Goal: Task Accomplishment & Management: Manage account settings

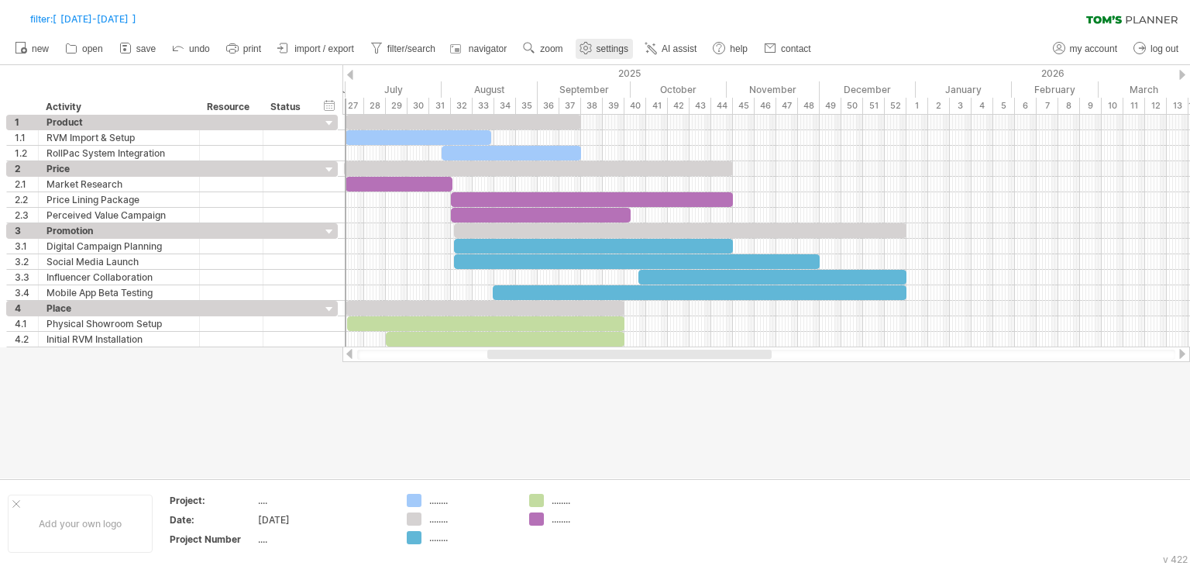
click at [600, 57] on link "settings" at bounding box center [604, 49] width 57 height 20
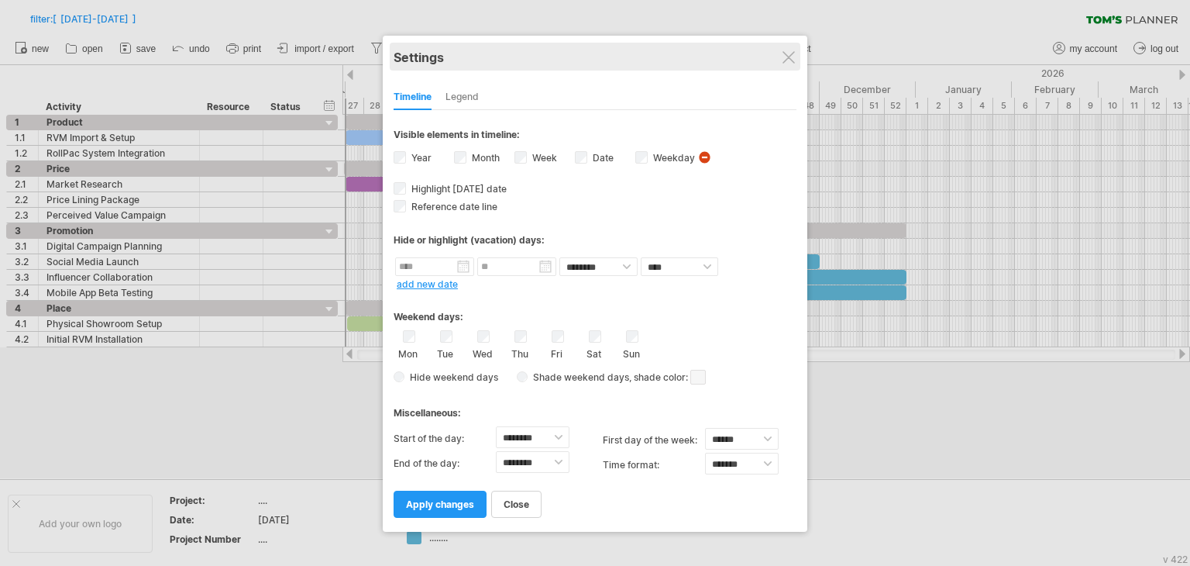
click at [794, 64] on div "Settings" at bounding box center [595, 57] width 403 height 28
click at [796, 57] on div "Settings" at bounding box center [595, 57] width 403 height 28
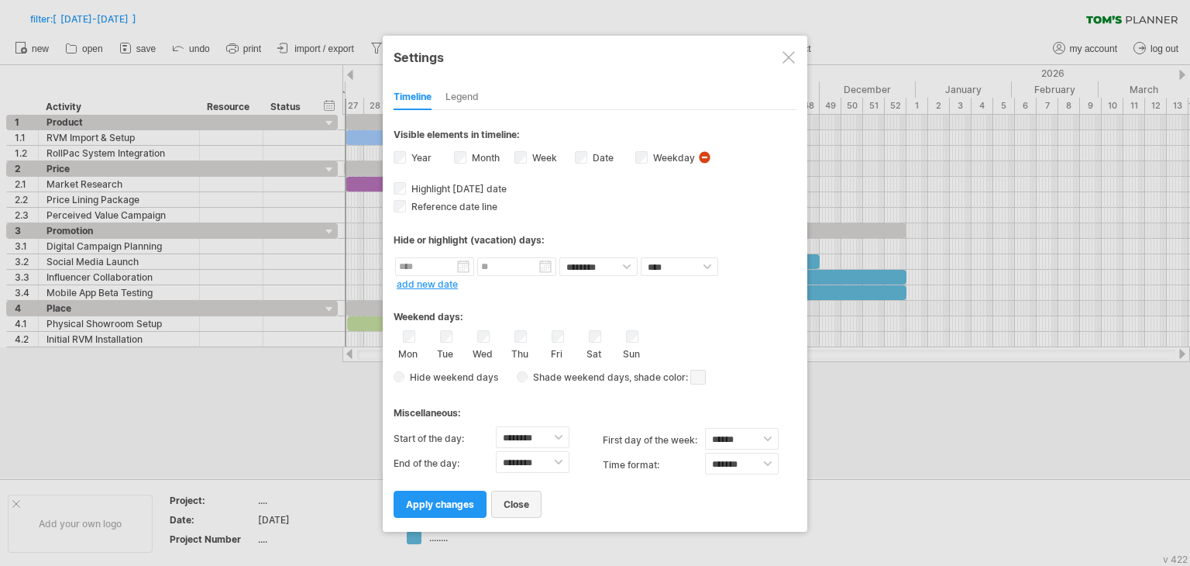
click at [524, 506] on span "close" at bounding box center [517, 504] width 26 height 12
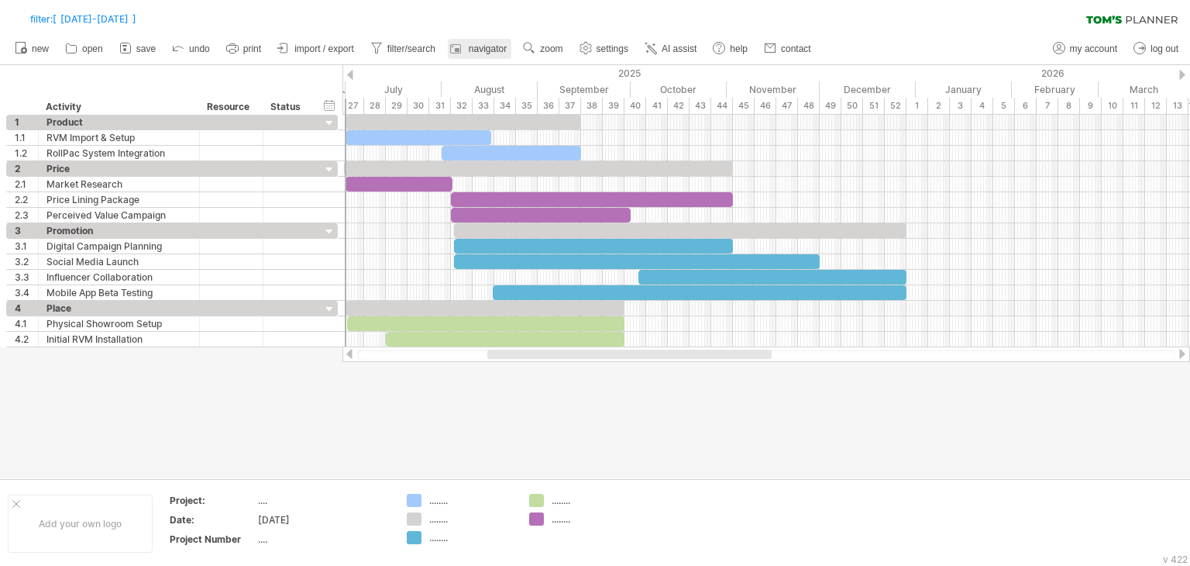
click at [477, 55] on link "navigator" at bounding box center [480, 49] width 64 height 20
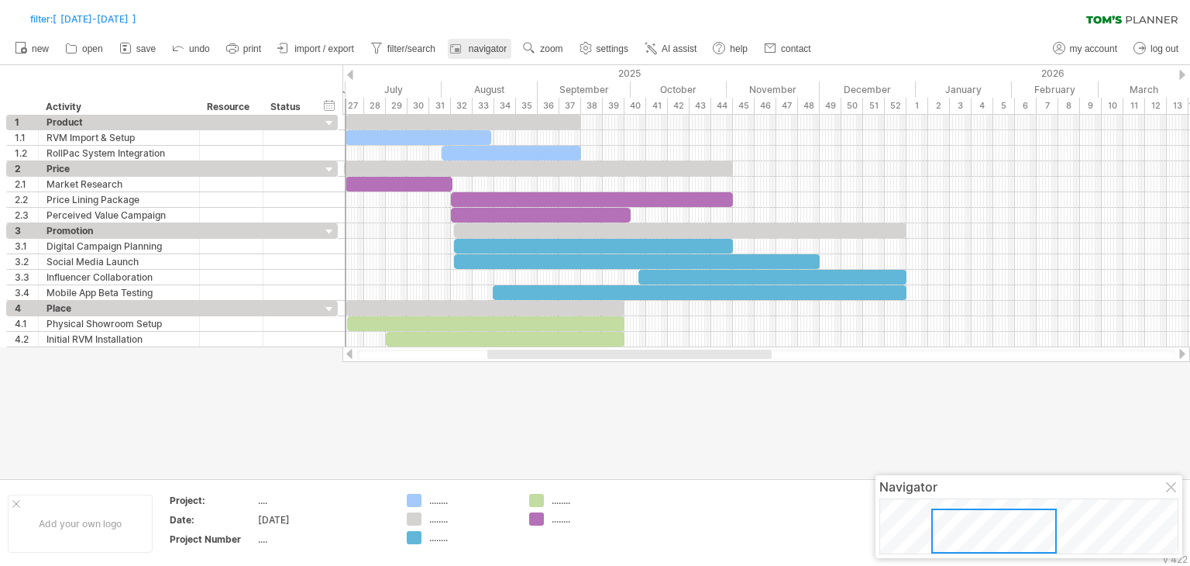
click at [477, 55] on link "navigator" at bounding box center [480, 49] width 64 height 20
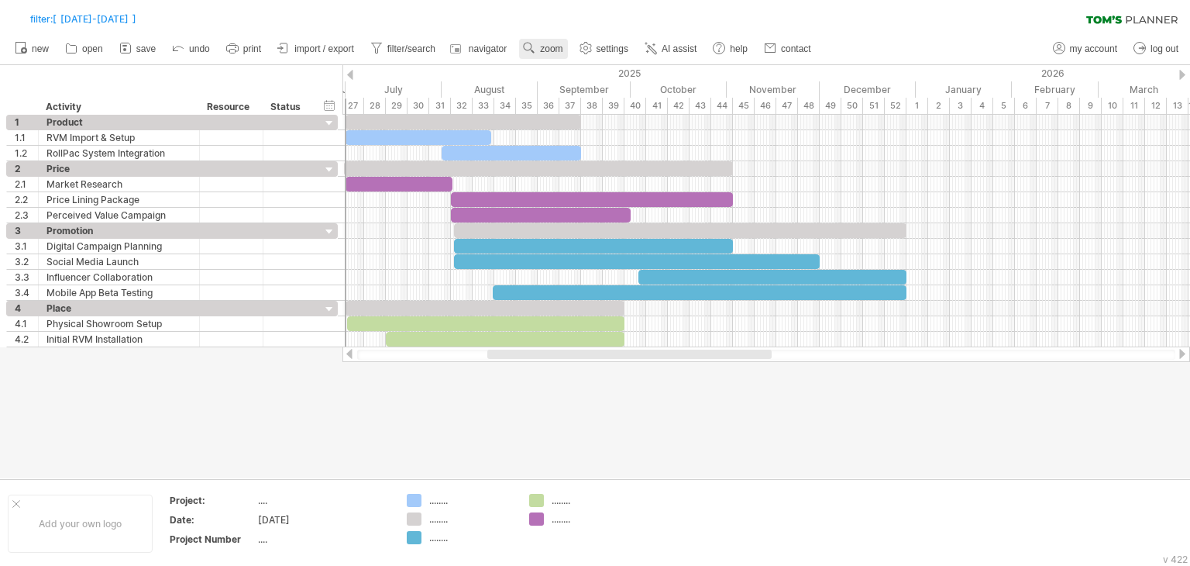
click at [549, 50] on span "zoom" at bounding box center [551, 48] width 22 height 11
click at [601, 122] on div "Day" at bounding box center [600, 119] width 86 height 25
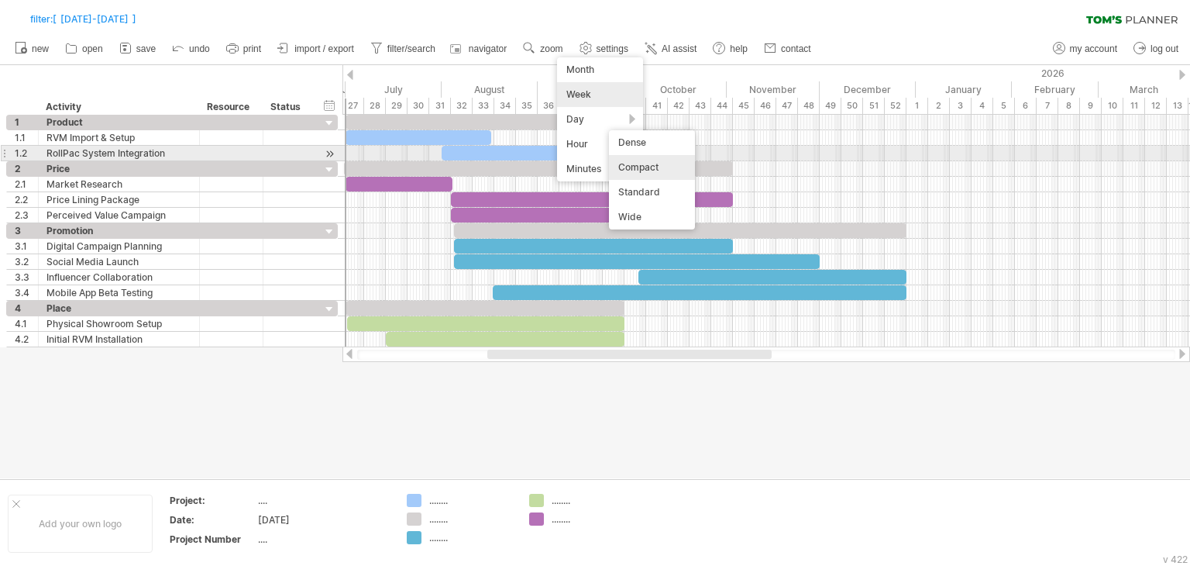
click at [637, 161] on div "Compact" at bounding box center [652, 167] width 86 height 25
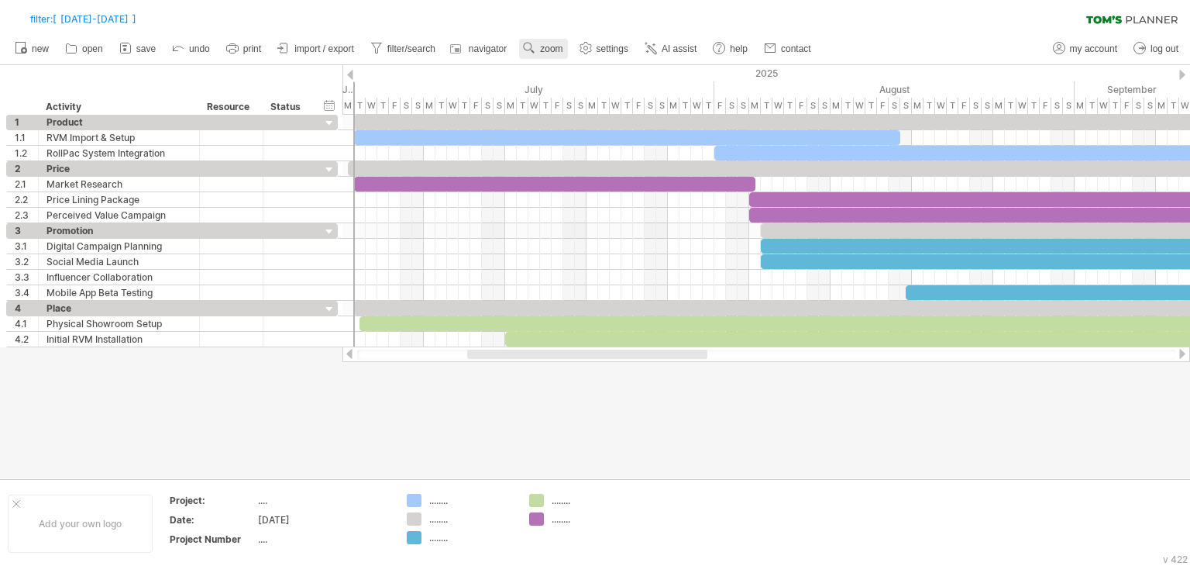
click at [564, 43] on link "zoom" at bounding box center [543, 49] width 48 height 20
click at [604, 122] on div "Day" at bounding box center [615, 113] width 86 height 25
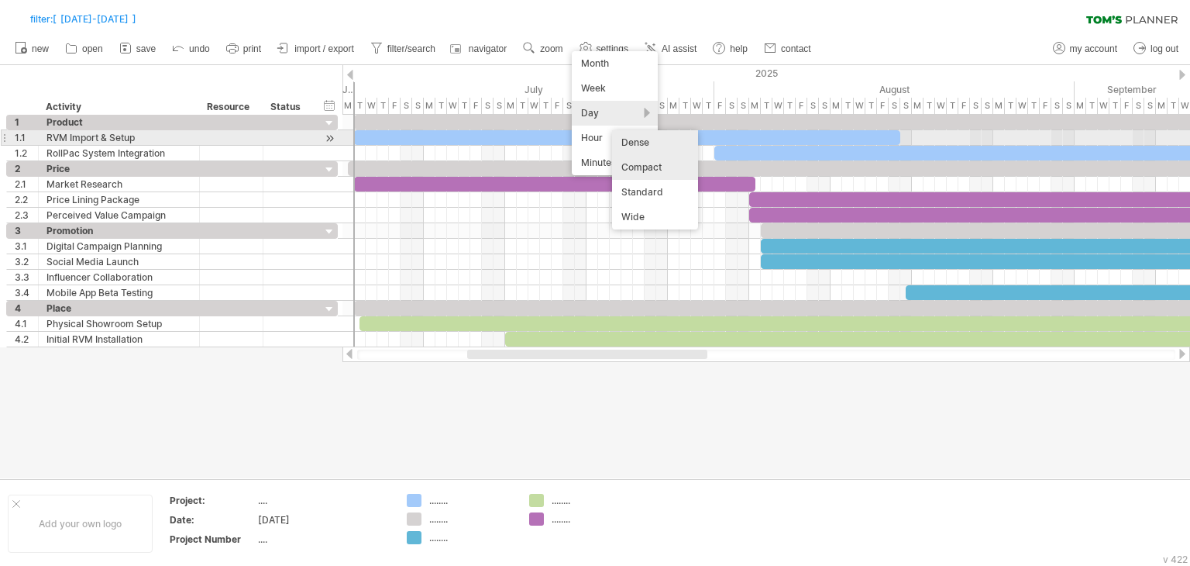
click at [631, 143] on div "Dense" at bounding box center [655, 142] width 86 height 25
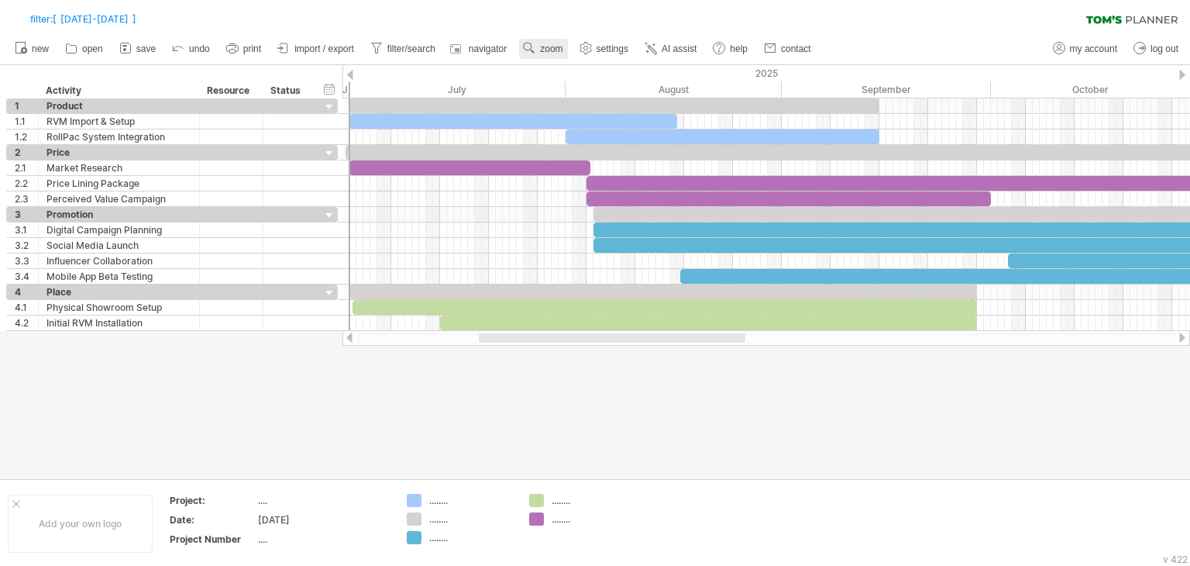
click at [561, 53] on span "zoom" at bounding box center [551, 48] width 22 height 11
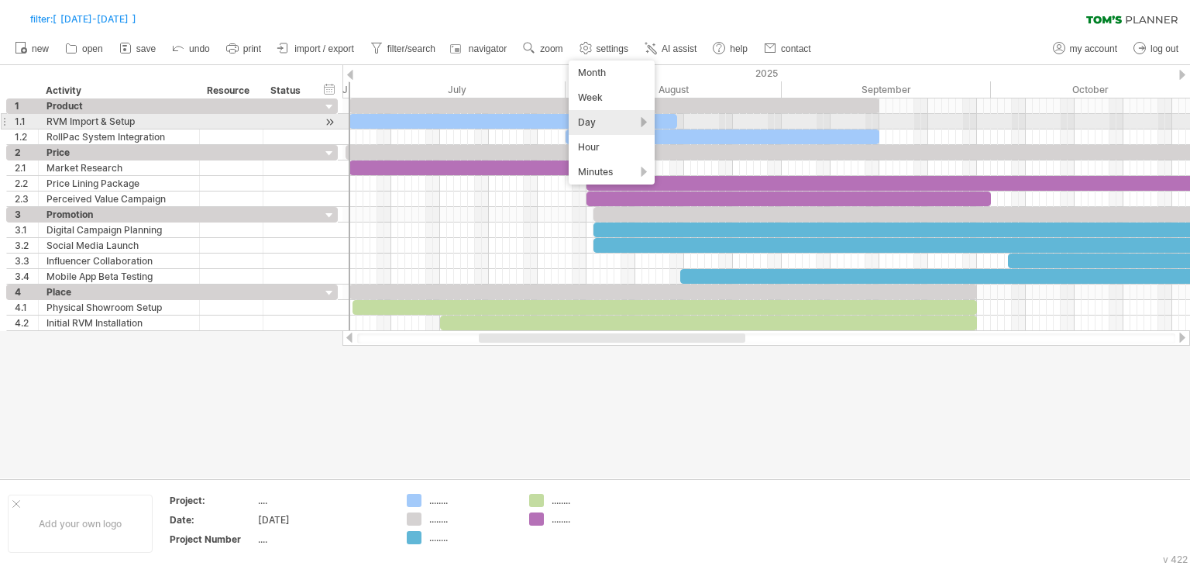
click at [595, 129] on div "Day" at bounding box center [612, 122] width 86 height 25
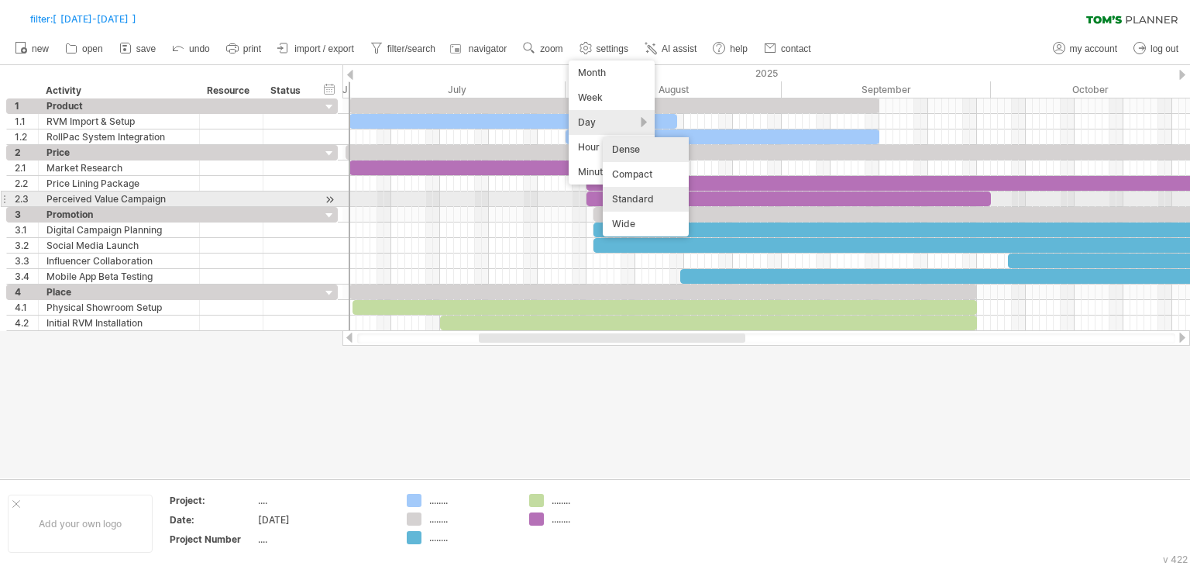
click at [645, 197] on div "Standard" at bounding box center [646, 199] width 86 height 25
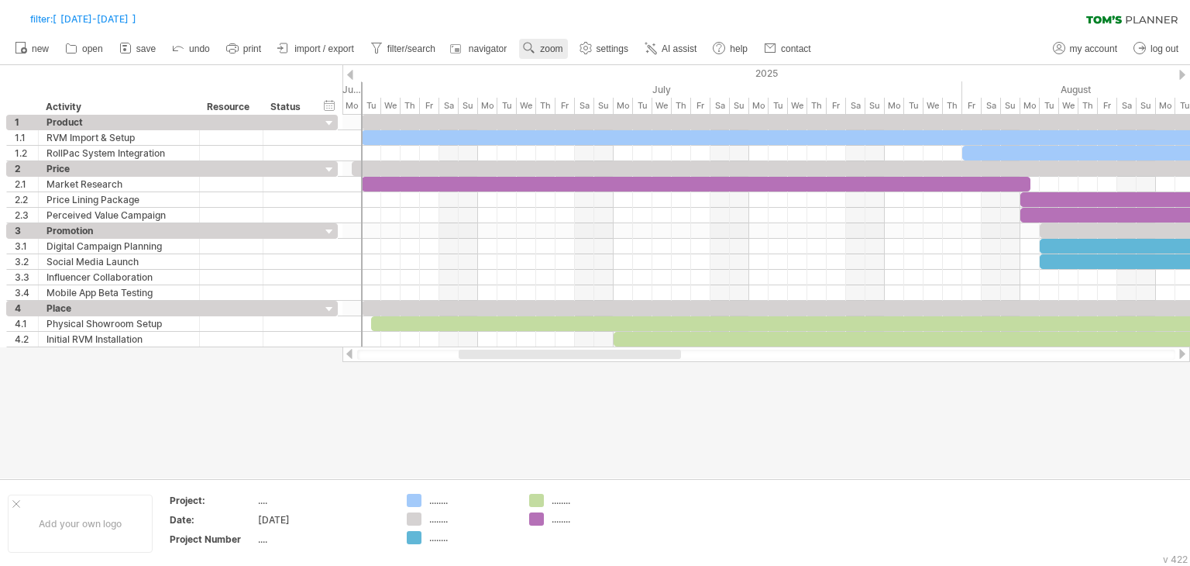
click at [542, 40] on link "zoom" at bounding box center [543, 49] width 48 height 20
click at [614, 113] on div "Day" at bounding box center [593, 110] width 86 height 25
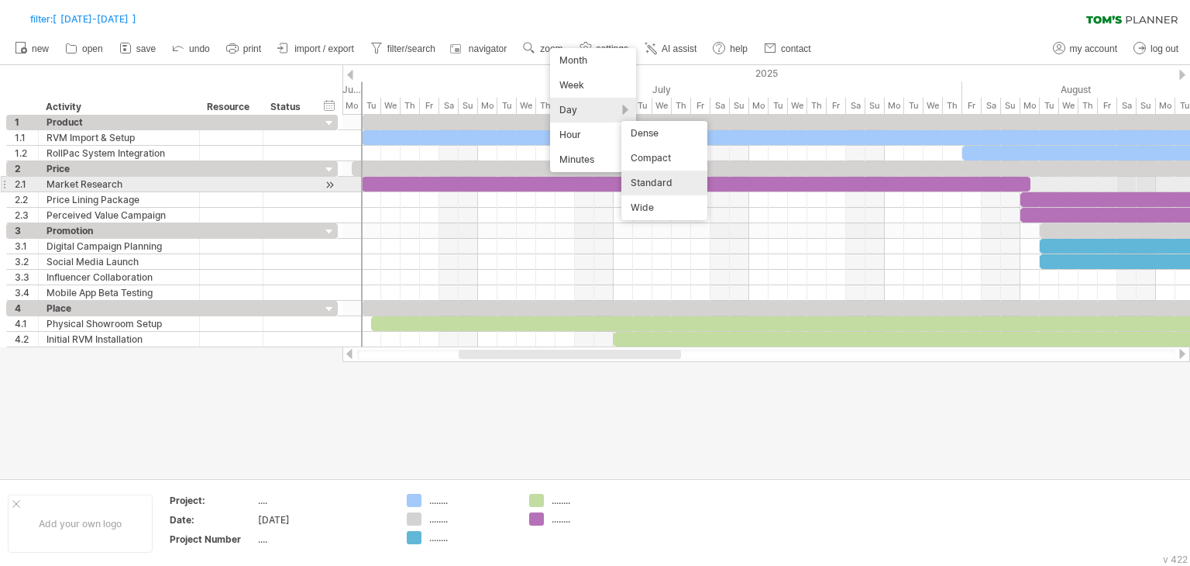
click at [659, 205] on div "Wide" at bounding box center [665, 207] width 86 height 25
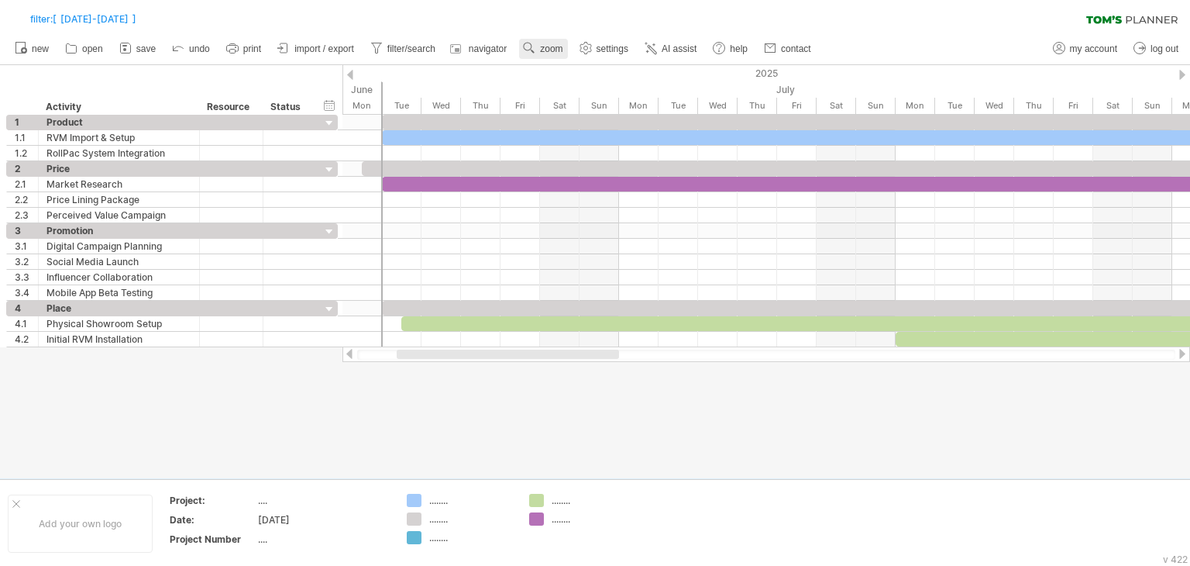
click at [546, 45] on span "zoom" at bounding box center [551, 48] width 22 height 11
click at [604, 114] on div "Day" at bounding box center [596, 114] width 86 height 25
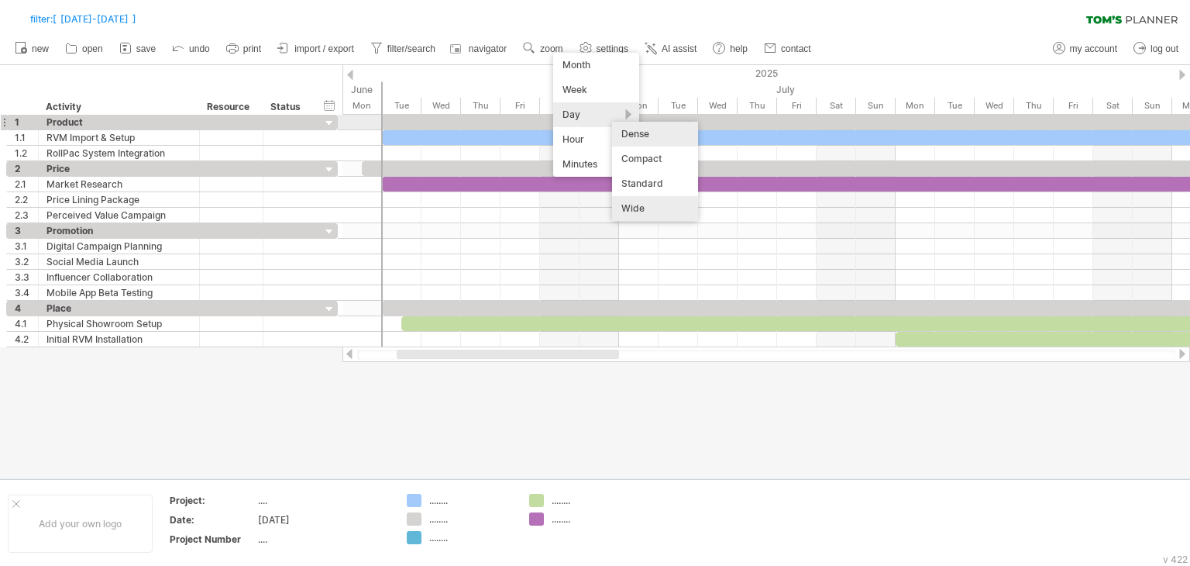
click at [635, 129] on div "Dense" at bounding box center [655, 134] width 86 height 25
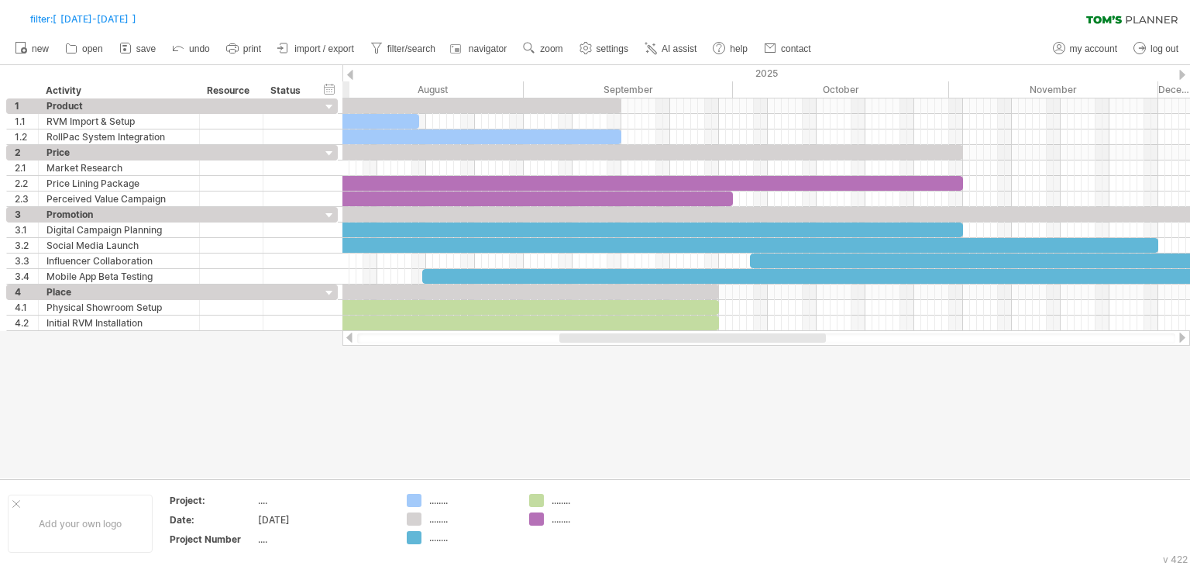
drag, startPoint x: 536, startPoint y: 342, endPoint x: 617, endPoint y: 366, distance: 84.1
click at [617, 366] on div "Trying to reach [DOMAIN_NAME] Connected again... 0% filter: [ [DATE]-[DATE] ] c…" at bounding box center [595, 283] width 1190 height 566
click at [602, 52] on span "settings" at bounding box center [613, 48] width 32 height 11
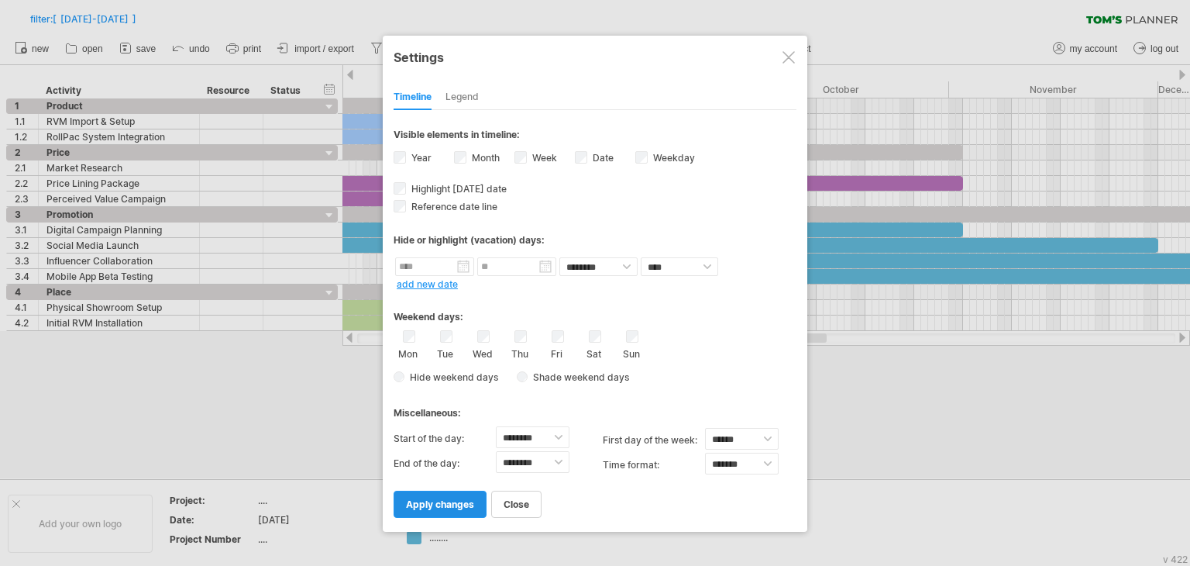
click at [453, 503] on span "apply changes" at bounding box center [440, 504] width 68 height 12
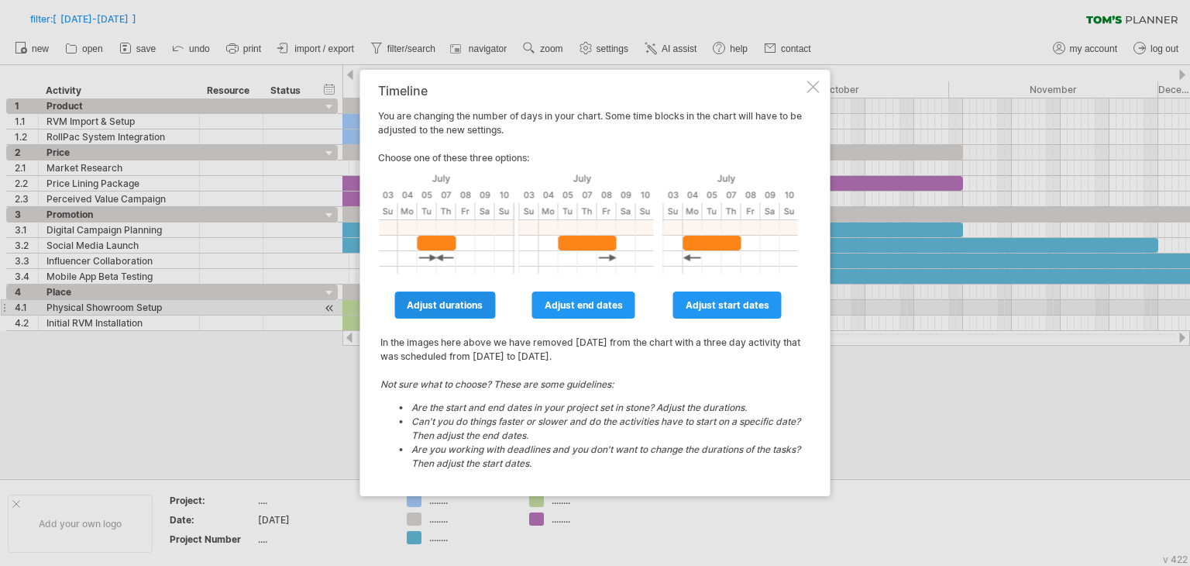
click at [468, 311] on span "adjust durations" at bounding box center [445, 305] width 76 height 12
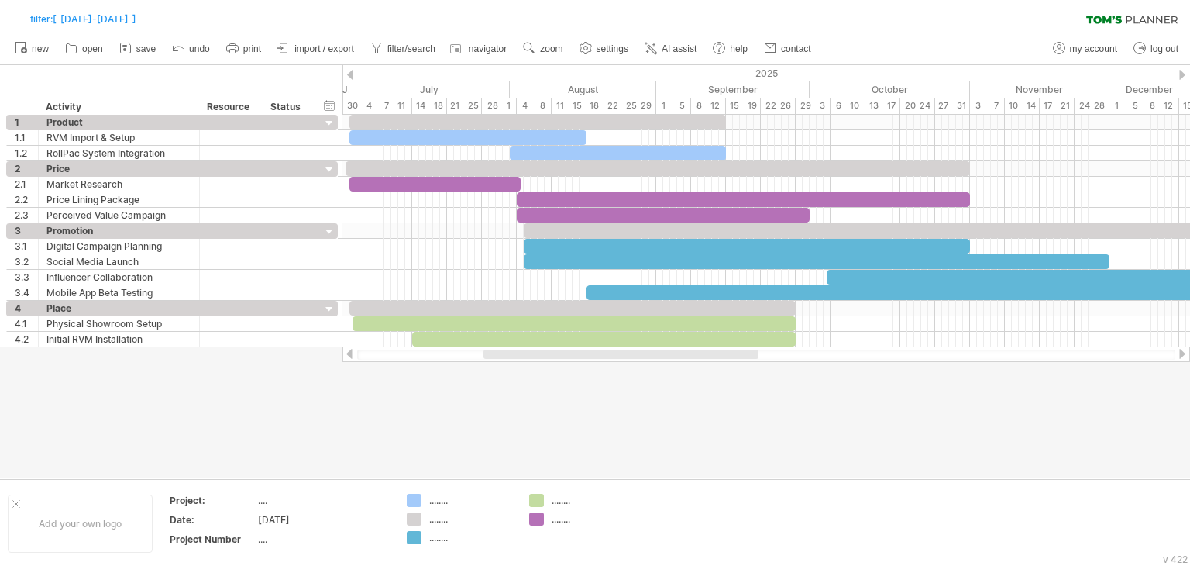
drag, startPoint x: 650, startPoint y: 356, endPoint x: 590, endPoint y: 351, distance: 60.7
click at [590, 351] on div at bounding box center [621, 354] width 275 height 9
click at [601, 44] on span "settings" at bounding box center [613, 48] width 32 height 11
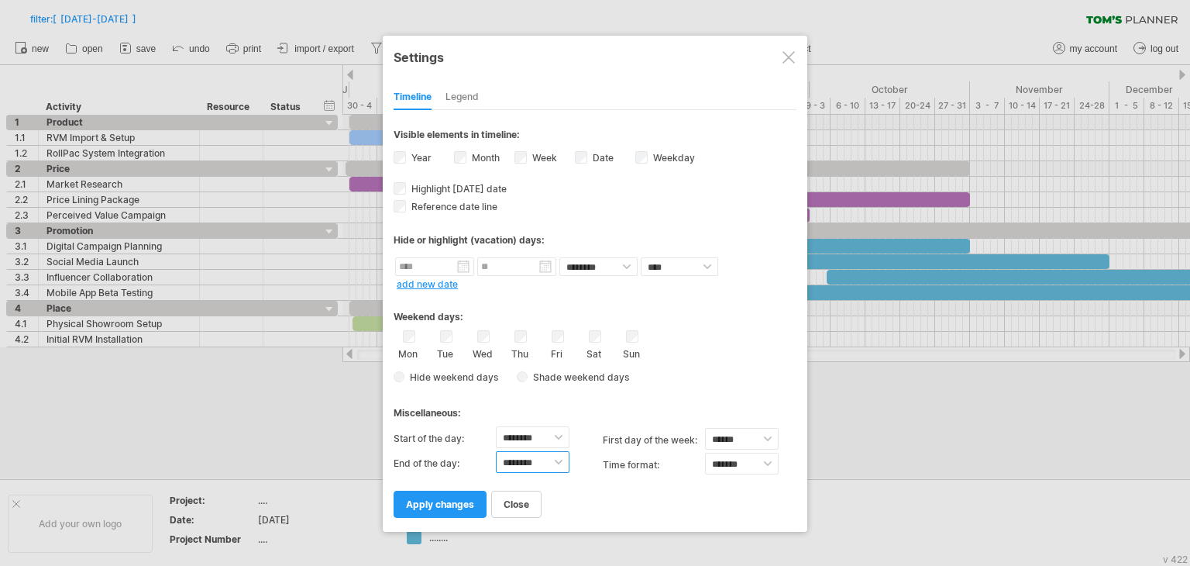
click at [547, 463] on select "******** ******** ******** ******** ******** ******** ******** ******** *******…" at bounding box center [533, 462] width 74 height 22
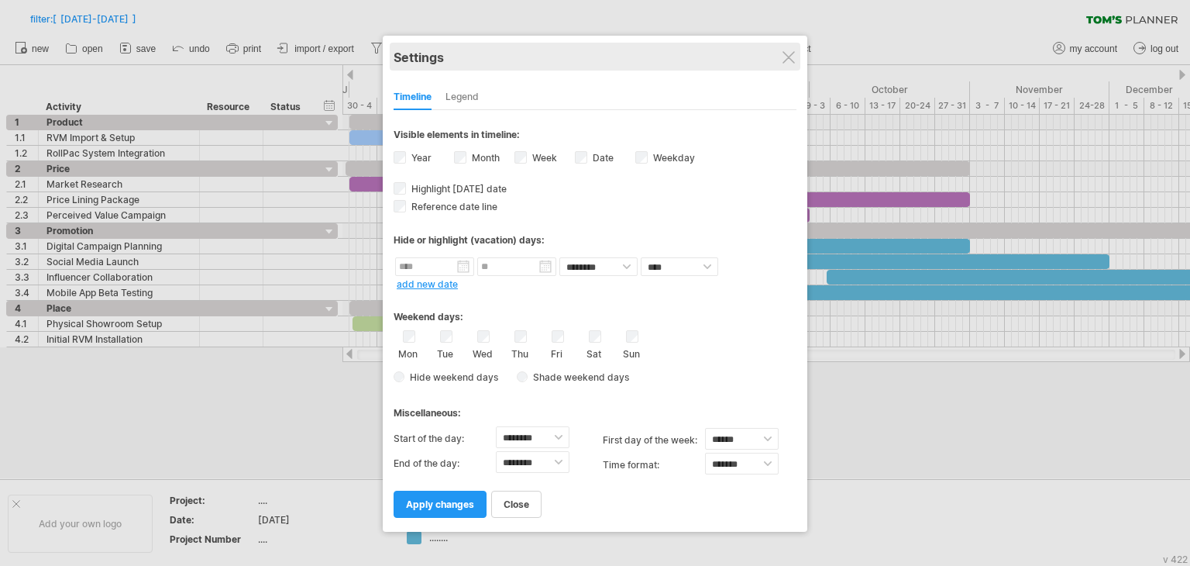
click at [791, 65] on div "Settings" at bounding box center [595, 57] width 403 height 28
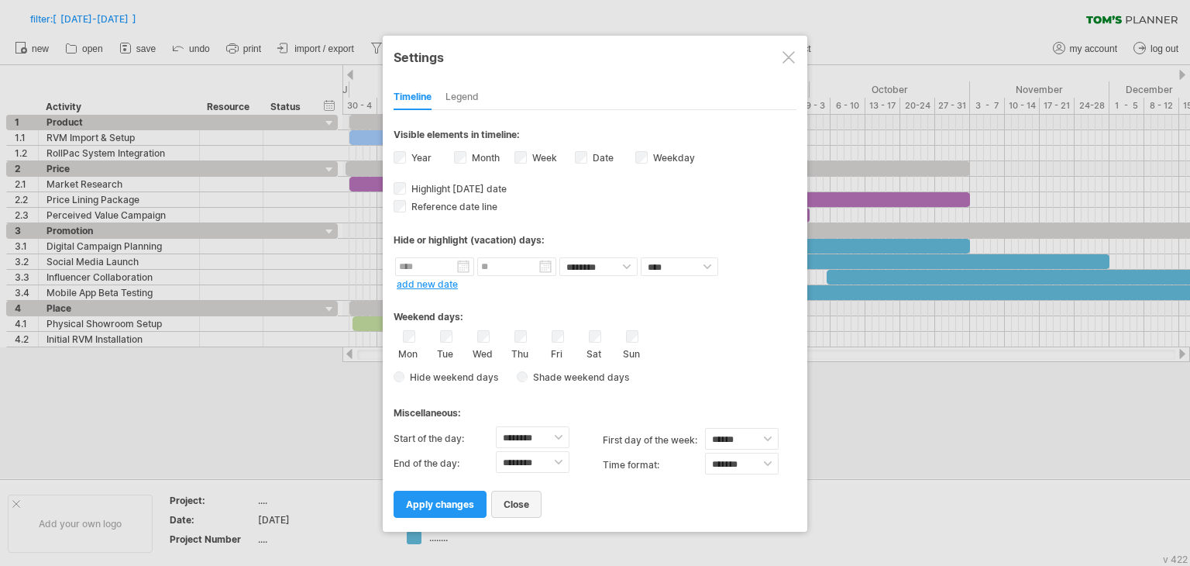
click at [527, 498] on span "close" at bounding box center [517, 504] width 26 height 12
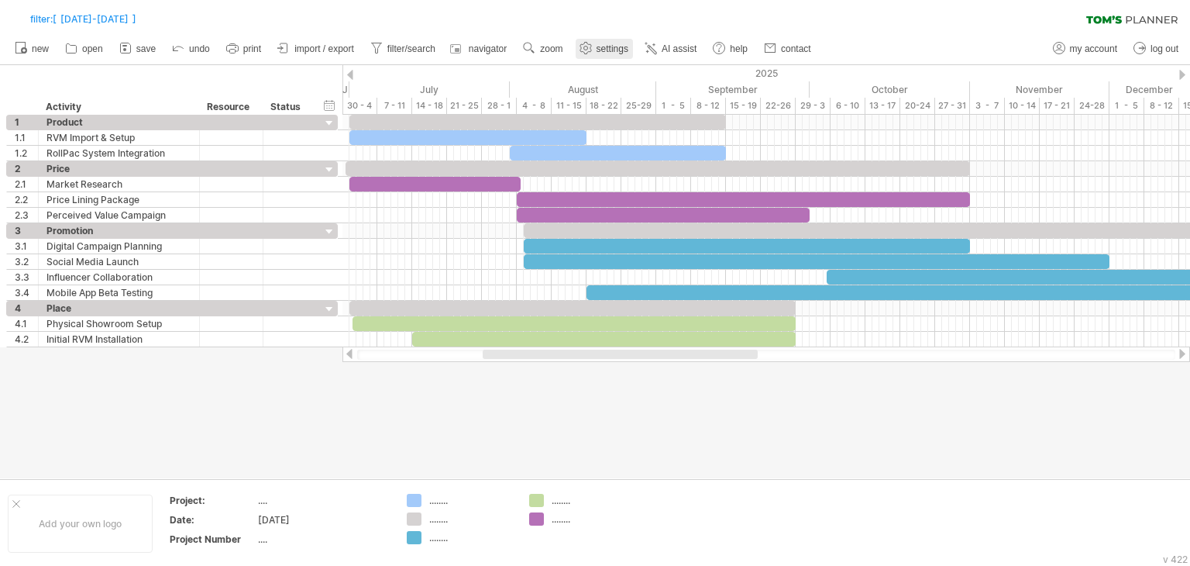
click at [587, 44] on use at bounding box center [585, 47] width 15 height 15
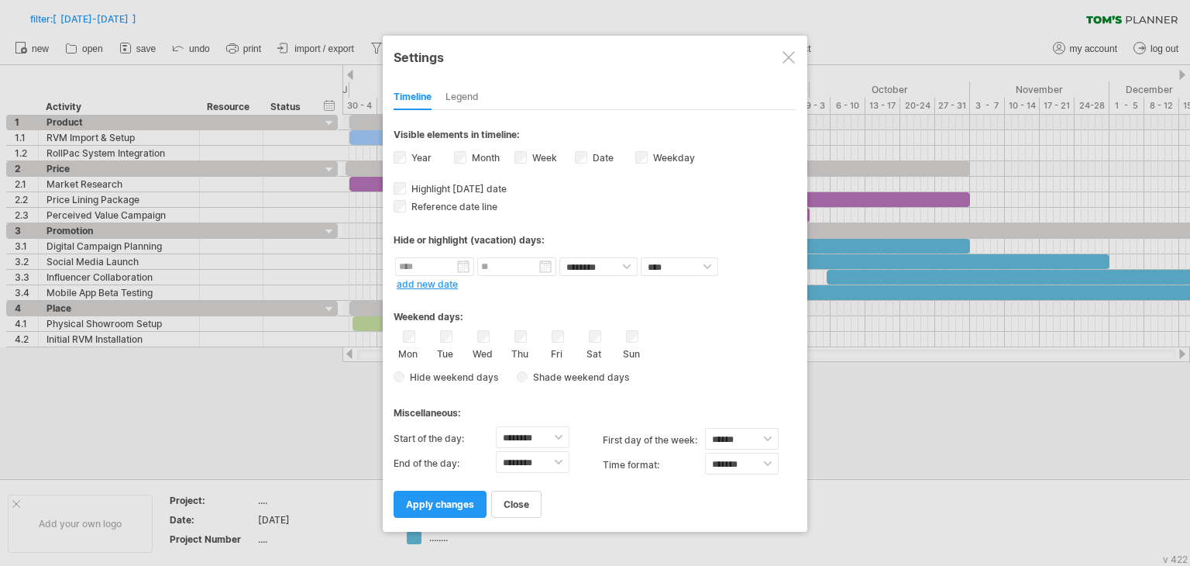
click at [440, 503] on span "apply changes" at bounding box center [440, 504] width 68 height 12
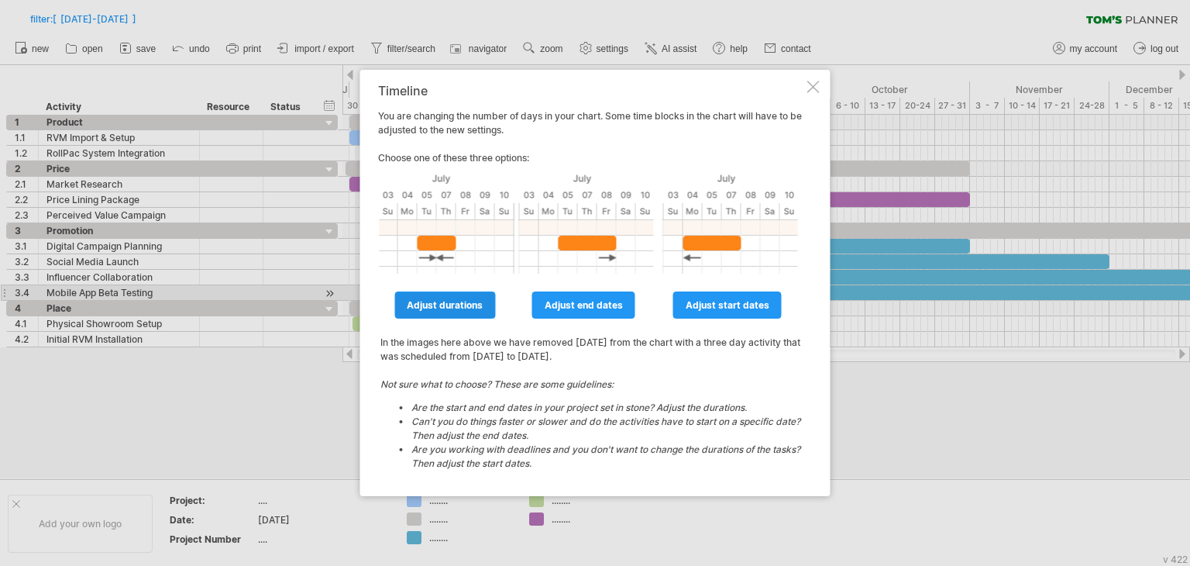
click at [449, 294] on link "adjust durations" at bounding box center [444, 304] width 101 height 27
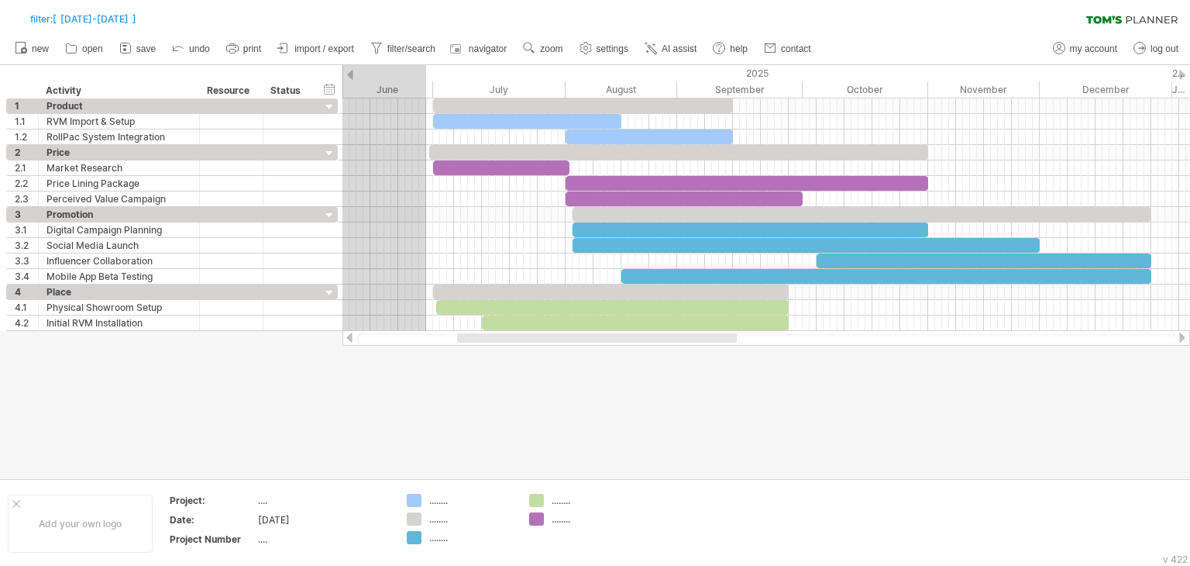
drag, startPoint x: 538, startPoint y: 339, endPoint x: 510, endPoint y: 342, distance: 28.1
click at [510, 342] on div at bounding box center [597, 337] width 280 height 9
click at [604, 52] on span "settings" at bounding box center [613, 48] width 32 height 11
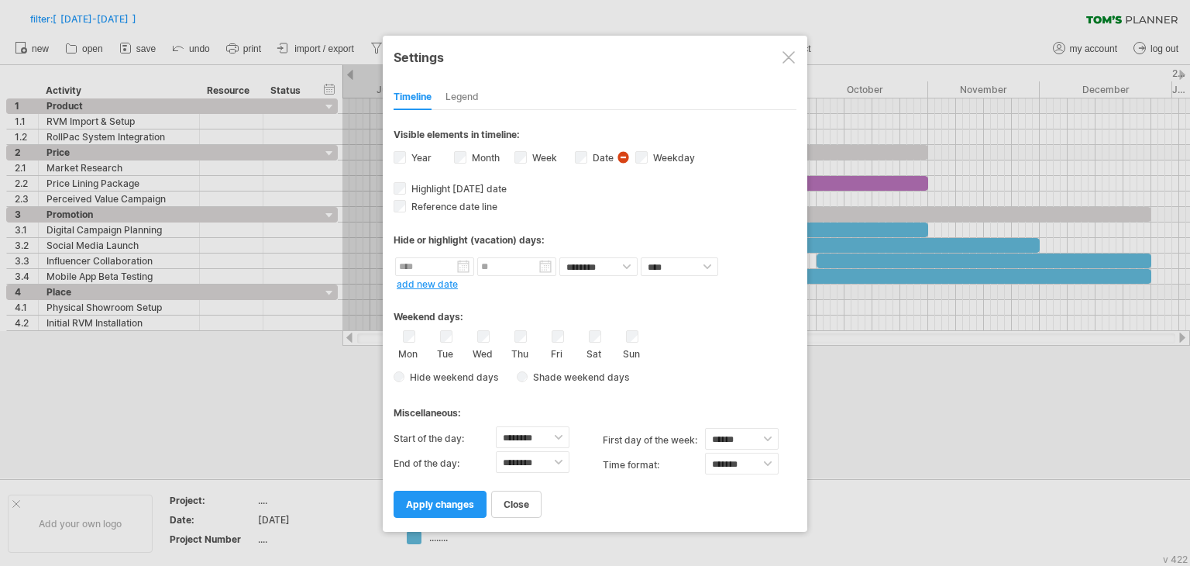
click at [524, 381] on span "Shade weekend days" at bounding box center [573, 377] width 112 height 12
click at [442, 504] on span "apply changes" at bounding box center [440, 504] width 68 height 12
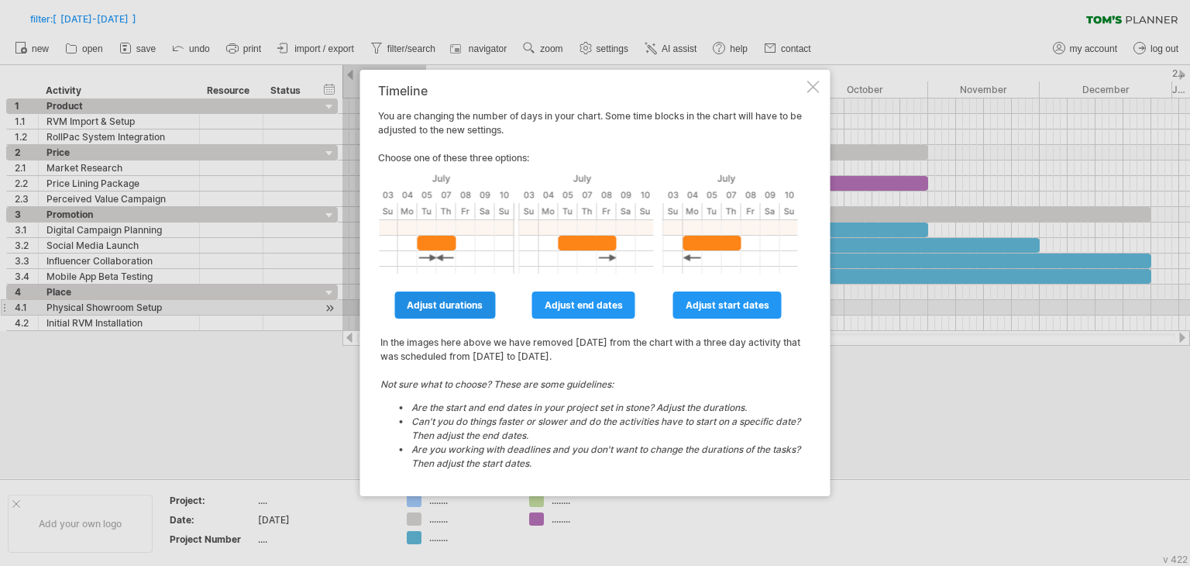
click at [463, 312] on link "adjust durations" at bounding box center [444, 304] width 101 height 27
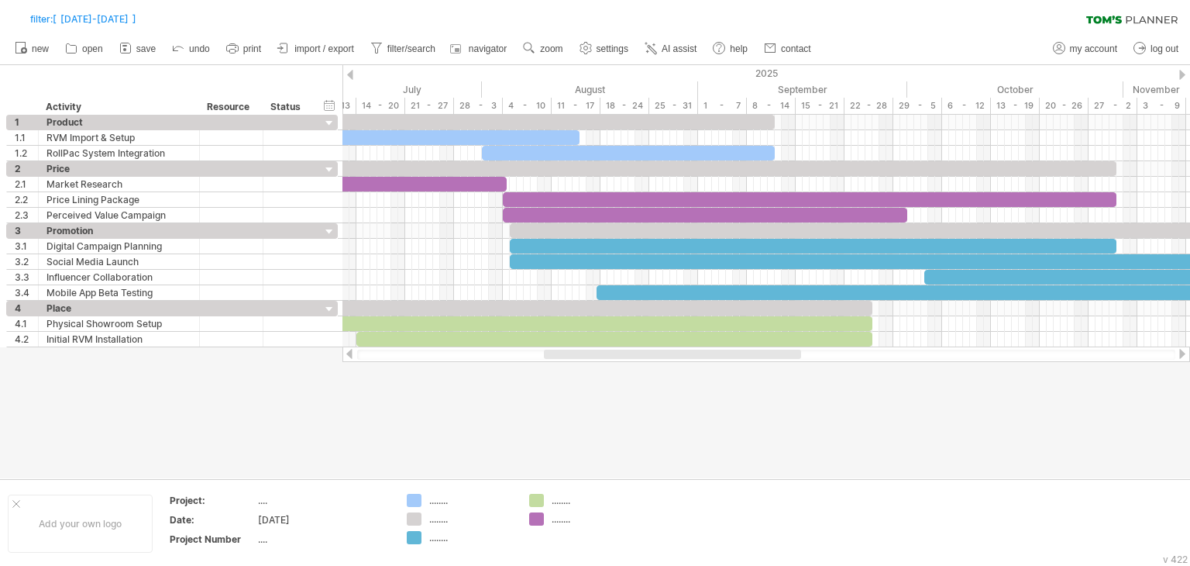
drag, startPoint x: 487, startPoint y: 354, endPoint x: 556, endPoint y: 363, distance: 69.6
click at [556, 363] on div "Trying to reach [DOMAIN_NAME] Connected again... 0% filter: [ [DATE]-[DATE] ] c…" at bounding box center [595, 283] width 1190 height 566
click at [609, 39] on link "settings" at bounding box center [604, 49] width 57 height 20
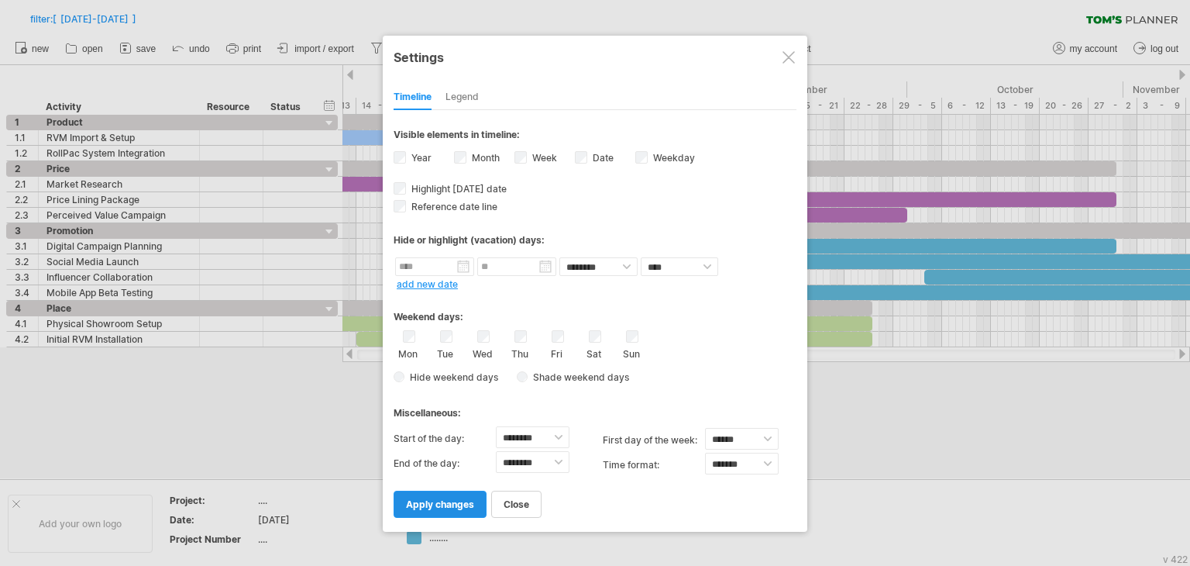
click at [440, 504] on span "apply changes" at bounding box center [440, 504] width 68 height 12
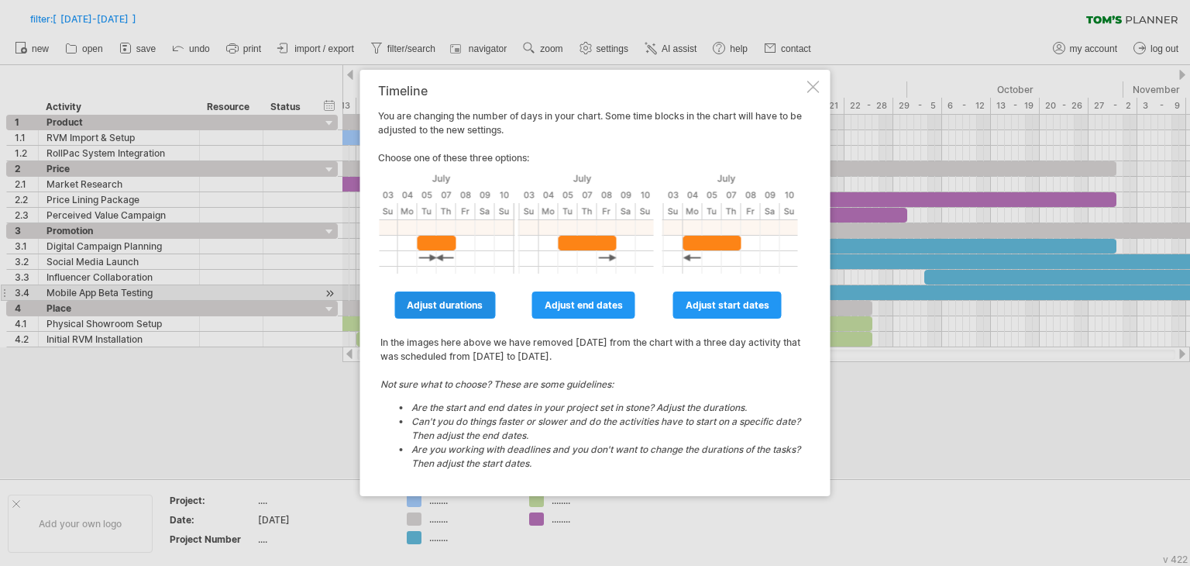
click at [467, 295] on link "adjust durations" at bounding box center [444, 304] width 101 height 27
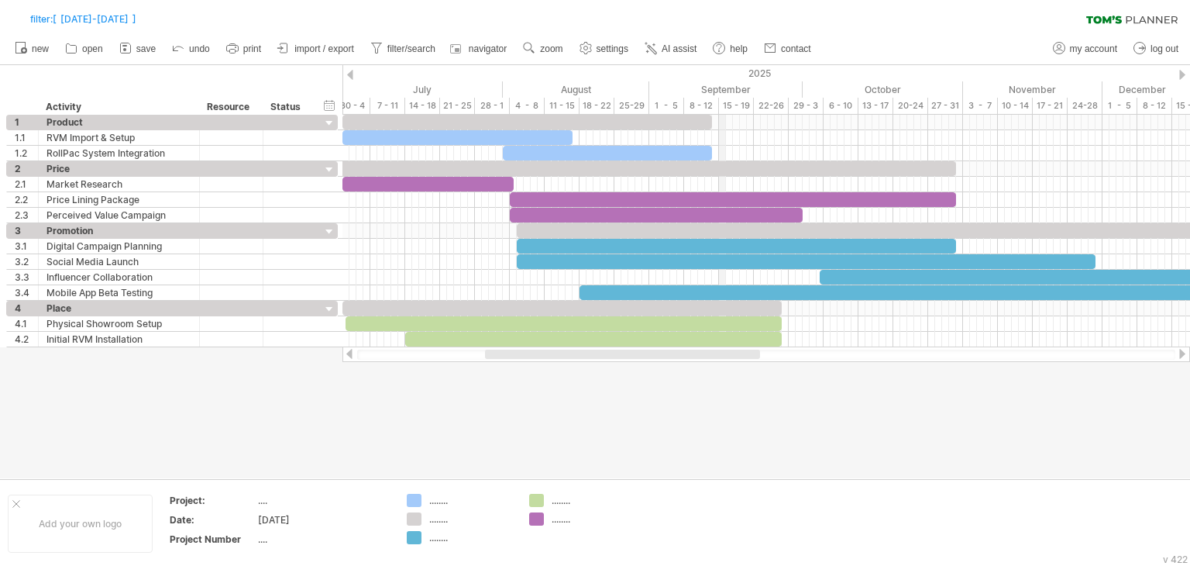
click at [723, 69] on div "2025" at bounding box center [353, 73] width 1820 height 16
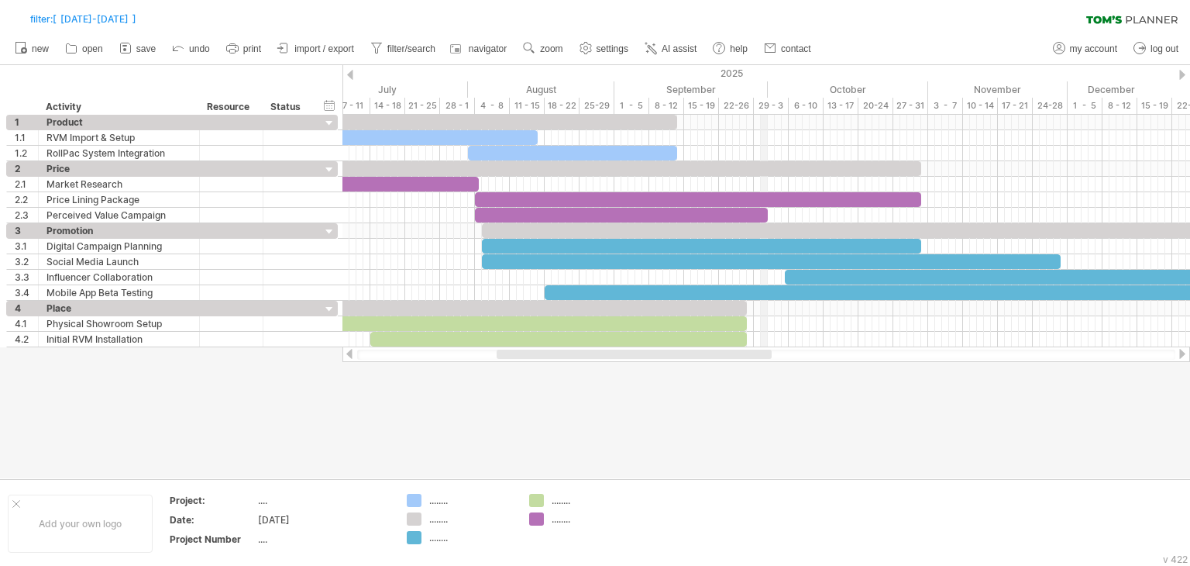
drag, startPoint x: 802, startPoint y: 82, endPoint x: 766, endPoint y: 84, distance: 36.5
click at [766, 84] on div "September" at bounding box center [691, 89] width 153 height 16
click at [753, 84] on div "September" at bounding box center [691, 89] width 153 height 16
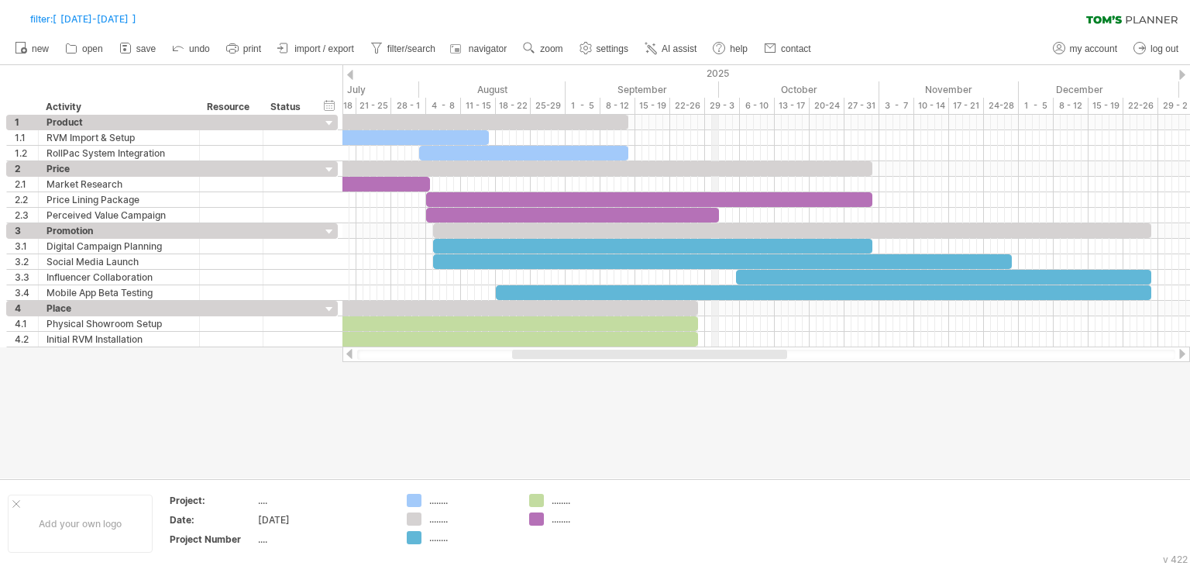
drag, startPoint x: 768, startPoint y: 68, endPoint x: 713, endPoint y: 72, distance: 55.2
click at [713, 72] on div "2025" at bounding box center [269, 73] width 1820 height 16
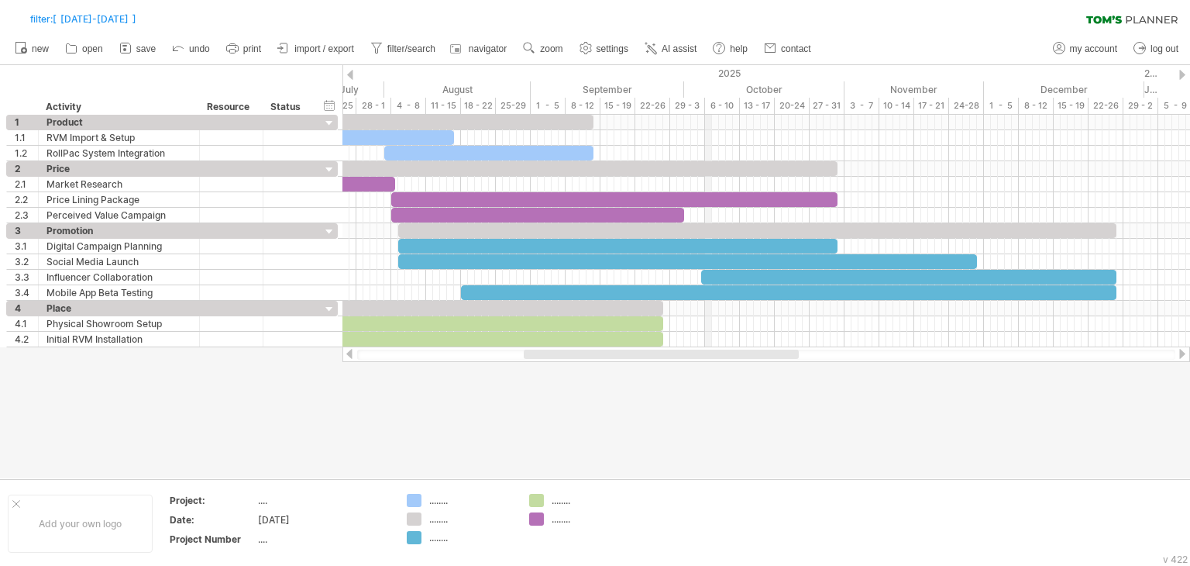
drag, startPoint x: 734, startPoint y: 75, endPoint x: 705, endPoint y: 76, distance: 28.7
click at [705, 76] on div "2025" at bounding box center [234, 73] width 1820 height 16
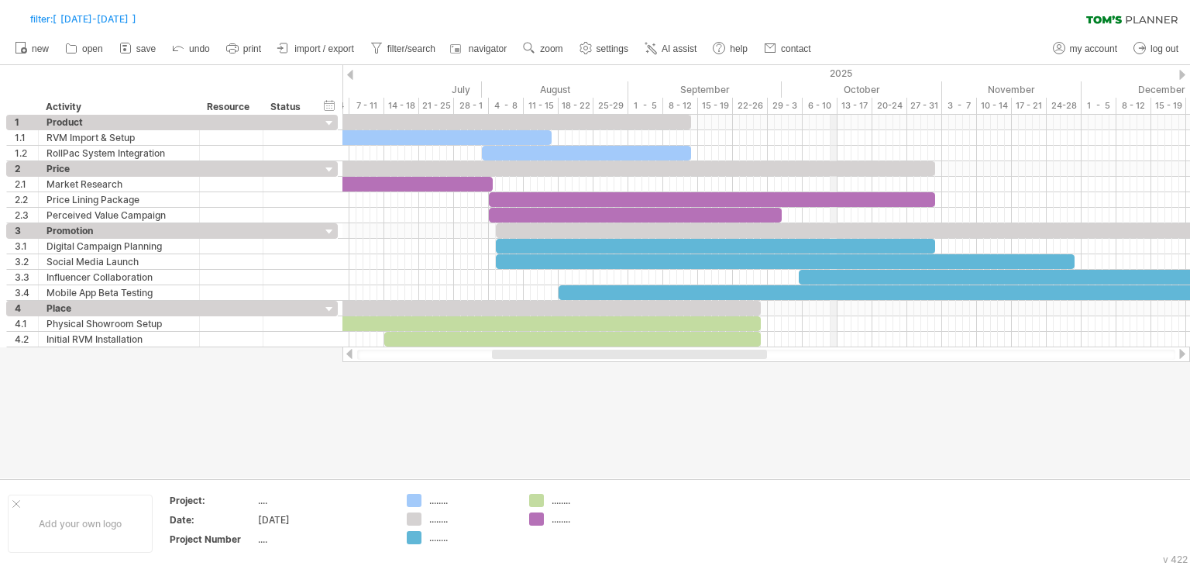
drag, startPoint x: 736, startPoint y: 75, endPoint x: 837, endPoint y: 92, distance: 102.2
click at [350, 78] on div at bounding box center [350, 75] width 6 height 10
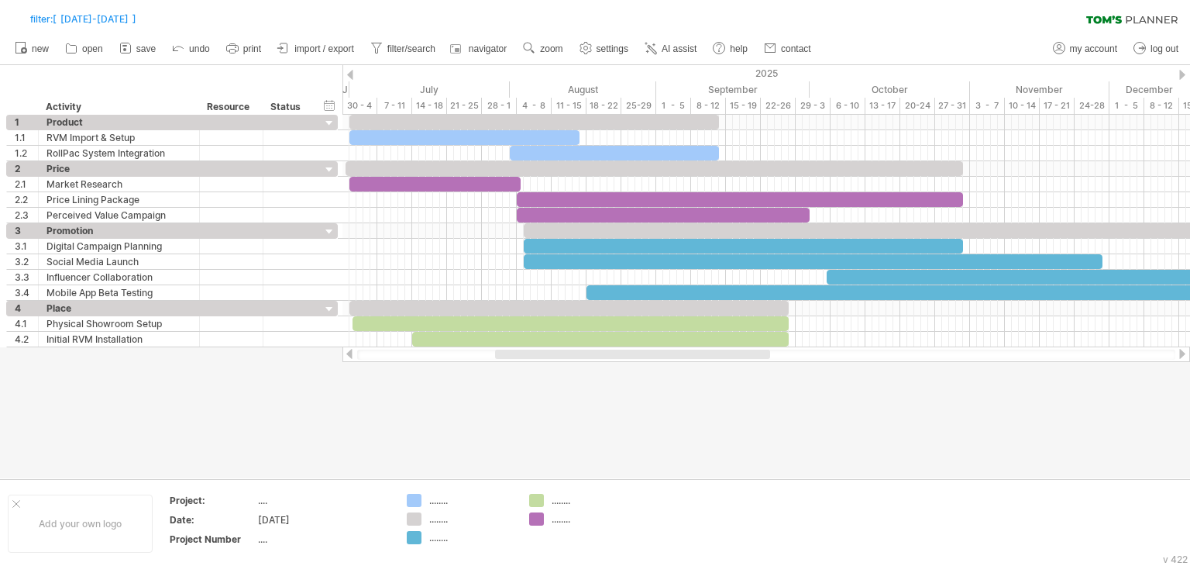
drag, startPoint x: 520, startPoint y: 352, endPoint x: 534, endPoint y: 359, distance: 15.6
click at [534, 359] on div at bounding box center [766, 355] width 818 height 10
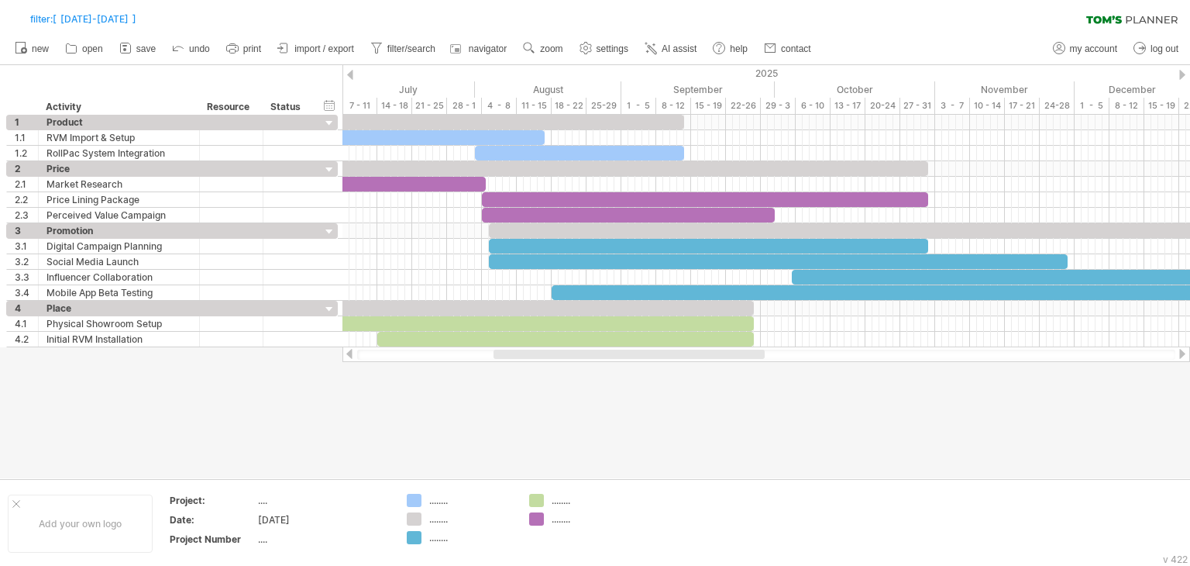
drag, startPoint x: 677, startPoint y: 354, endPoint x: 687, endPoint y: 358, distance: 11.5
click at [687, 358] on div at bounding box center [629, 354] width 271 height 9
click at [620, 43] on span "settings" at bounding box center [613, 48] width 32 height 11
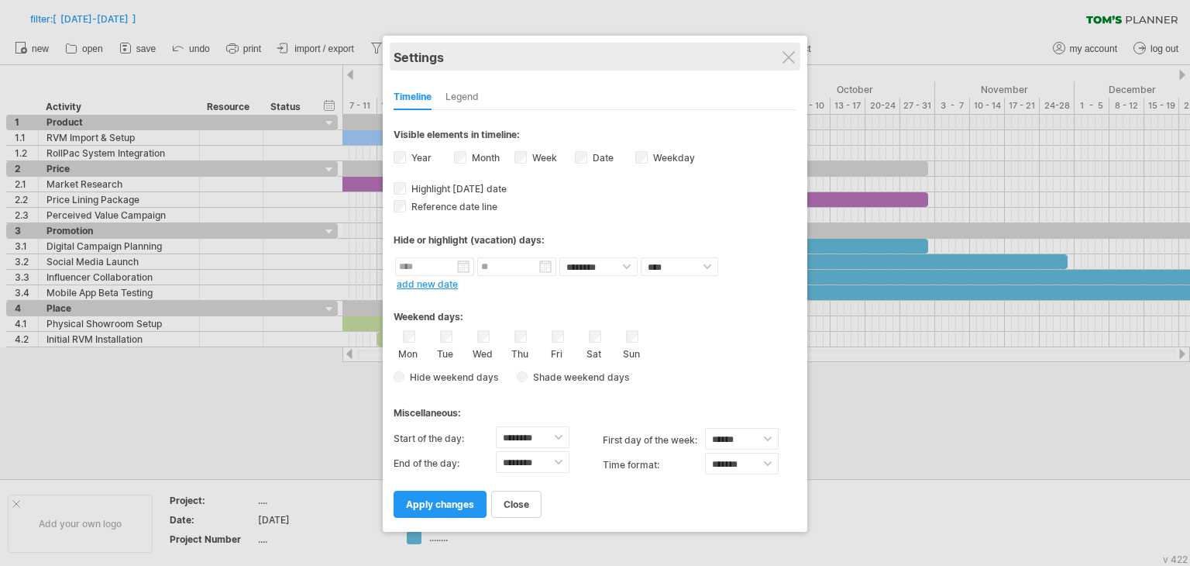
click at [787, 50] on div "Settings" at bounding box center [595, 57] width 403 height 28
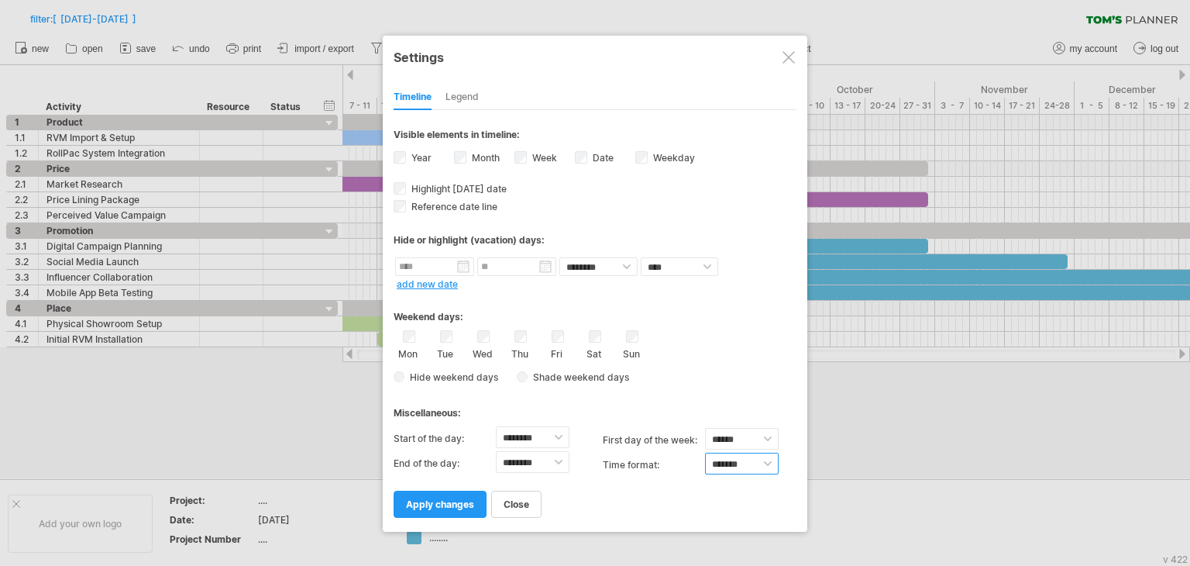
click at [734, 470] on select "******* *******" at bounding box center [742, 464] width 74 height 22
click at [741, 439] on select "****** ****** ********" at bounding box center [742, 439] width 74 height 22
click at [734, 461] on select "******* *******" at bounding box center [742, 464] width 74 height 22
select select "******"
click at [705, 453] on select "******* *******" at bounding box center [742, 464] width 74 height 22
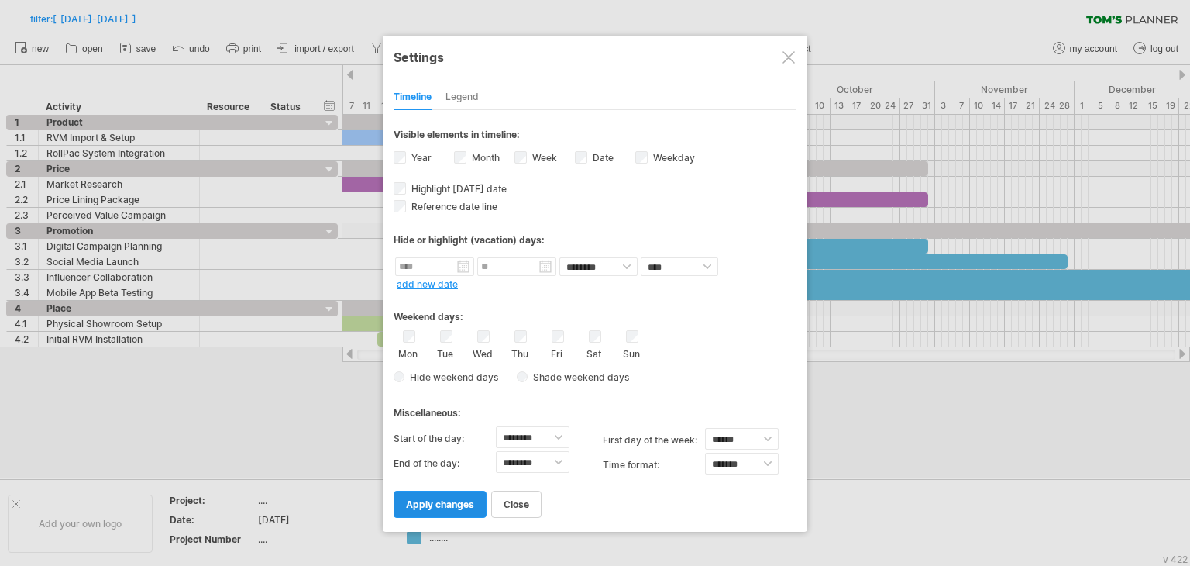
click at [440, 501] on span "apply changes" at bounding box center [440, 504] width 68 height 12
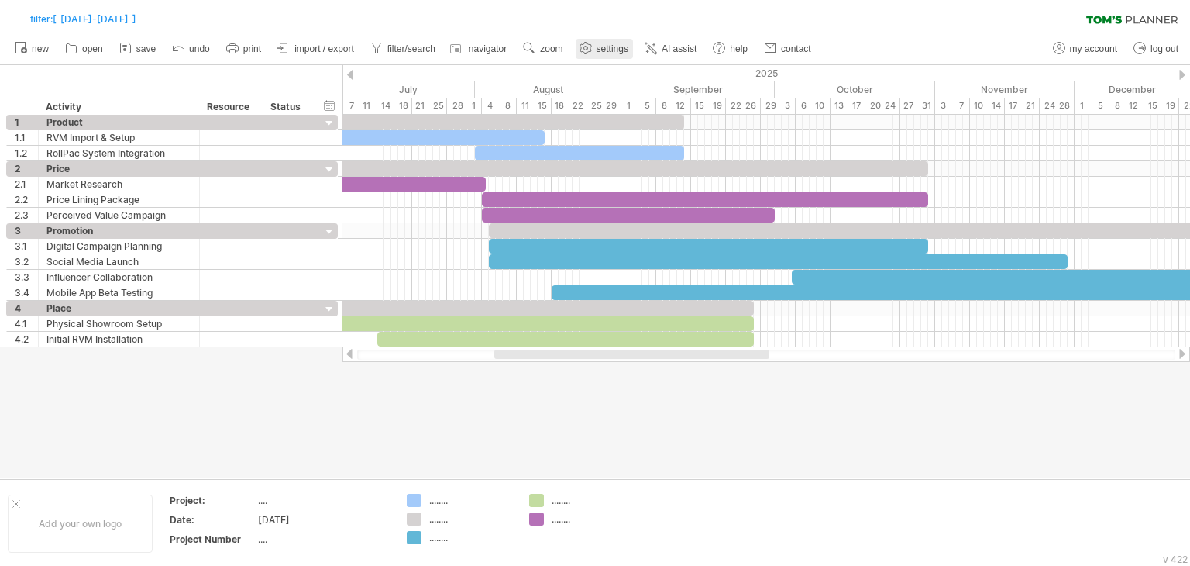
click at [589, 46] on use at bounding box center [585, 47] width 15 height 15
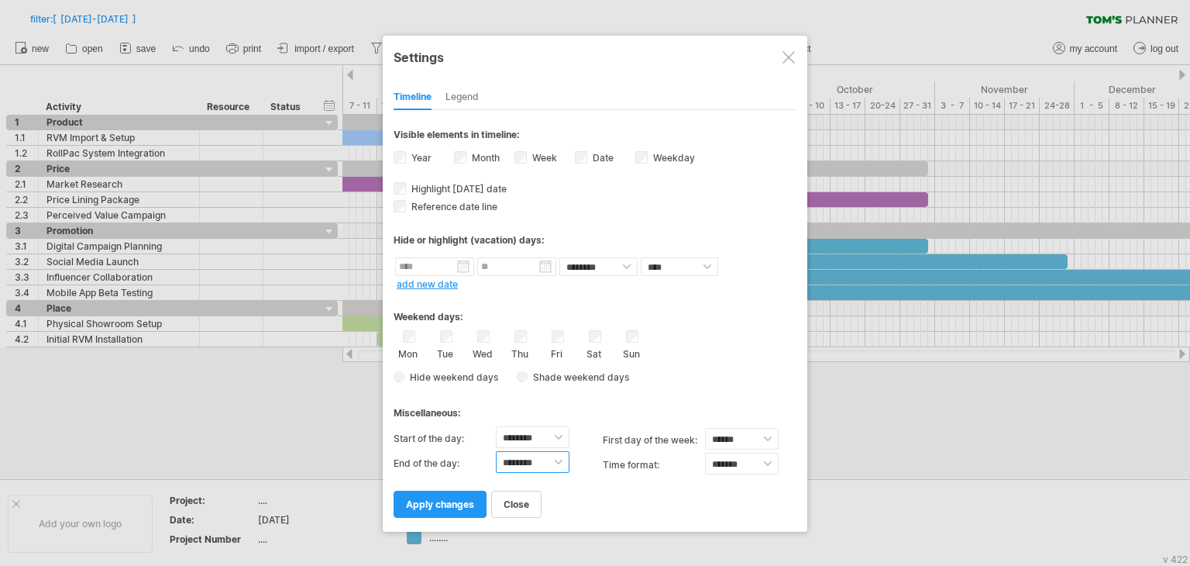
click at [519, 468] on select "******** ******** ******** ******** ******** ******** ******** ******** *******…" at bounding box center [533, 462] width 74 height 22
select select "**"
click at [496, 451] on select "******** ******** ******** ******** ******** ******** ******** ******** *******…" at bounding box center [533, 462] width 74 height 22
click at [462, 508] on span "apply changes" at bounding box center [440, 504] width 68 height 12
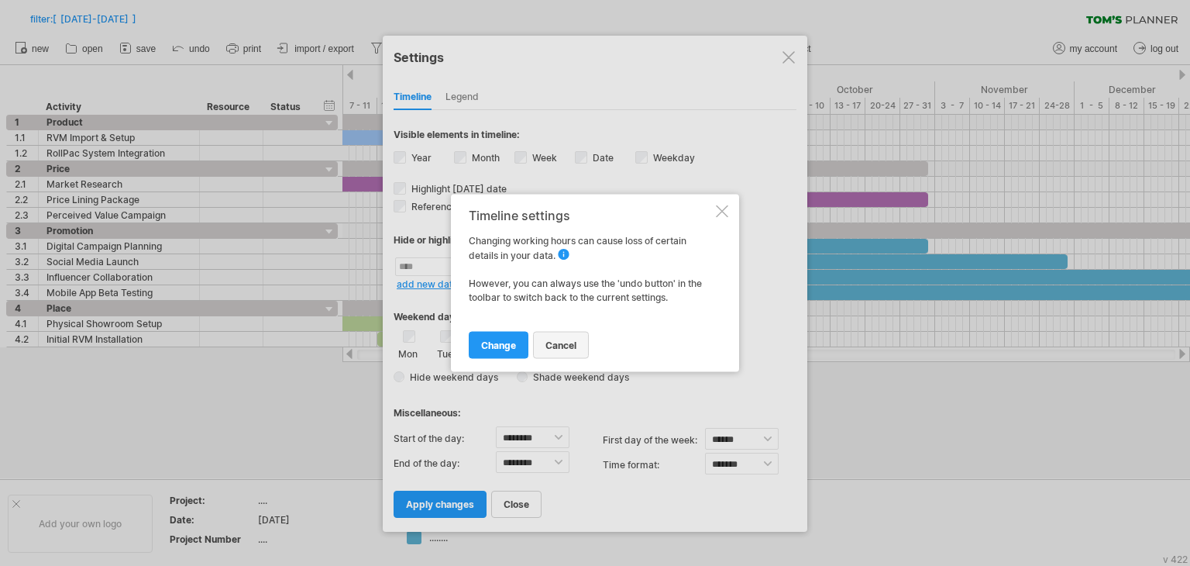
click at [553, 343] on span "cancel" at bounding box center [561, 345] width 31 height 12
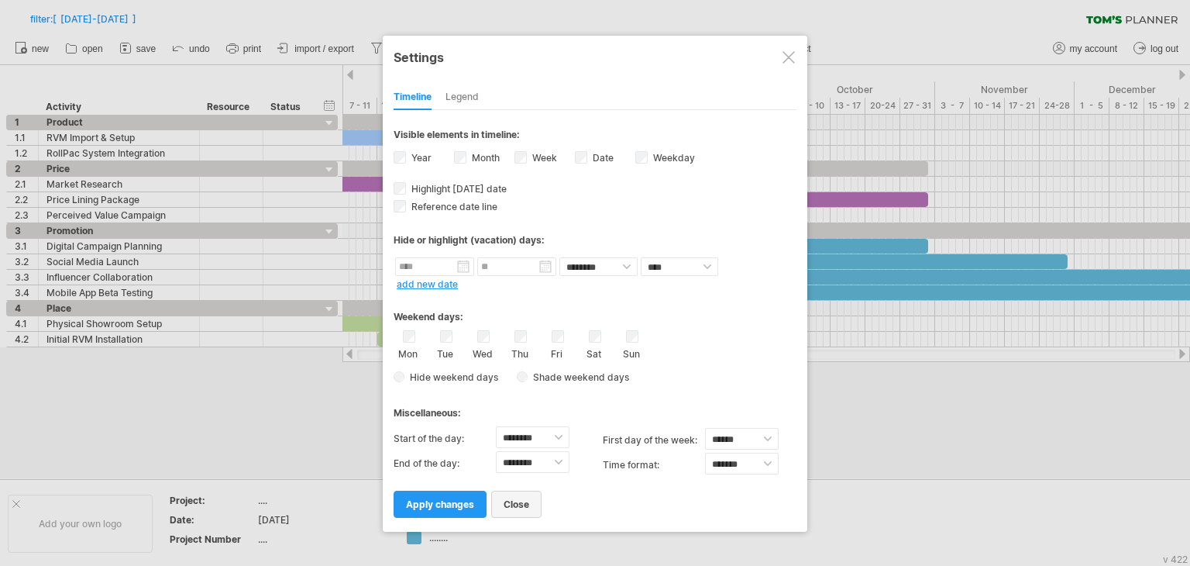
click at [515, 507] on span "close" at bounding box center [517, 504] width 26 height 12
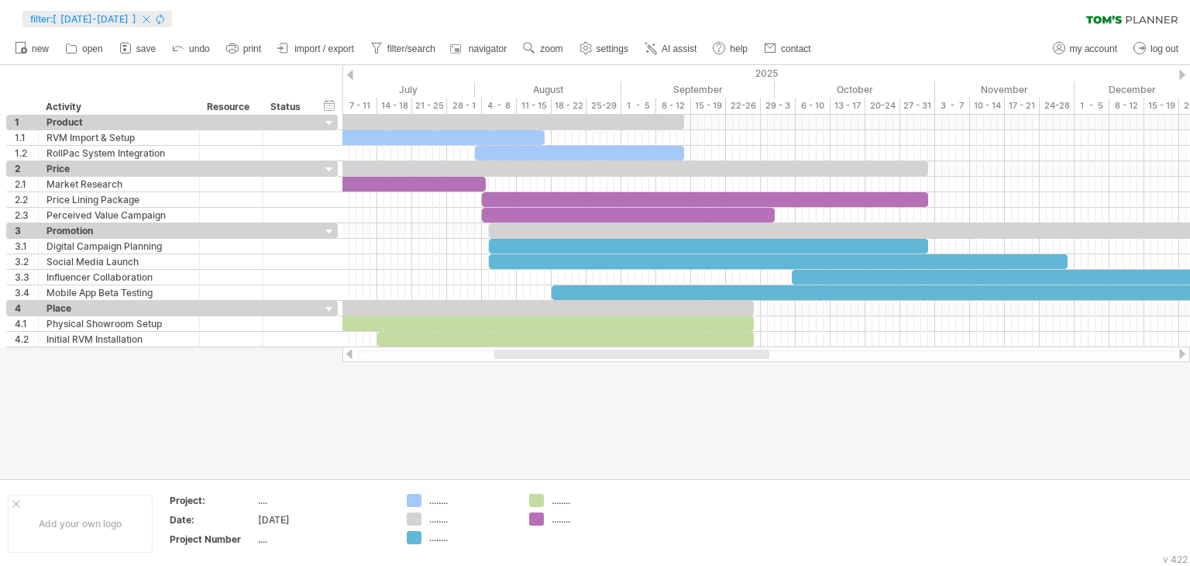
click at [129, 13] on span "[DATE]-[DATE]" at bounding box center [94, 19] width 68 height 12
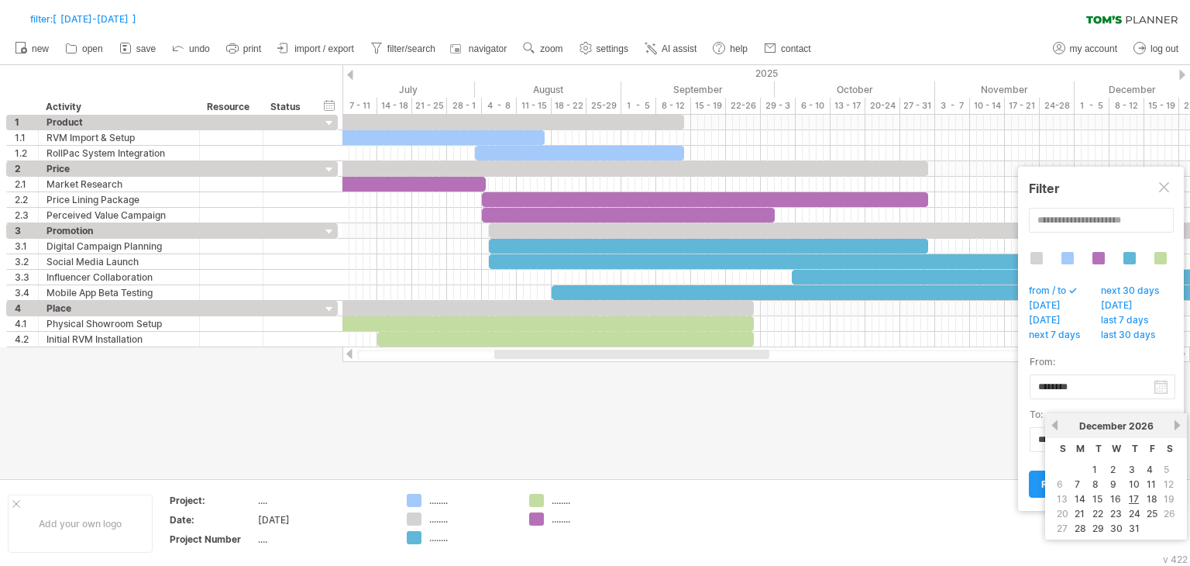
click at [1118, 436] on body "progress(100%) Trying to reach [DOMAIN_NAME] Connected again... 0% filter: [ [D…" at bounding box center [595, 284] width 1190 height 569
click at [1052, 430] on link "previous" at bounding box center [1055, 425] width 12 height 12
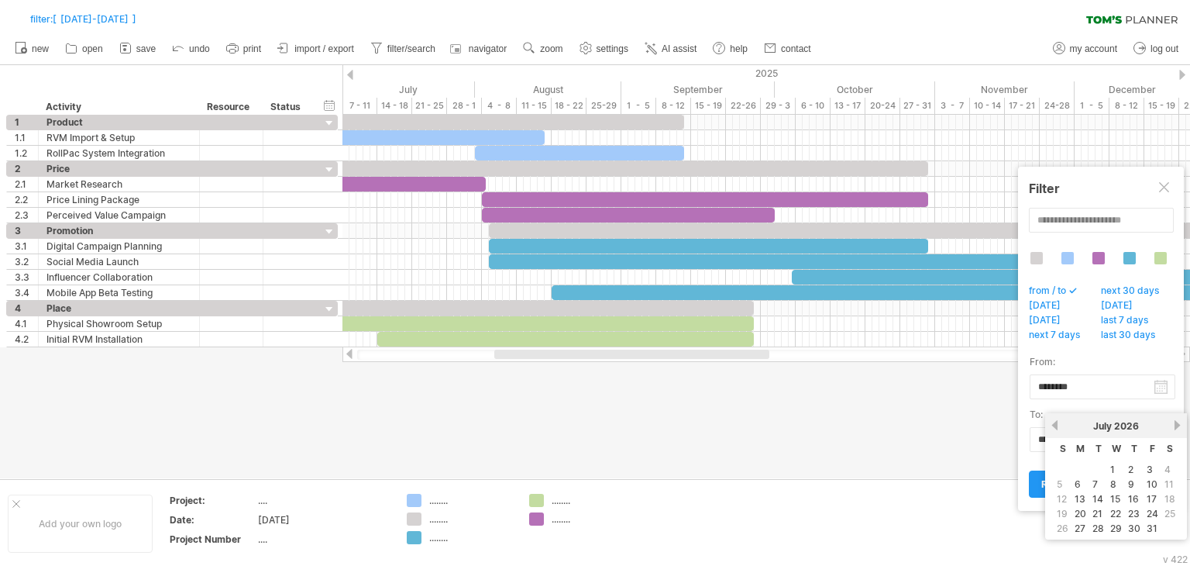
click at [1052, 430] on link "previous" at bounding box center [1055, 425] width 12 height 12
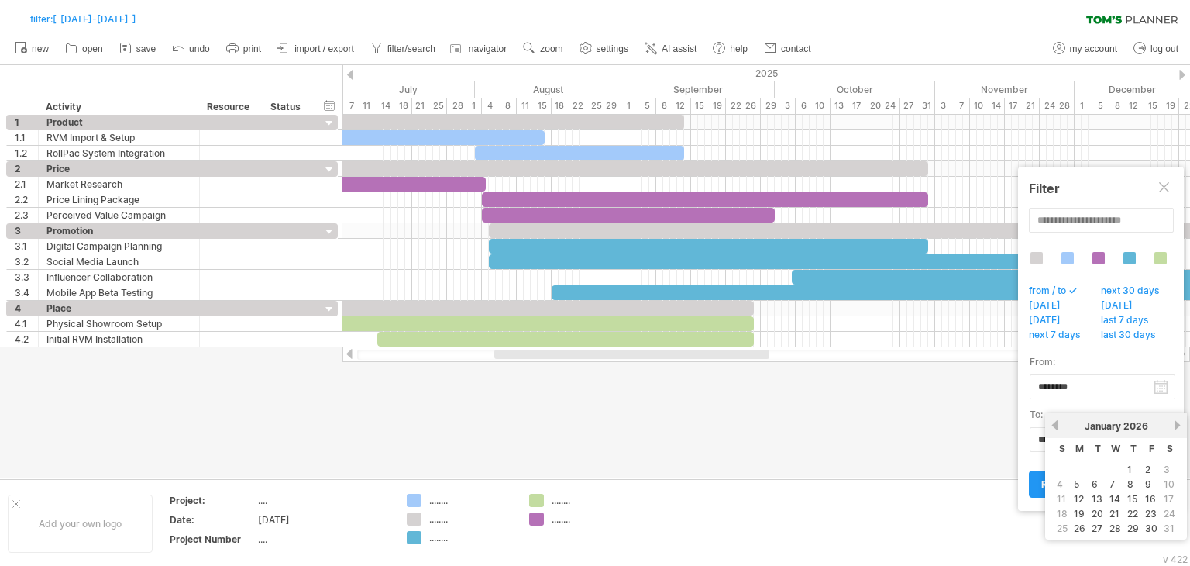
drag, startPoint x: 1134, startPoint y: 470, endPoint x: 1127, endPoint y: 466, distance: 8.0
click at [1128, 467] on td "1" at bounding box center [1133, 469] width 16 height 13
type input "********"
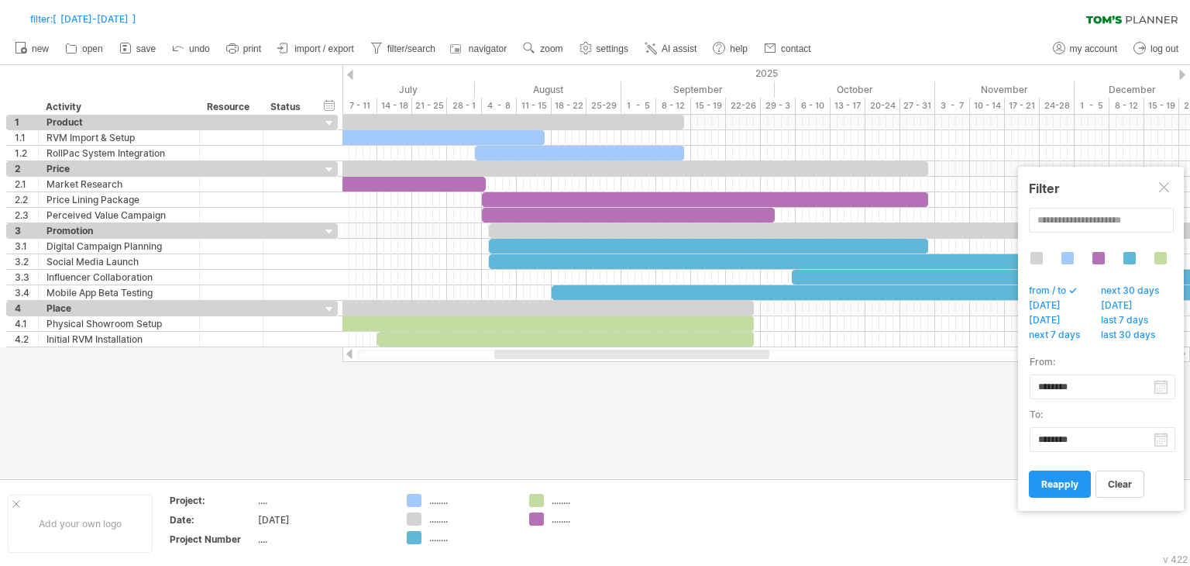
click at [1127, 466] on div "clear reapply" at bounding box center [1101, 477] width 144 height 40
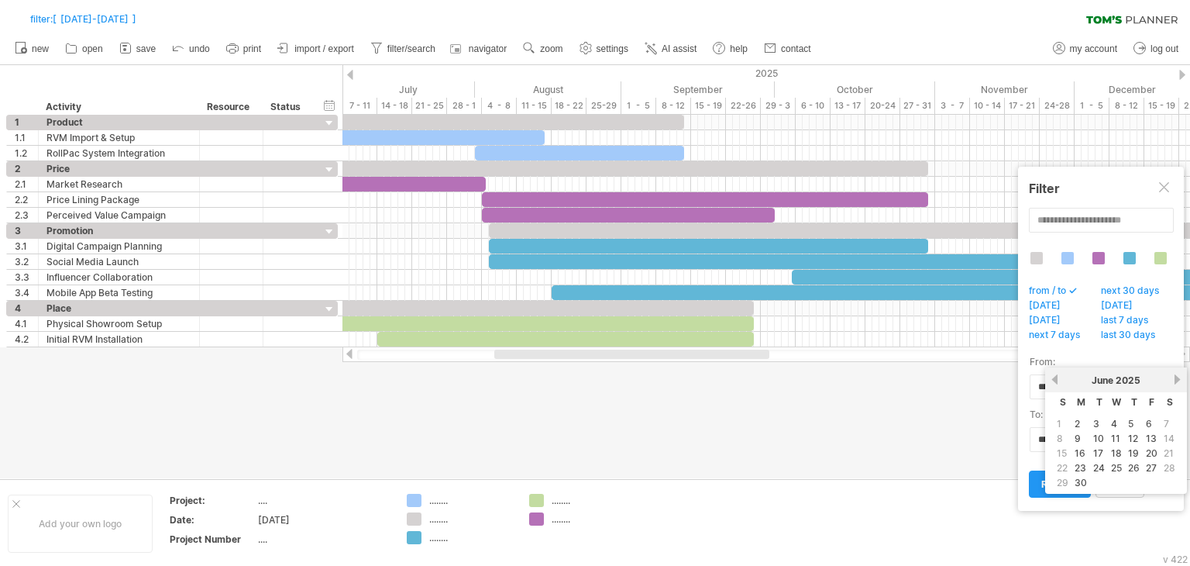
click at [1085, 387] on body "progress(100%) Trying to reach [DOMAIN_NAME] Connected again... 0% filter: [ [D…" at bounding box center [595, 284] width 1190 height 569
click at [1177, 377] on link "next" at bounding box center [1178, 380] width 12 height 12
click at [1093, 425] on link "1" at bounding box center [1095, 423] width 8 height 15
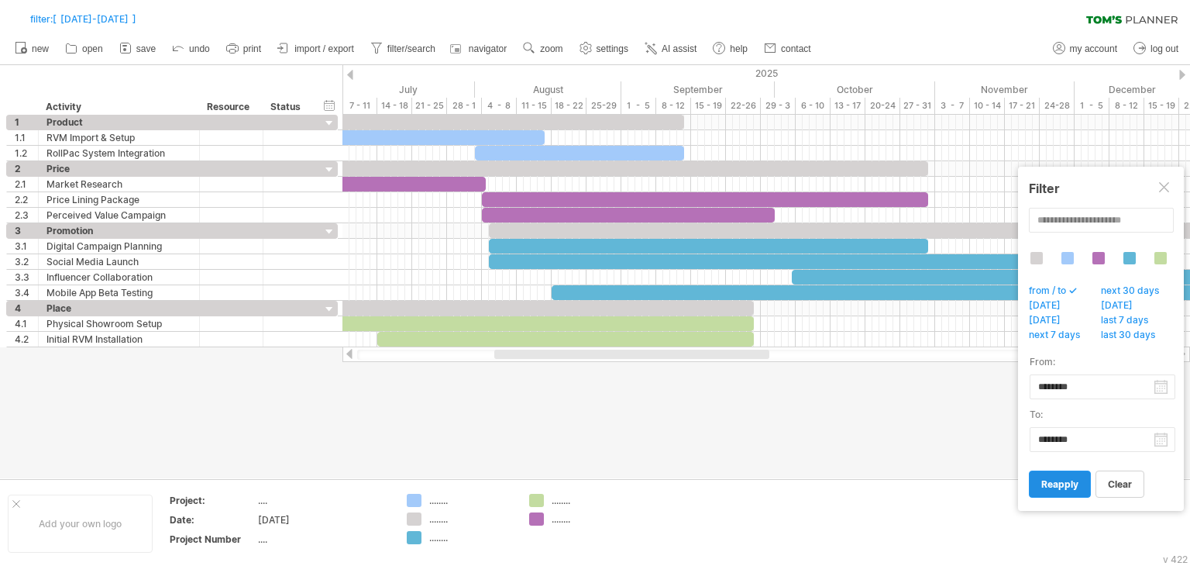
click at [1077, 481] on span "reapply" at bounding box center [1060, 484] width 37 height 12
click at [1073, 478] on span "reapply" at bounding box center [1060, 484] width 37 height 12
click at [1063, 481] on span "reapply" at bounding box center [1060, 484] width 37 height 12
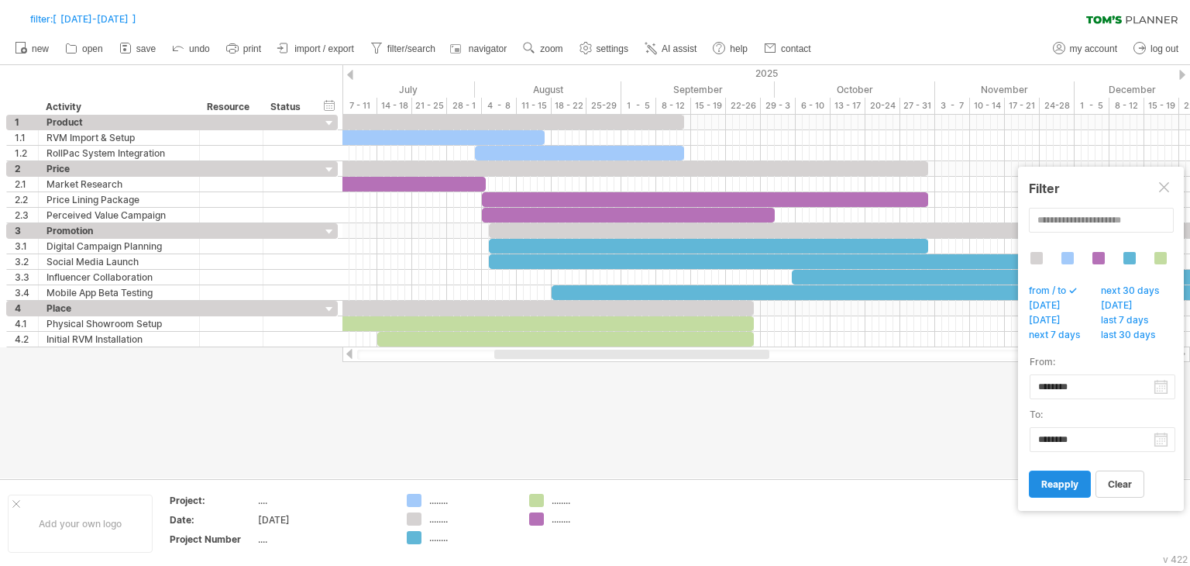
click at [1063, 481] on span "reapply" at bounding box center [1060, 484] width 37 height 12
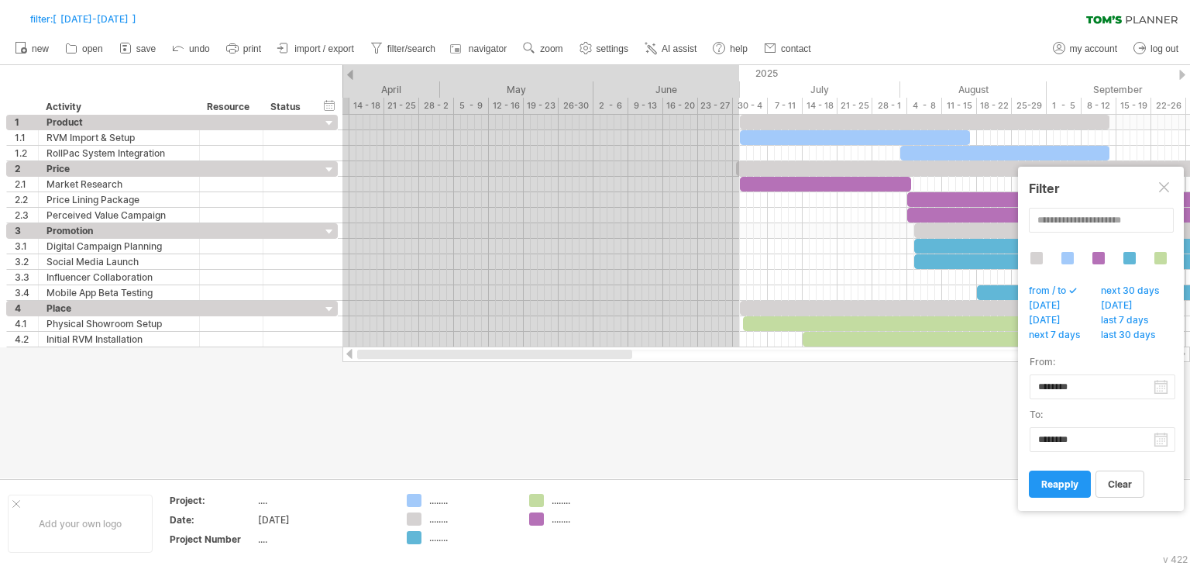
drag, startPoint x: 577, startPoint y: 353, endPoint x: 349, endPoint y: 359, distance: 227.9
click at [349, 359] on div at bounding box center [767, 353] width 848 height 15
click at [1051, 481] on span "reapply" at bounding box center [1060, 484] width 37 height 12
click at [1049, 306] on span "[DATE]" at bounding box center [1049, 306] width 45 height 15
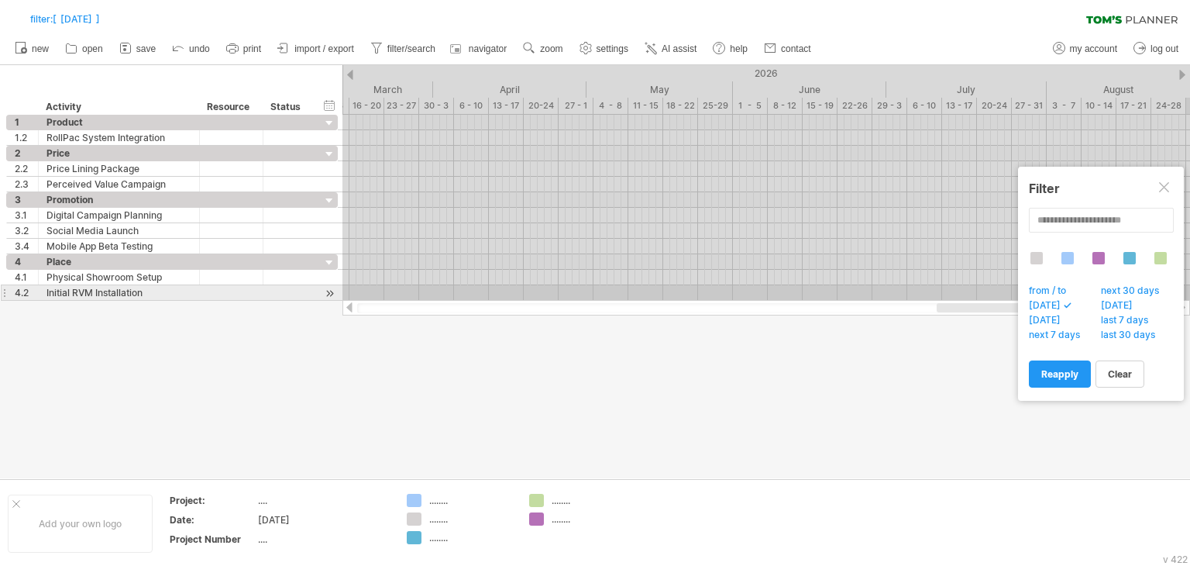
drag, startPoint x: 689, startPoint y: 308, endPoint x: 1190, endPoint y: 296, distance: 500.8
click at [1190, 296] on div "Trying to reach [DOMAIN_NAME] Connected again... 0% filter: [ [DATE] ] clear fi…" at bounding box center [595, 283] width 1190 height 566
click at [1066, 288] on span "from / to" at bounding box center [1052, 291] width 50 height 15
type input "********"
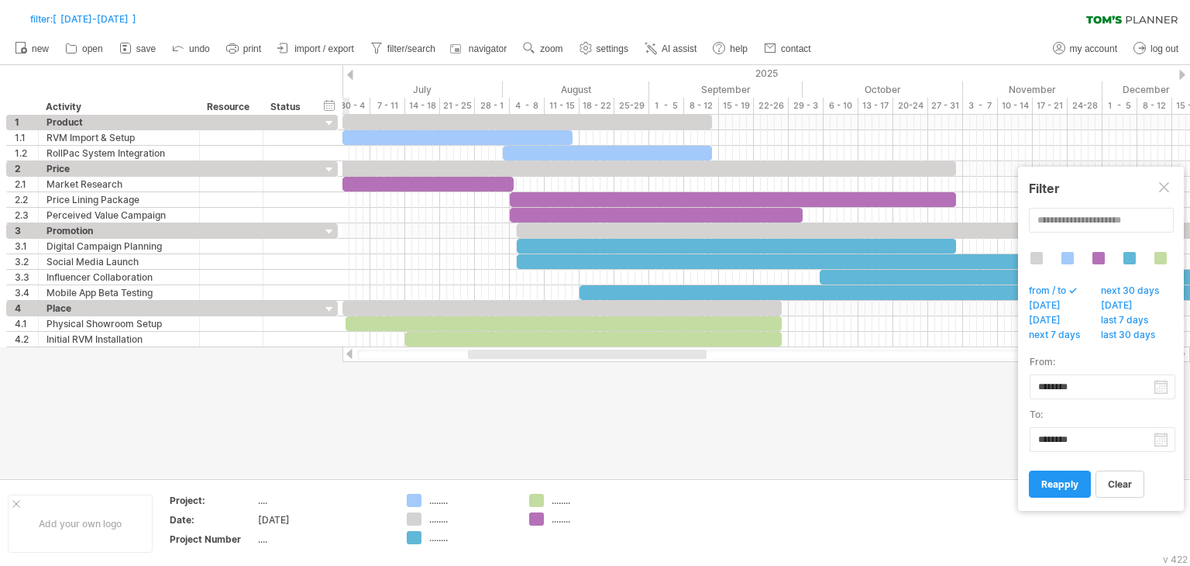
drag, startPoint x: 897, startPoint y: 353, endPoint x: 537, endPoint y: 382, distance: 360.7
click at [537, 382] on div "Trying to reach [DOMAIN_NAME] Connected again... 0% filter: [ [DATE]-[DATE] ] c…" at bounding box center [595, 283] width 1190 height 566
click at [334, 98] on div "hide start/end/duration show start/end/duration" at bounding box center [329, 105] width 15 height 16
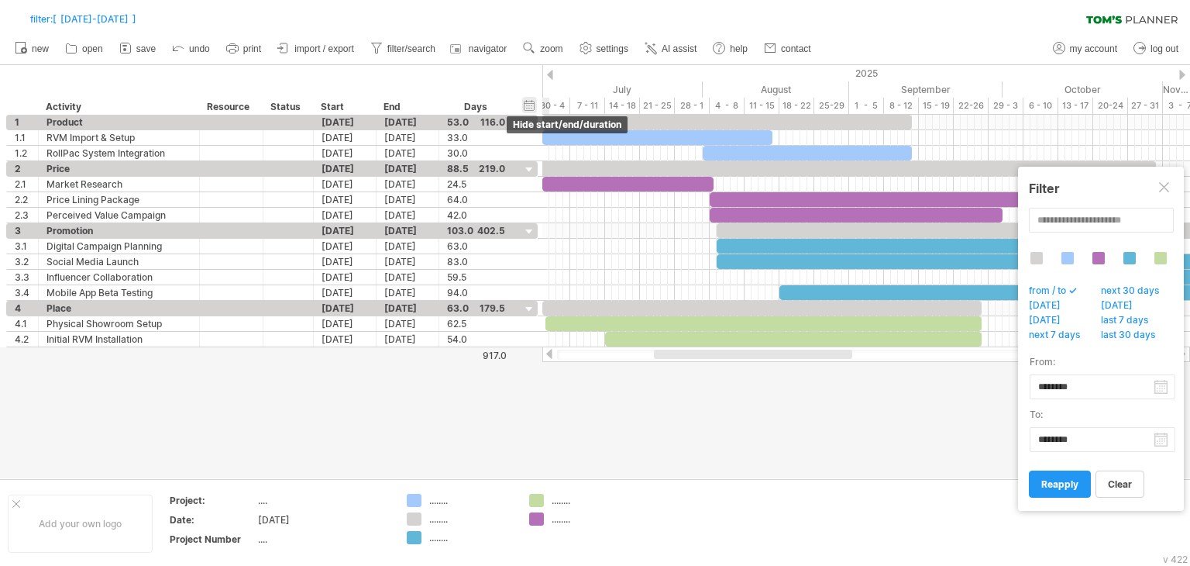
click at [334, 98] on div "hide start/end/duration show start/end/duration ******** Activity ******** Reso…" at bounding box center [271, 90] width 542 height 50
click at [525, 106] on div "hide start/end/duration show start/end/duration" at bounding box center [529, 105] width 15 height 16
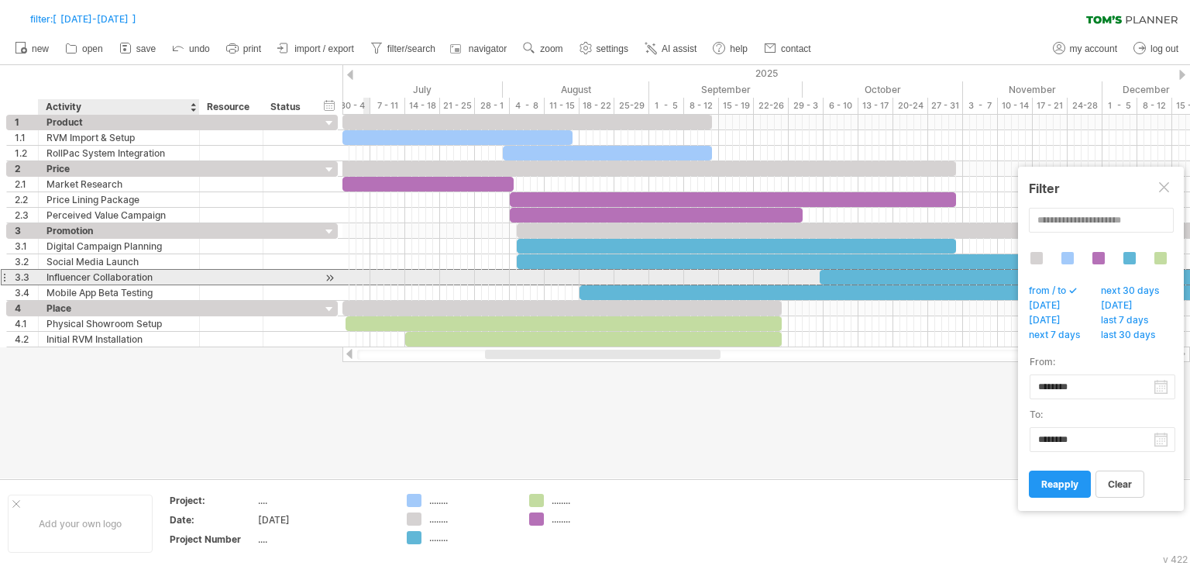
click at [147, 281] on div "Influencer Collaboration" at bounding box center [118, 277] width 145 height 15
click at [0, 0] on input "**********" at bounding box center [0, 0] width 0 height 0
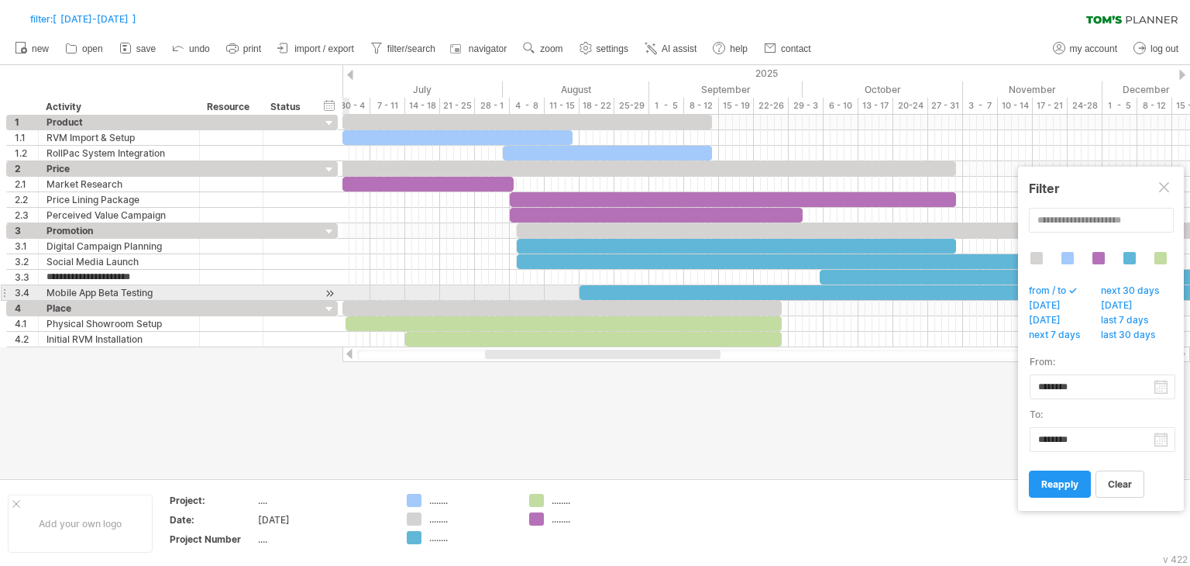
type input "**********"
click at [1069, 486] on span "reapply" at bounding box center [1060, 484] width 37 height 12
click at [983, 419] on div at bounding box center [595, 271] width 1190 height 413
click at [984, 419] on div at bounding box center [595, 271] width 1190 height 413
click at [1081, 487] on link "reapply" at bounding box center [1060, 483] width 62 height 27
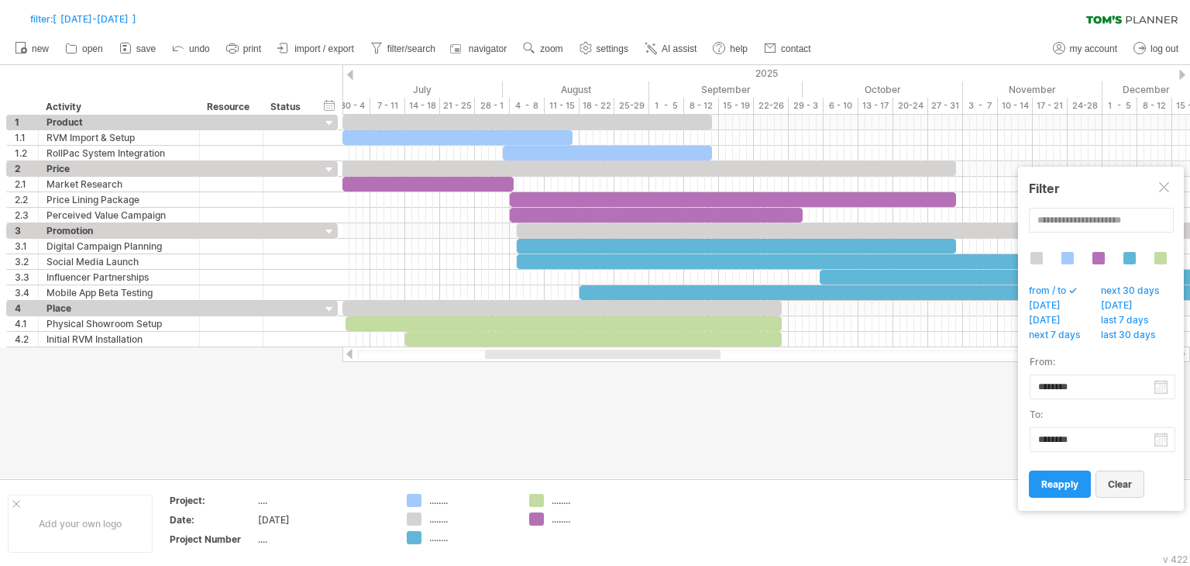
click at [1110, 484] on span "clear" at bounding box center [1120, 484] width 24 height 12
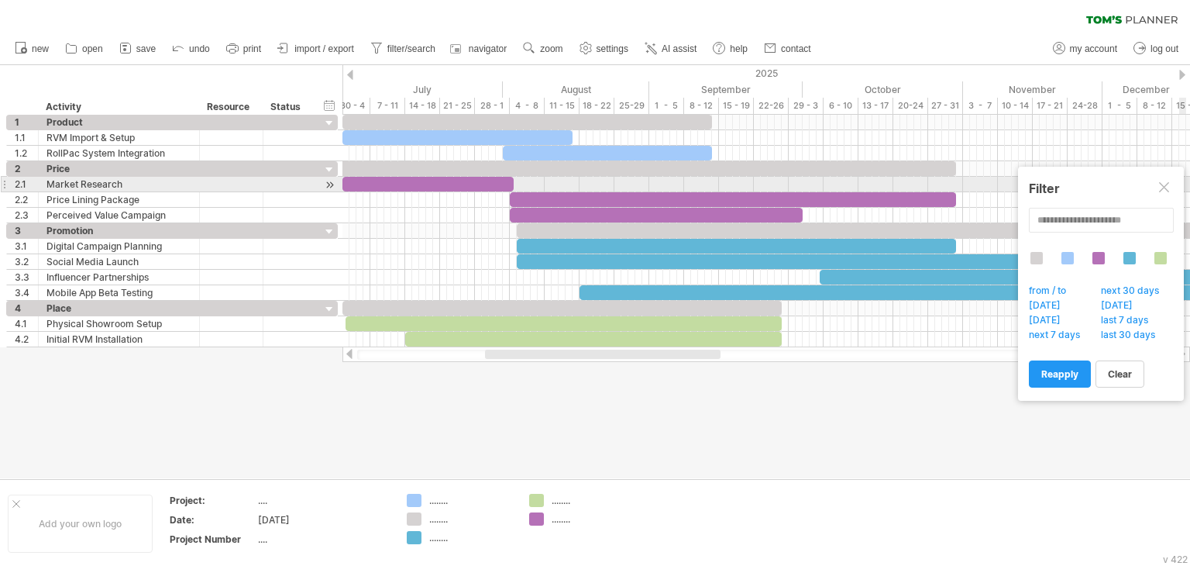
click at [1168, 188] on div at bounding box center [1165, 188] width 12 height 12
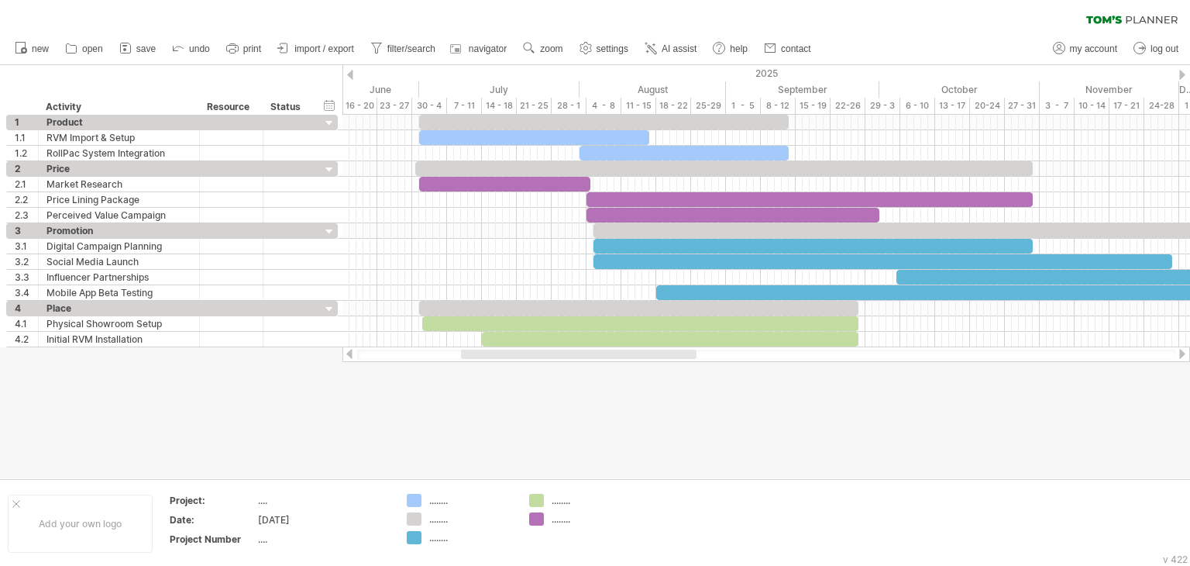
drag, startPoint x: 676, startPoint y: 357, endPoint x: 652, endPoint y: 374, distance: 29.5
click at [652, 374] on div "Trying to reach [DOMAIN_NAME] Connected again... 0% filter: [ [DATE]-[DATE] ] c…" at bounding box center [595, 283] width 1190 height 566
click at [657, 50] on icon at bounding box center [650, 47] width 15 height 15
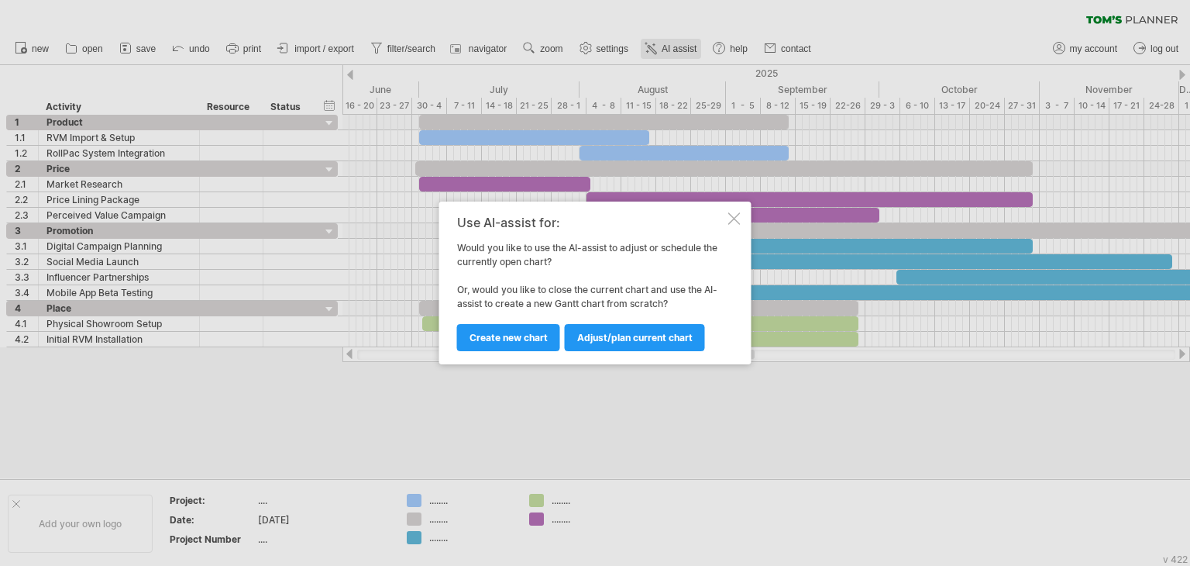
click at [657, 50] on div at bounding box center [595, 283] width 1190 height 566
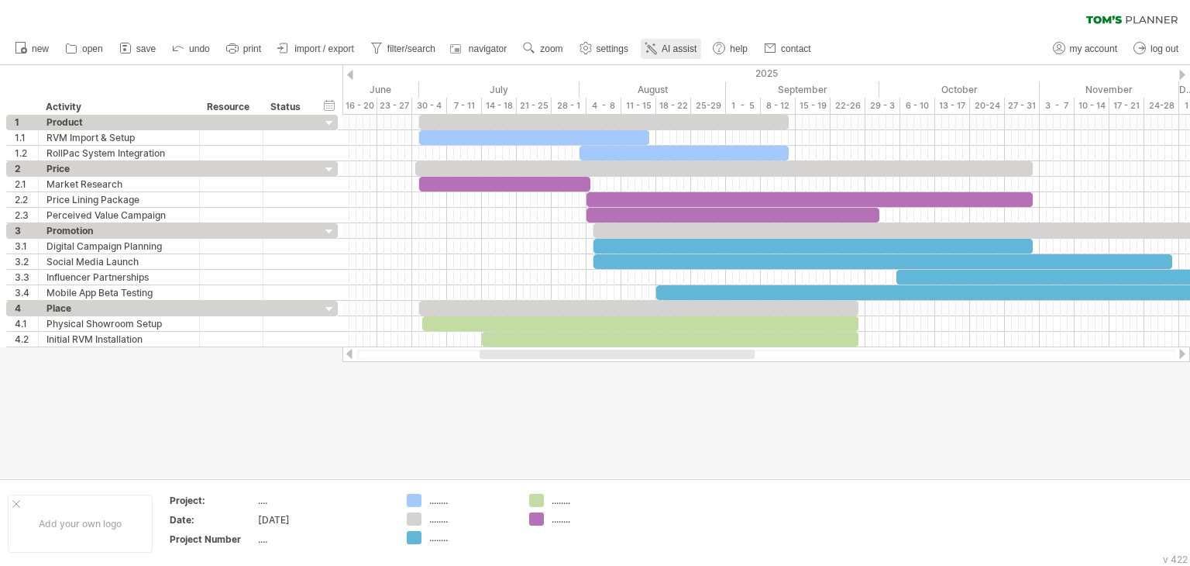
click at [671, 46] on span "AI assist" at bounding box center [679, 48] width 35 height 11
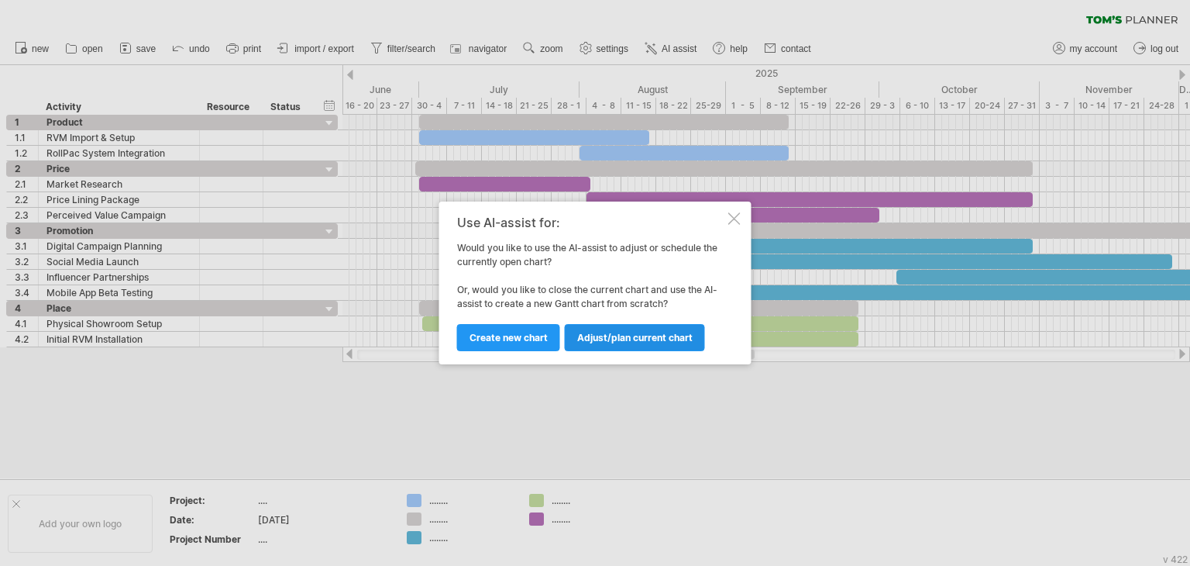
click at [680, 342] on span "Adjust/plan current chart" at bounding box center [634, 338] width 115 height 12
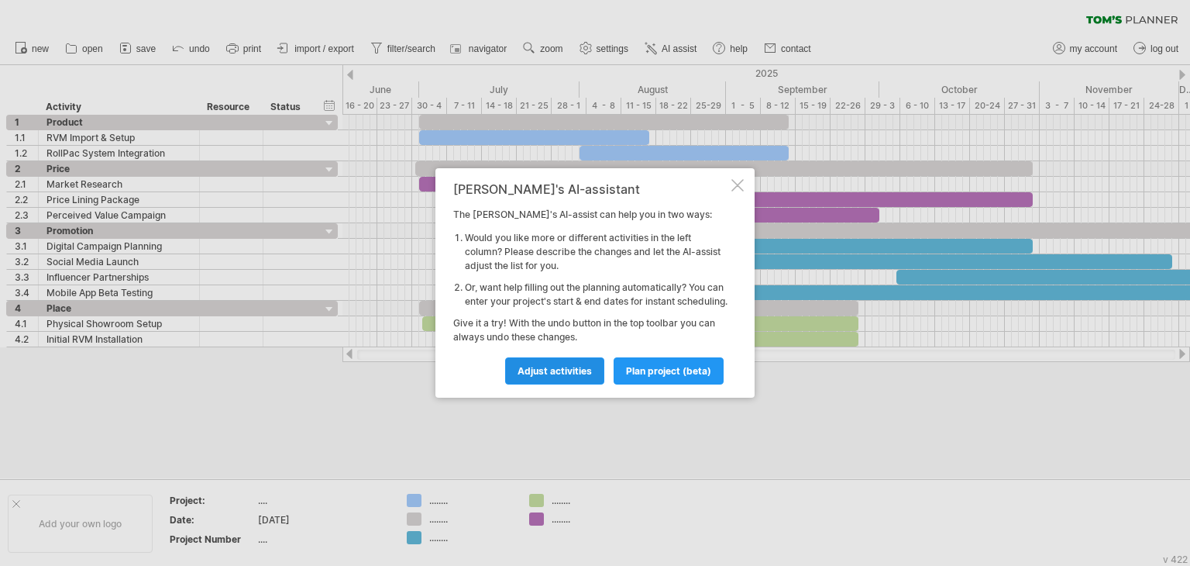
click at [561, 371] on span "Adjust activities" at bounding box center [555, 371] width 74 height 12
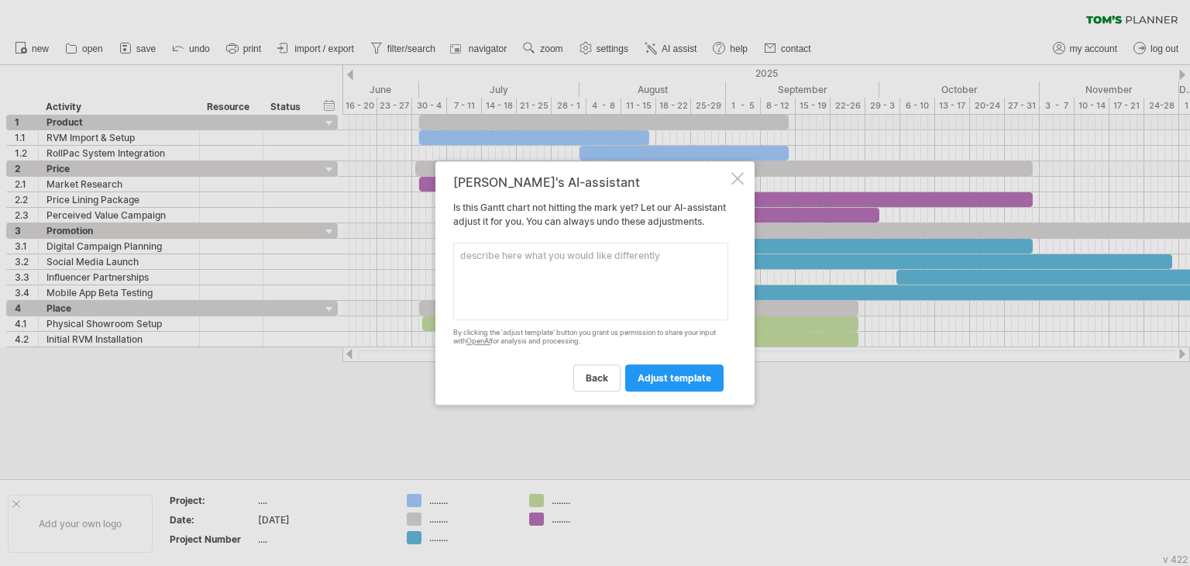
click at [557, 261] on textarea at bounding box center [590, 281] width 275 height 77
type textarea "z"
click at [611, 263] on textarea "adjust the month range from [DATE] to [DATE]" at bounding box center [590, 281] width 275 height 77
click at [716, 263] on textarea "adjust the month range from [DATE] to [DATE]" at bounding box center [590, 281] width 275 height 77
type textarea "adjust the month range from [DATE] to [DATE] in visible range in one frame"
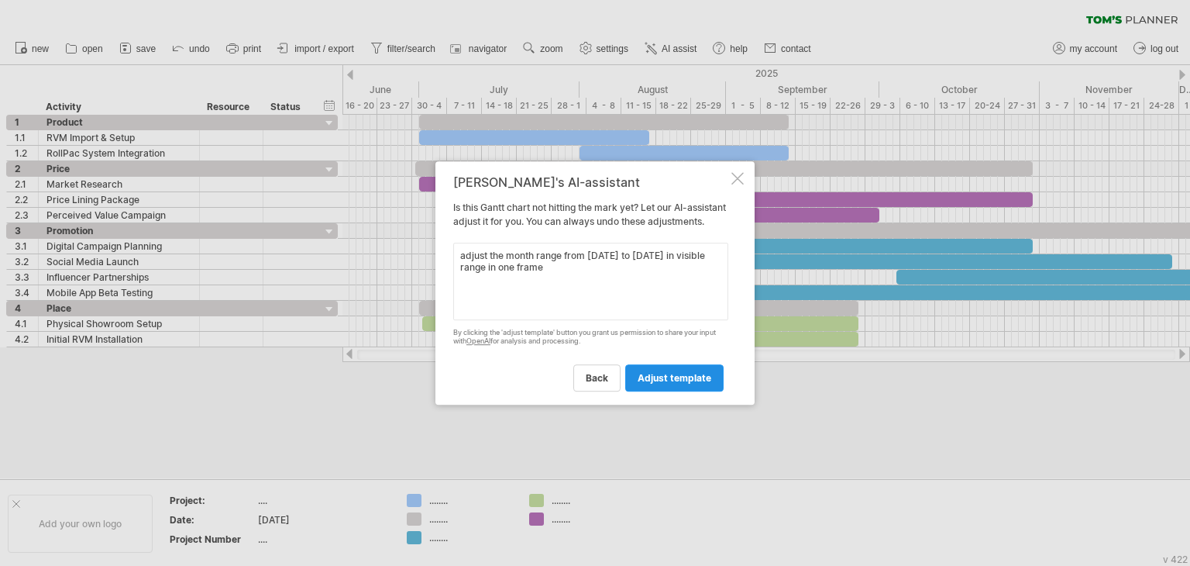
click at [686, 384] on span "adjust template" at bounding box center [675, 378] width 74 height 12
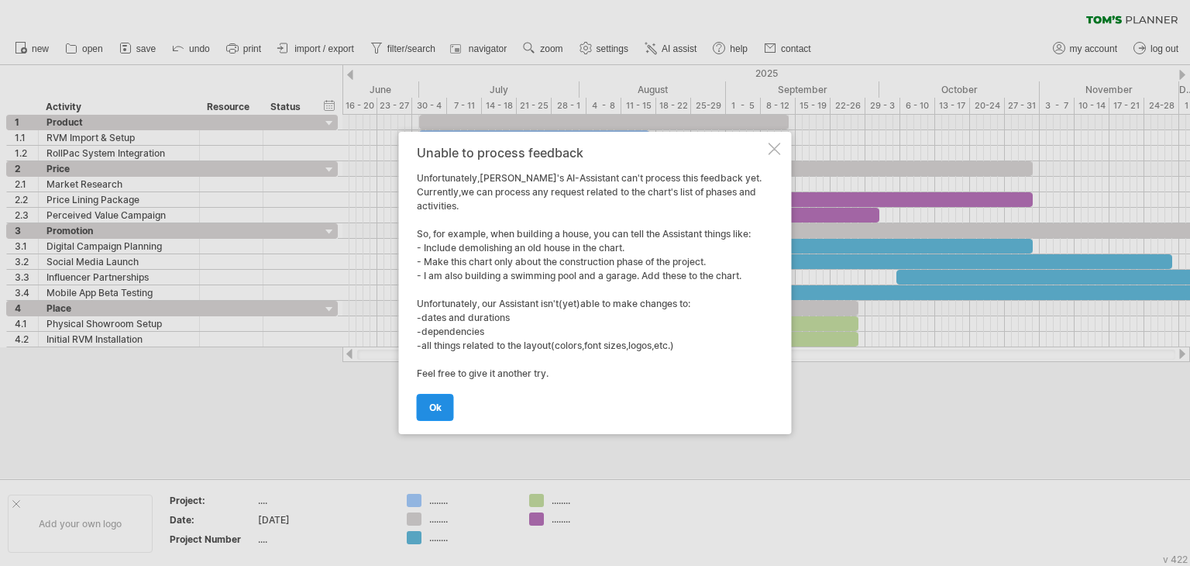
click at [441, 406] on span "ok" at bounding box center [435, 407] width 12 height 12
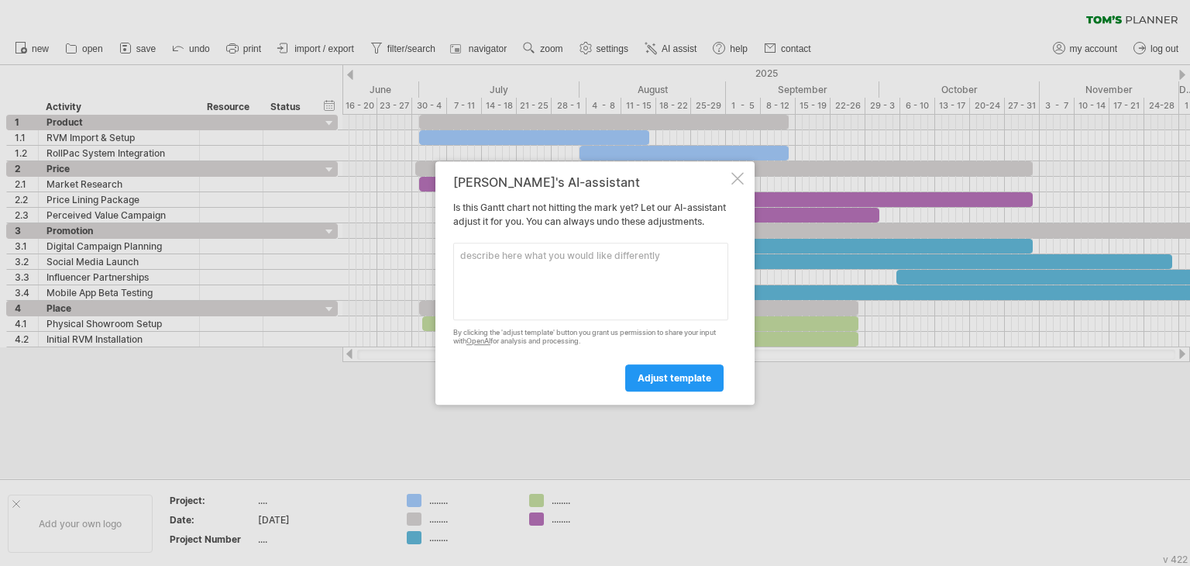
click at [739, 172] on div at bounding box center [738, 178] width 12 height 12
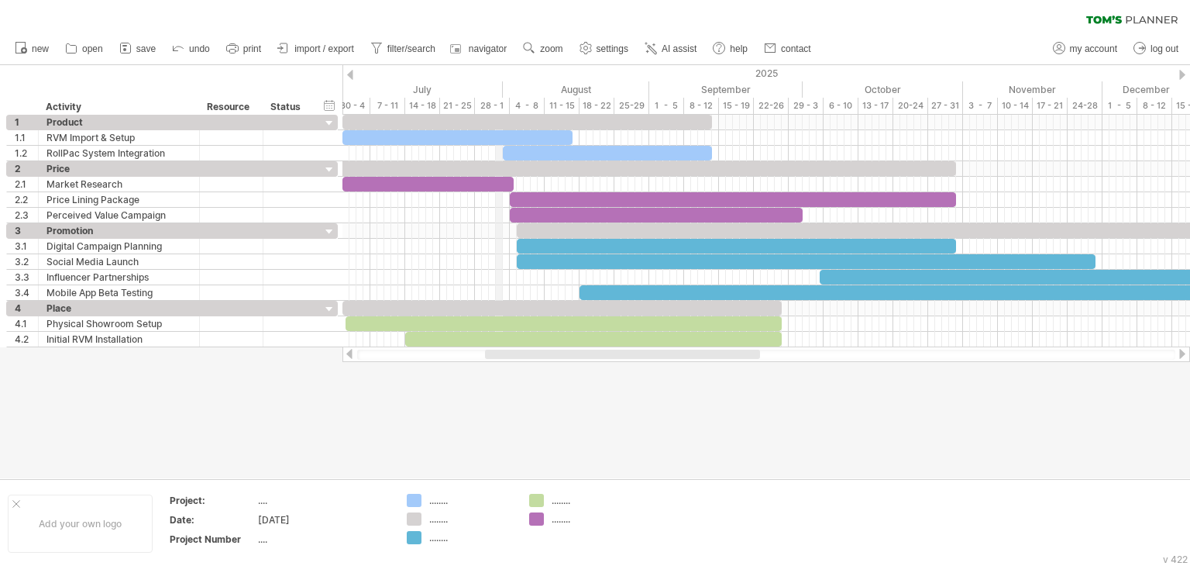
click at [498, 86] on div "July" at bounding box center [423, 89] width 160 height 16
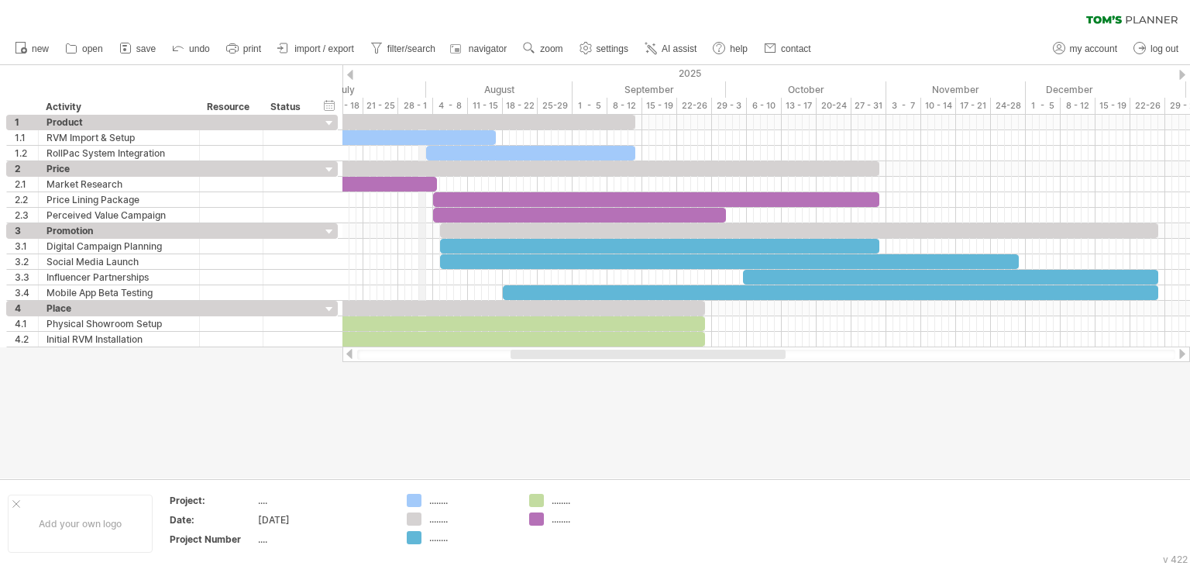
drag, startPoint x: 498, startPoint y: 86, endPoint x: 422, endPoint y: 93, distance: 76.3
click at [422, 93] on div "July" at bounding box center [346, 89] width 160 height 16
click at [412, 102] on div "28 - 1" at bounding box center [415, 106] width 35 height 16
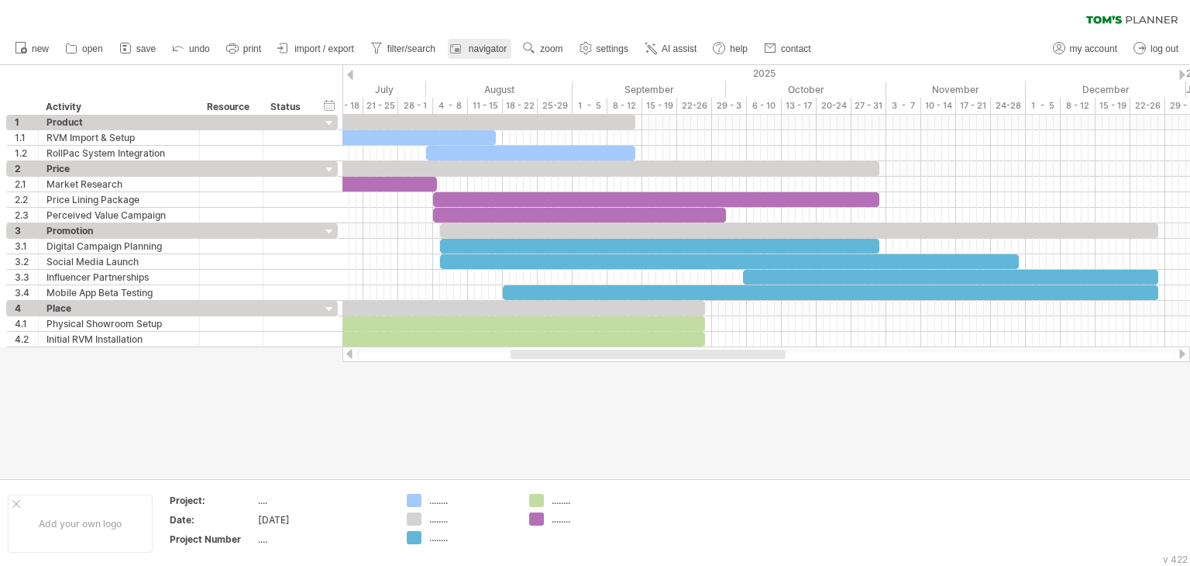
click at [502, 45] on span "navigator" at bounding box center [488, 48] width 38 height 11
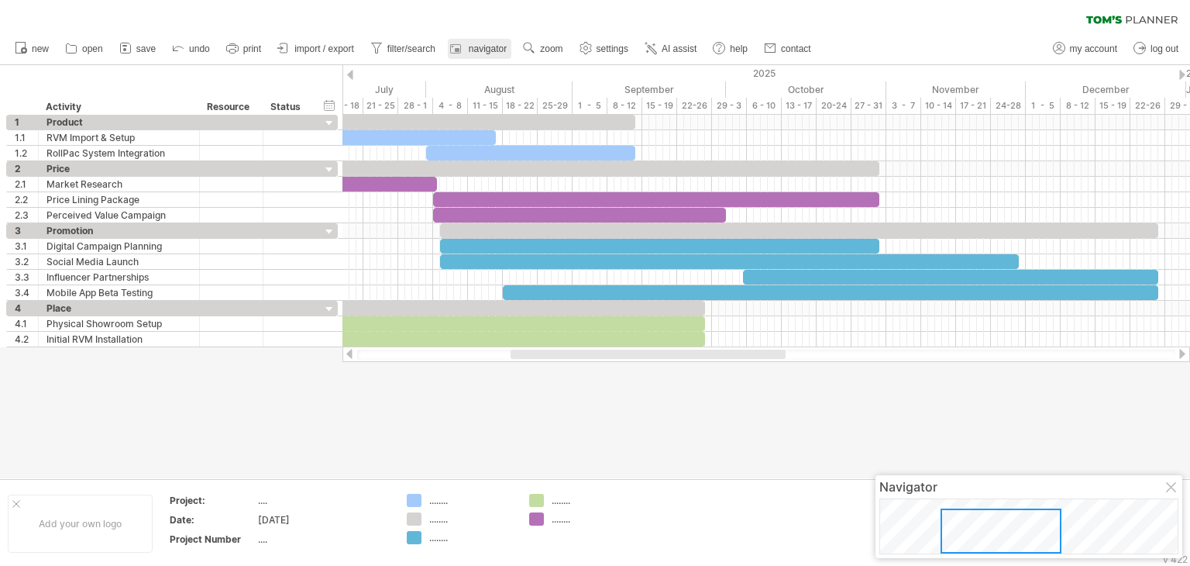
click at [502, 45] on span "navigator" at bounding box center [488, 48] width 38 height 11
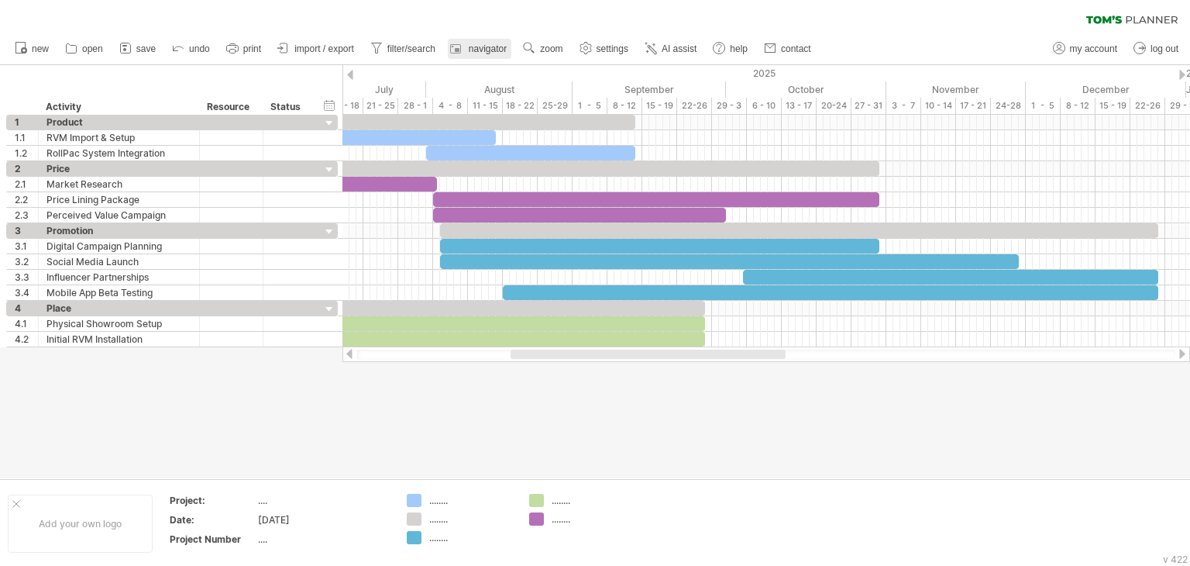
click at [502, 45] on span "navigator" at bounding box center [488, 48] width 38 height 11
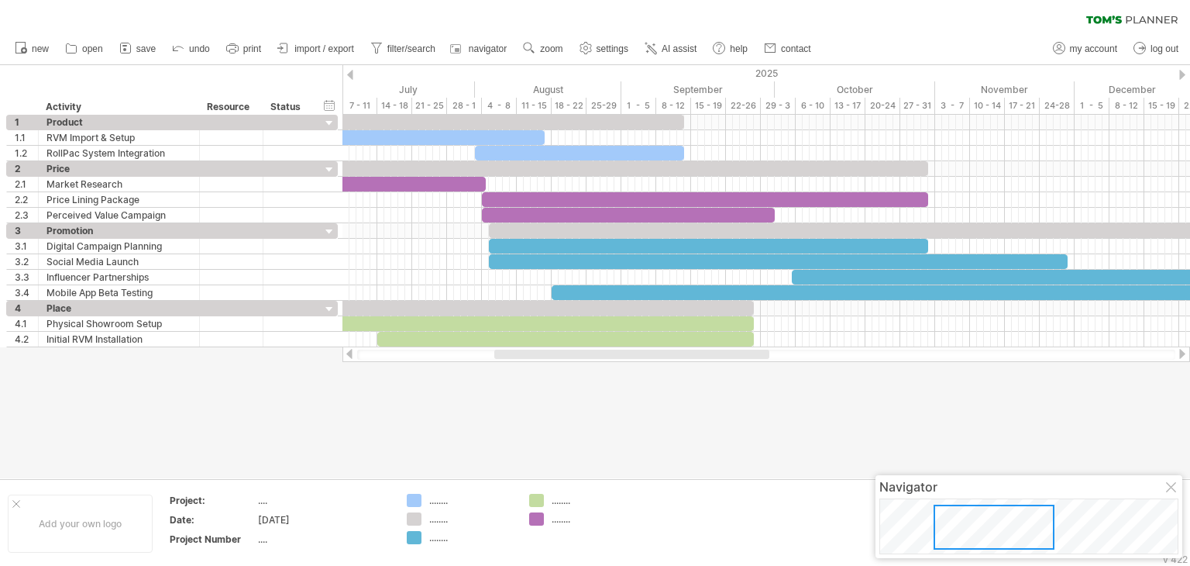
click at [984, 537] on div at bounding box center [994, 527] width 121 height 45
click at [1066, 556] on div "Navigator" at bounding box center [1029, 516] width 307 height 83
click at [1052, 550] on div at bounding box center [995, 527] width 121 height 45
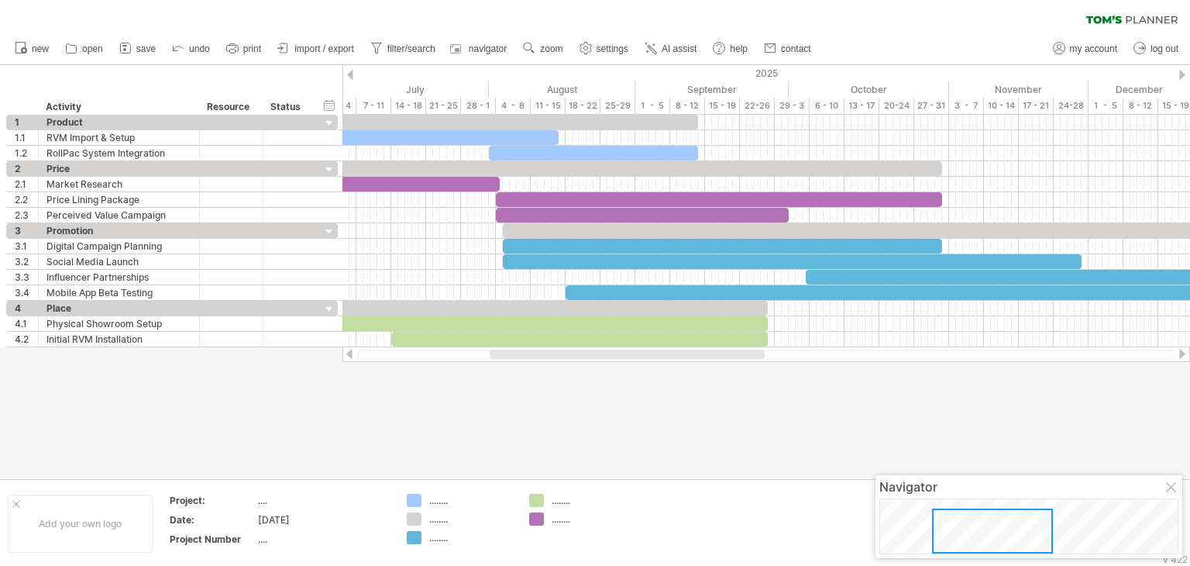
drag, startPoint x: 1079, startPoint y: 547, endPoint x: 988, endPoint y: 549, distance: 90.7
click at [988, 549] on div at bounding box center [992, 530] width 121 height 45
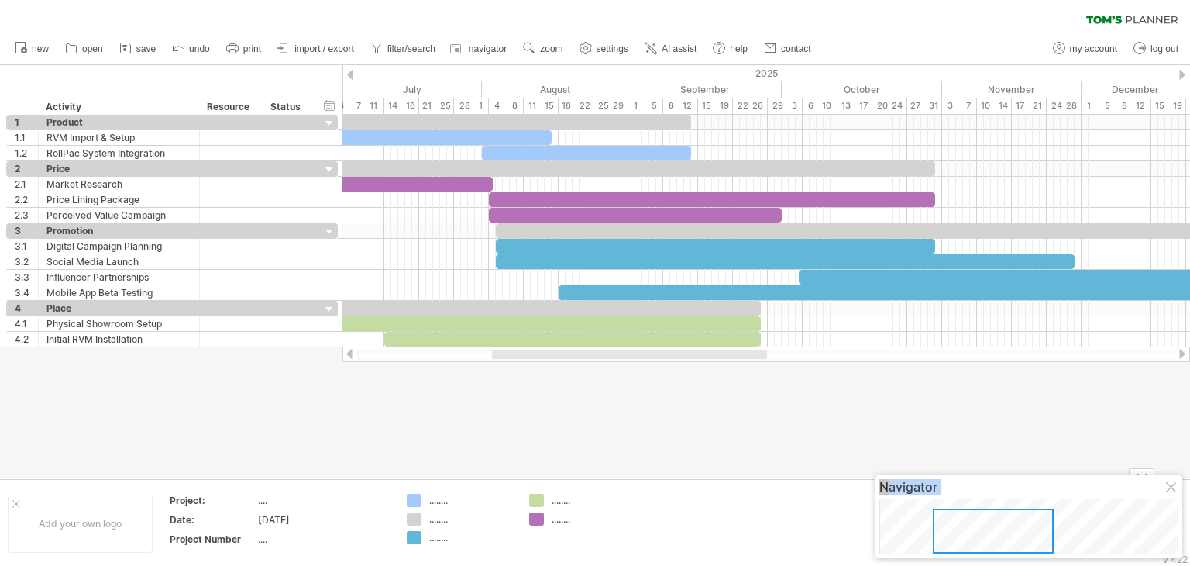
click at [973, 560] on body "progress(100%) Trying to reach [DOMAIN_NAME] Connected again... 0% filter: [ [D…" at bounding box center [595, 284] width 1190 height 569
click at [982, 540] on div at bounding box center [993, 530] width 121 height 45
click at [615, 41] on link "settings" at bounding box center [604, 49] width 57 height 20
select select "**"
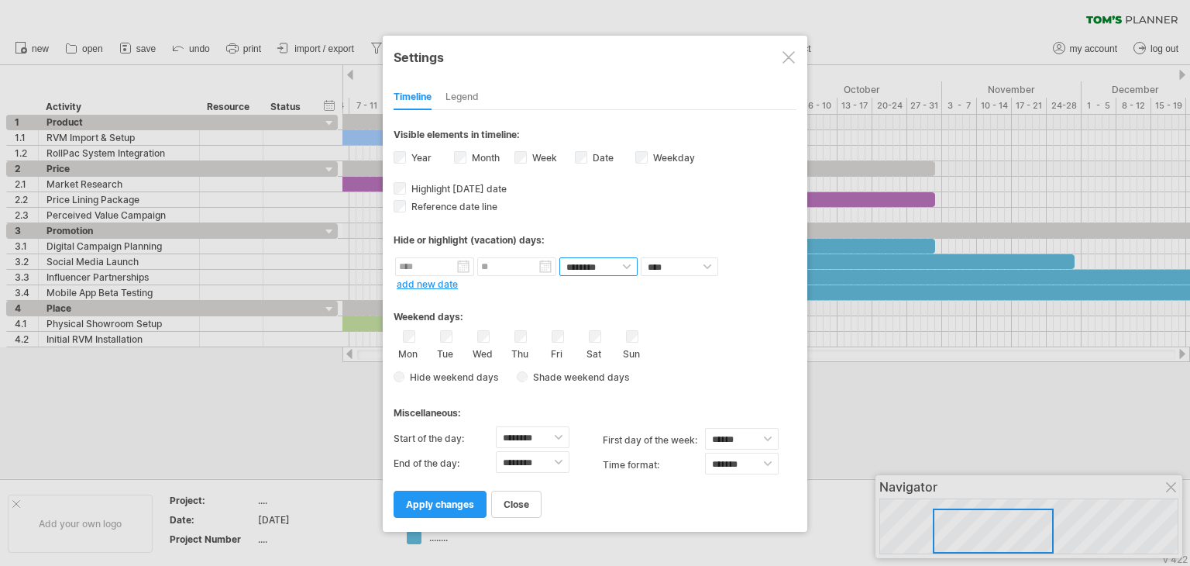
drag, startPoint x: 581, startPoint y: 267, endPoint x: 580, endPoint y: 242, distance: 24.8
click at [581, 243] on div "**********" at bounding box center [595, 313] width 403 height 407
click at [582, 259] on select "******** ********" at bounding box center [599, 266] width 78 height 19
click at [663, 267] on select "**** *****" at bounding box center [679, 266] width 77 height 19
click at [660, 270] on select "**** *****" at bounding box center [679, 266] width 77 height 19
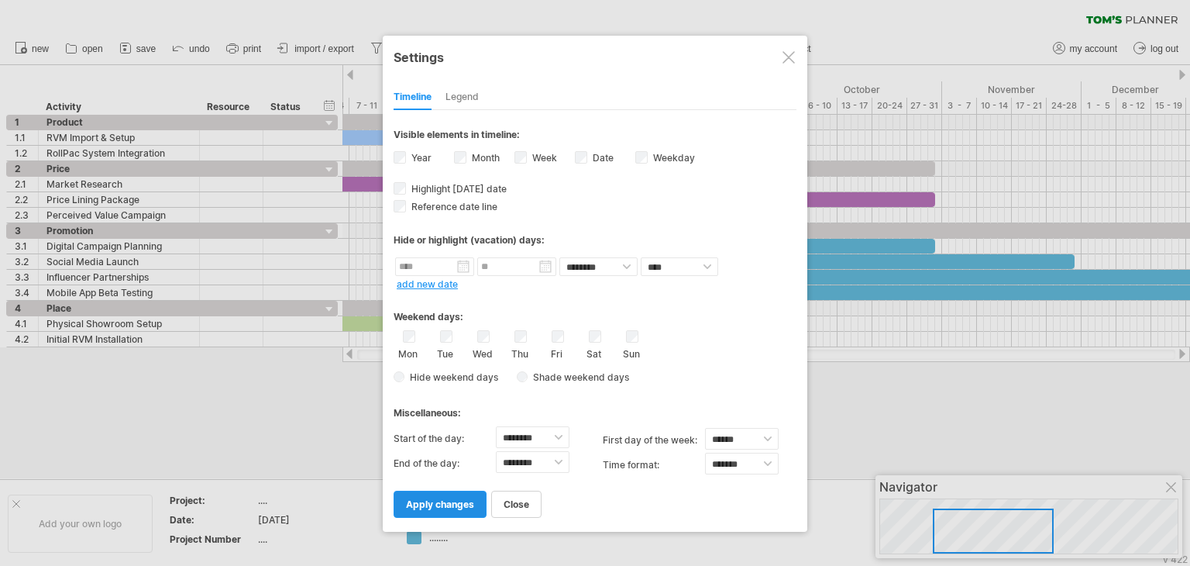
click at [459, 496] on link "apply changes" at bounding box center [440, 504] width 93 height 27
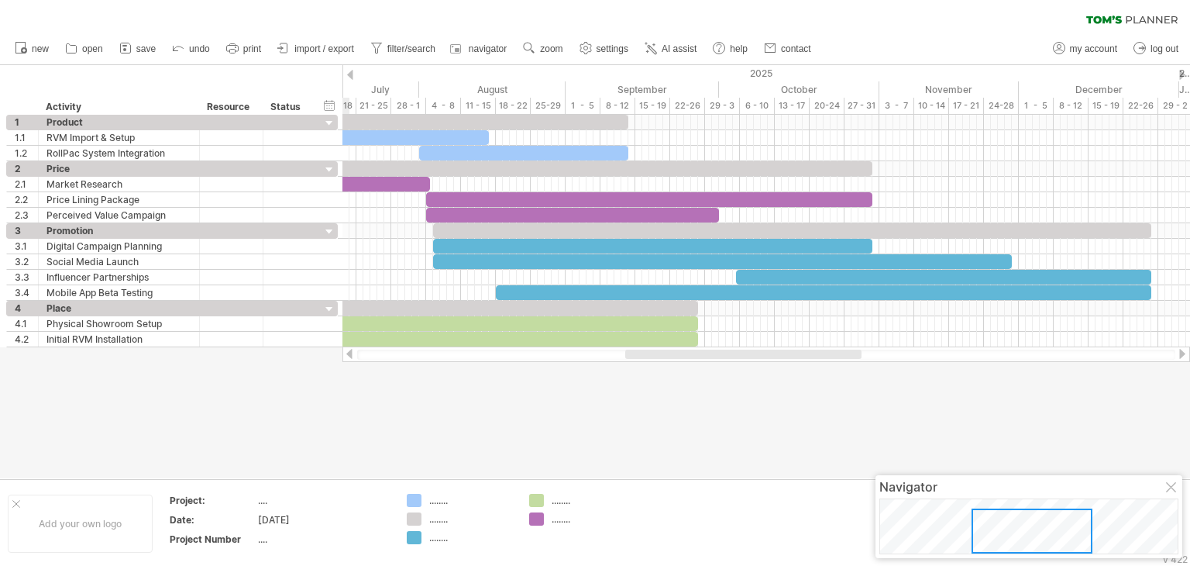
drag, startPoint x: 630, startPoint y: 355, endPoint x: 782, endPoint y: 385, distance: 154.9
click at [782, 385] on div "Trying to reach [DOMAIN_NAME] Connected again... 0% filter: [ [DATE]-[DATE] ] c…" at bounding box center [595, 283] width 1190 height 566
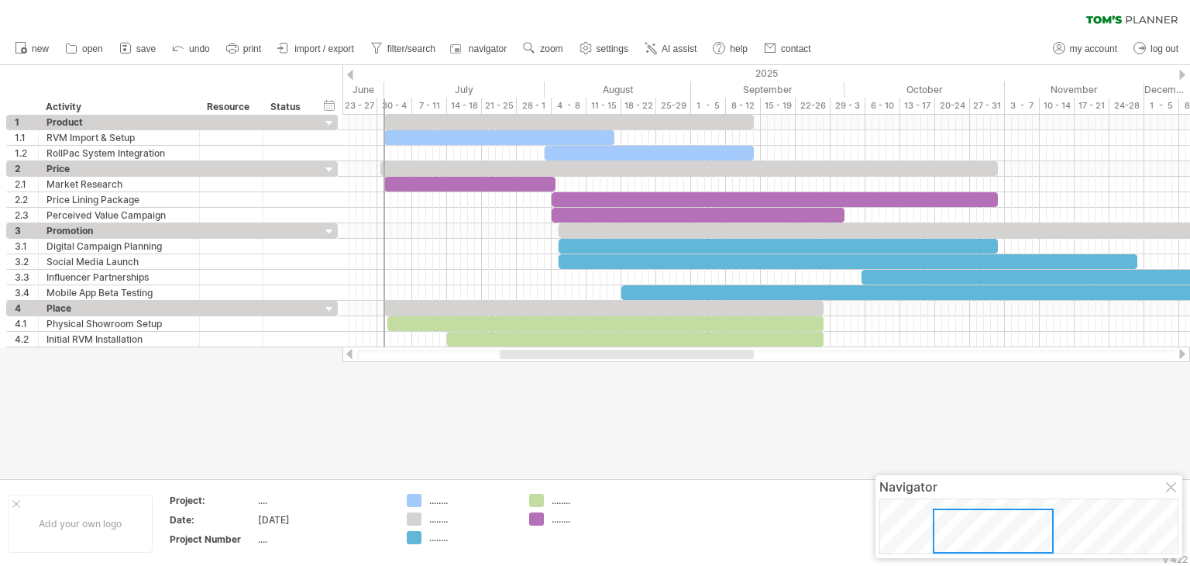
drag, startPoint x: 584, startPoint y: 353, endPoint x: 539, endPoint y: 356, distance: 44.3
click at [539, 356] on div at bounding box center [627, 354] width 254 height 9
click at [547, 50] on span "zoom" at bounding box center [551, 48] width 22 height 11
click at [608, 41] on link "settings" at bounding box center [604, 49] width 57 height 20
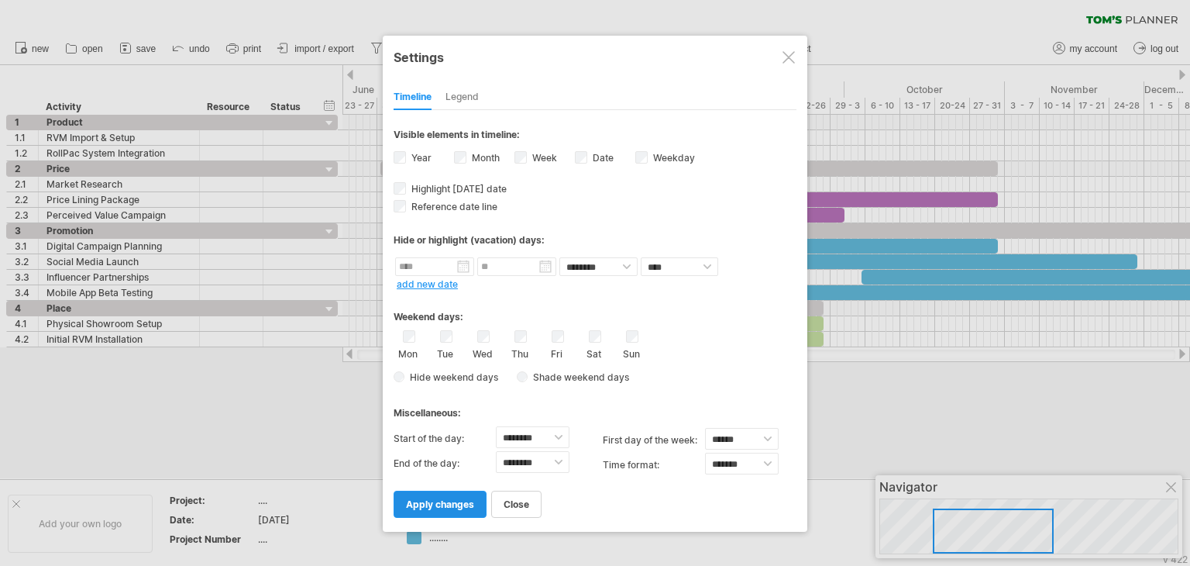
click at [428, 495] on link "apply changes" at bounding box center [440, 504] width 93 height 27
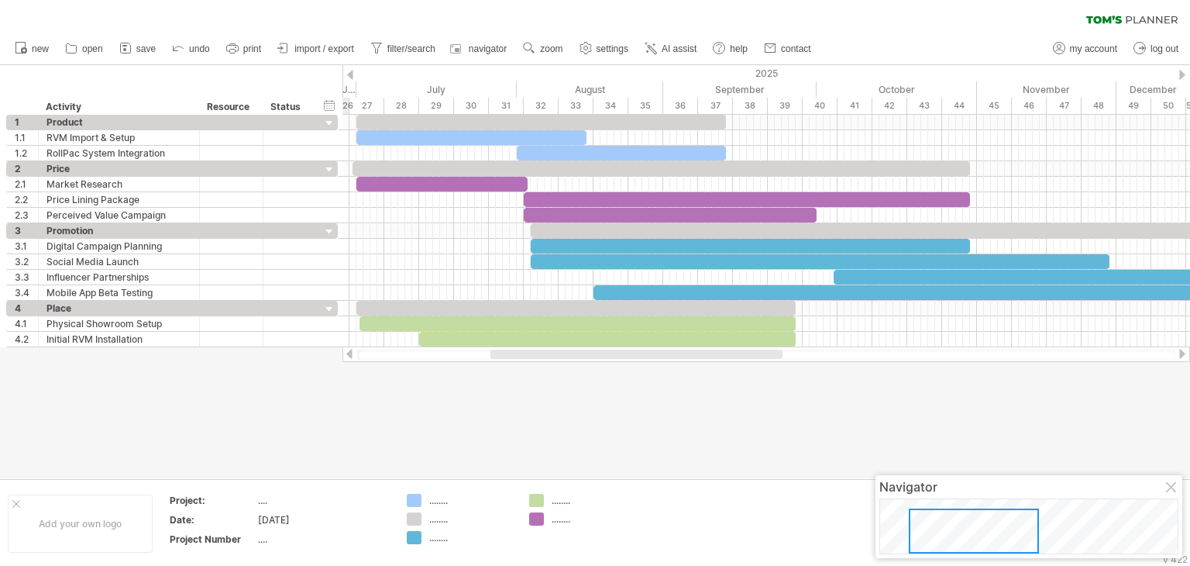
drag, startPoint x: 552, startPoint y: 355, endPoint x: 561, endPoint y: 357, distance: 9.6
click at [561, 357] on div at bounding box center [637, 354] width 292 height 9
click at [589, 44] on icon at bounding box center [586, 49] width 12 height 12
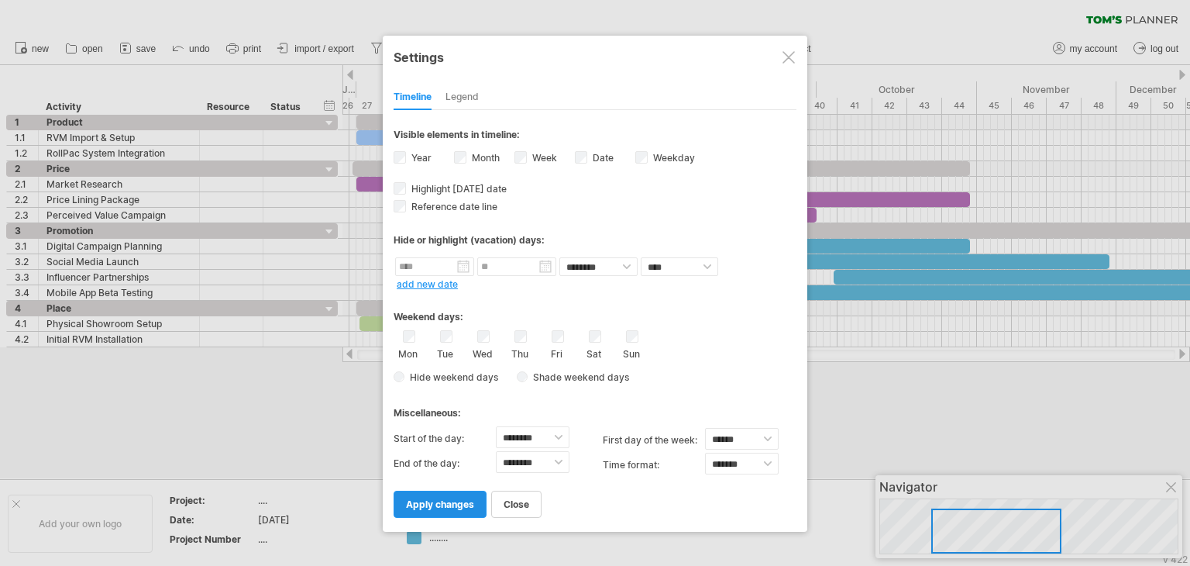
click at [465, 509] on link "apply changes" at bounding box center [440, 504] width 93 height 27
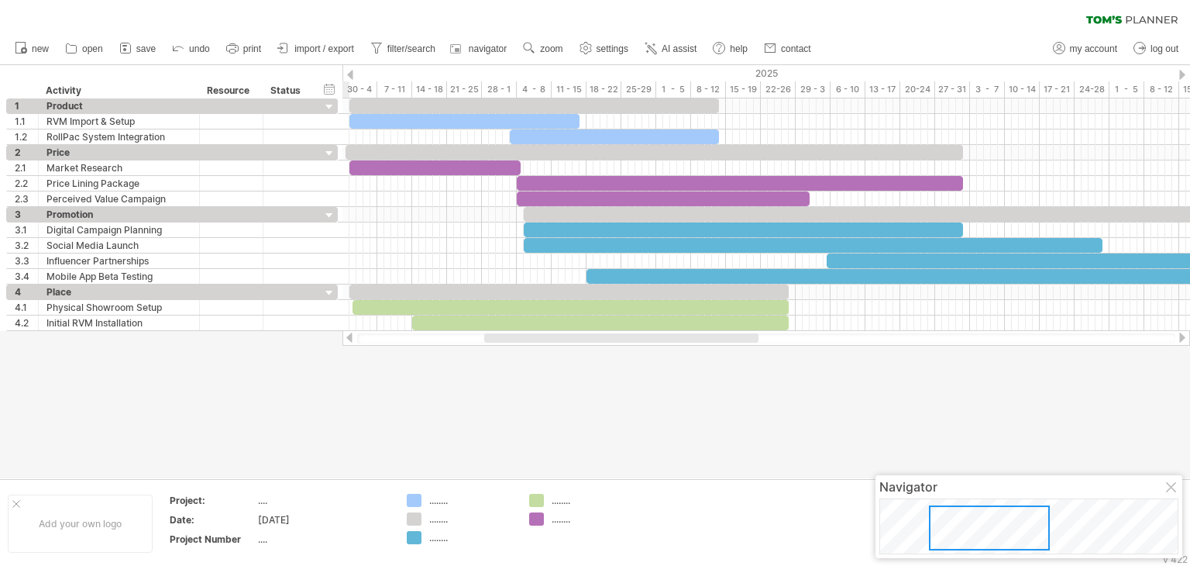
drag, startPoint x: 550, startPoint y: 337, endPoint x: 553, endPoint y: 346, distance: 9.6
click at [553, 346] on div "Trying to reach [DOMAIN_NAME] Connected again... 0% filter: [ [DATE]-[DATE] ] c…" at bounding box center [595, 283] width 1190 height 566
click at [603, 47] on span "settings" at bounding box center [613, 48] width 32 height 11
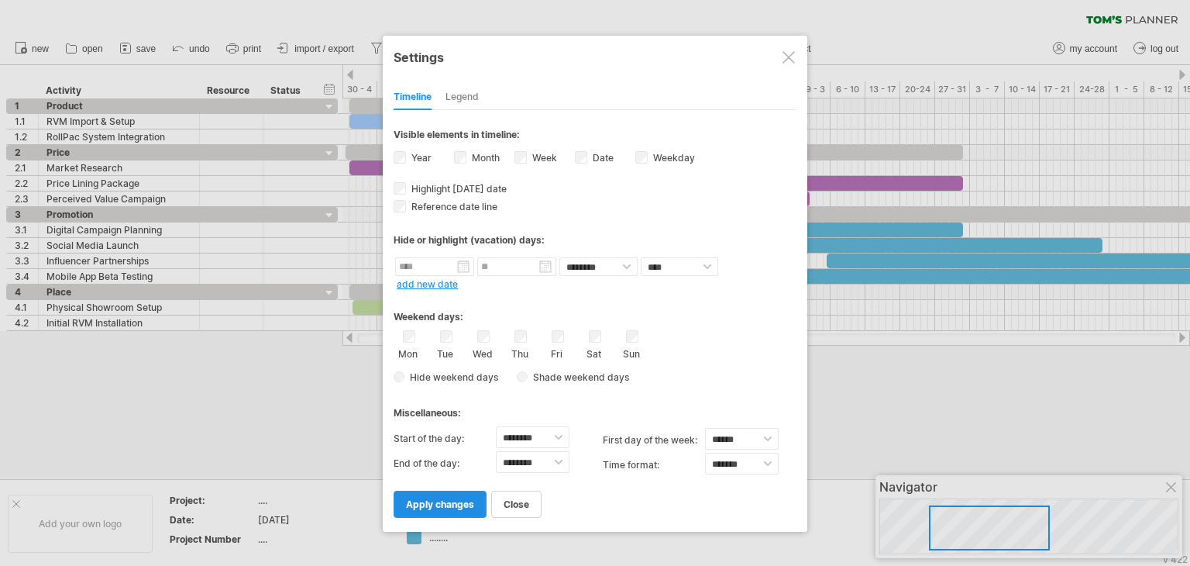
click at [438, 505] on span "apply changes" at bounding box center [440, 504] width 68 height 12
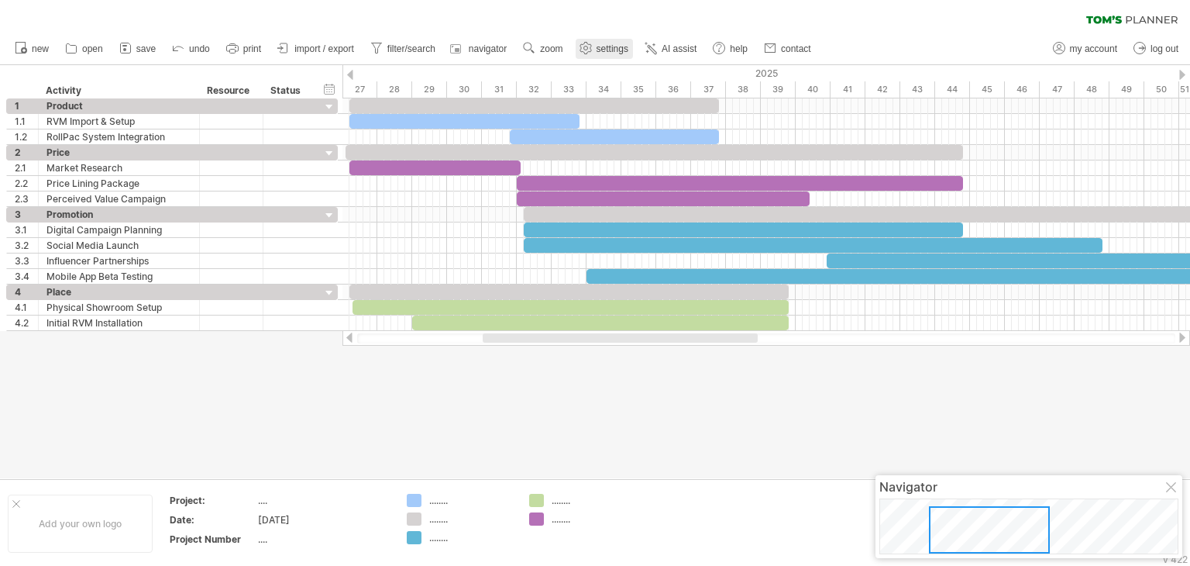
click at [608, 50] on span "settings" at bounding box center [613, 48] width 32 height 11
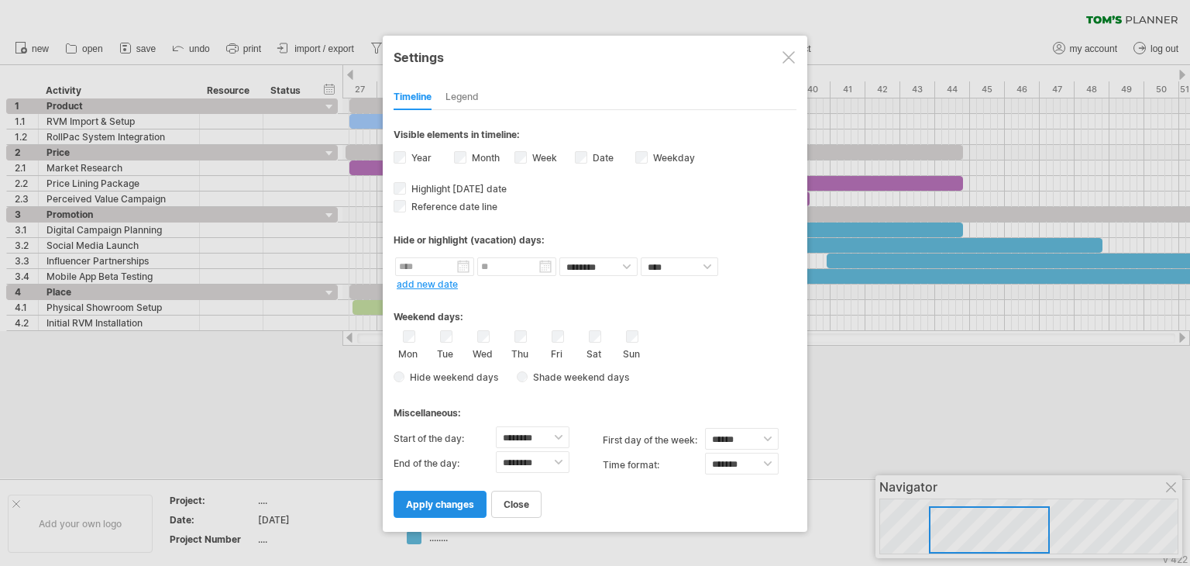
click at [431, 508] on span "apply changes" at bounding box center [440, 504] width 68 height 12
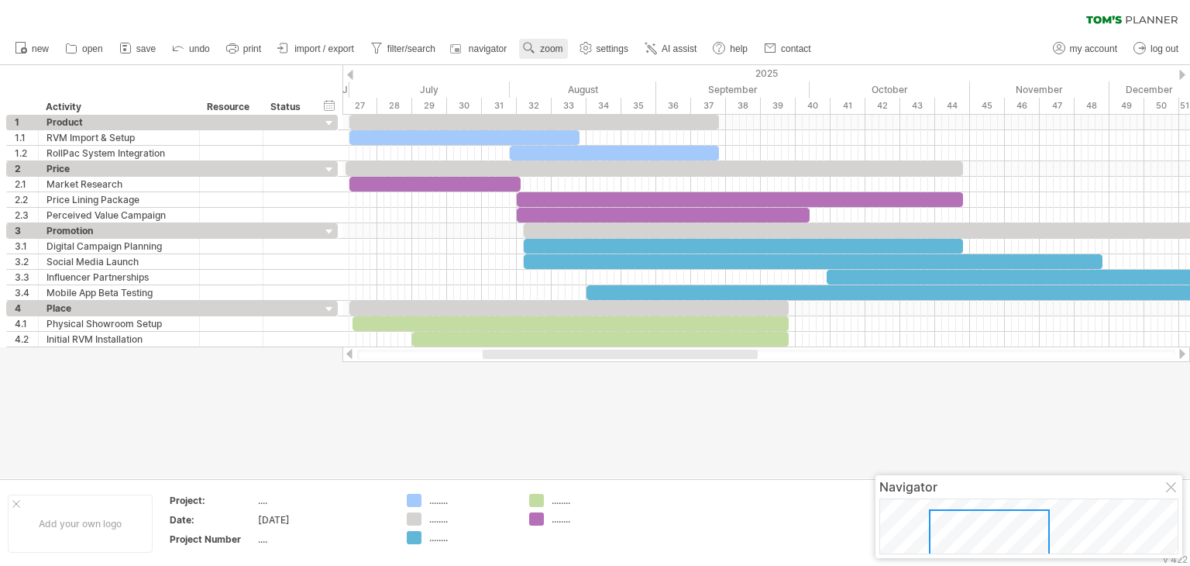
click at [540, 44] on link "zoom" at bounding box center [543, 49] width 48 height 20
click at [614, 30] on div "filter: [ [DATE]-[DATE] ] clear filter reapply filter" at bounding box center [595, 16] width 1190 height 33
click at [608, 47] on span "settings" at bounding box center [613, 48] width 32 height 11
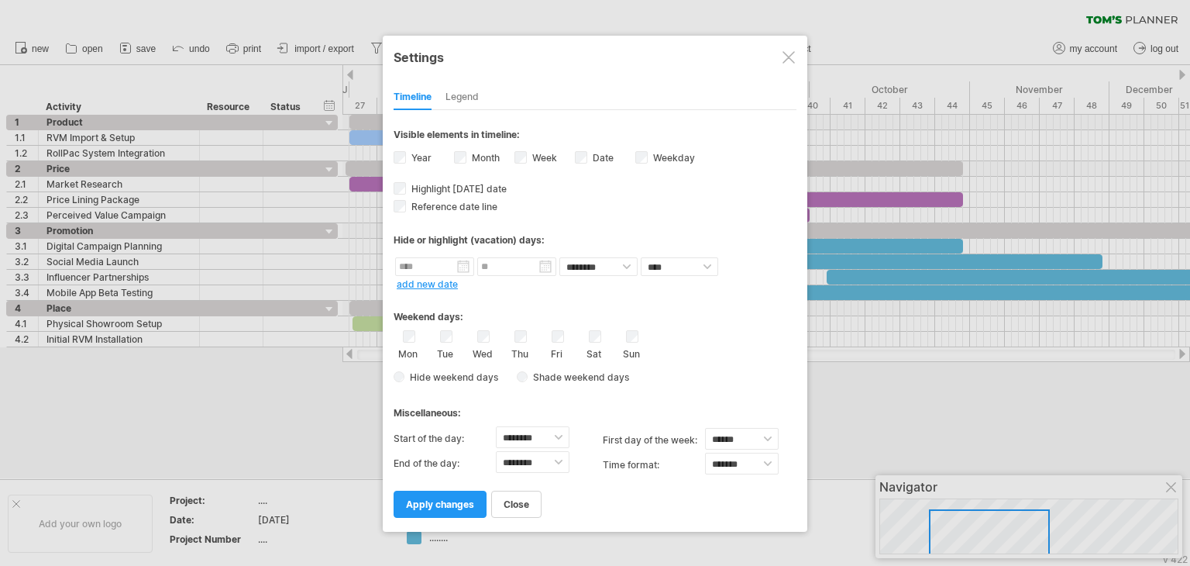
click at [527, 161] on div "Week visibility of weeknumbers Currently there is not enough space horizontally…" at bounding box center [545, 159] width 60 height 21
click at [527, 155] on div "Week visibility of weeknumbers Currently there is not enough space horizontally…" at bounding box center [545, 159] width 60 height 21
click at [409, 205] on span "Reference date line" at bounding box center [452, 207] width 89 height 12
click at [456, 504] on span "apply changes" at bounding box center [440, 504] width 68 height 12
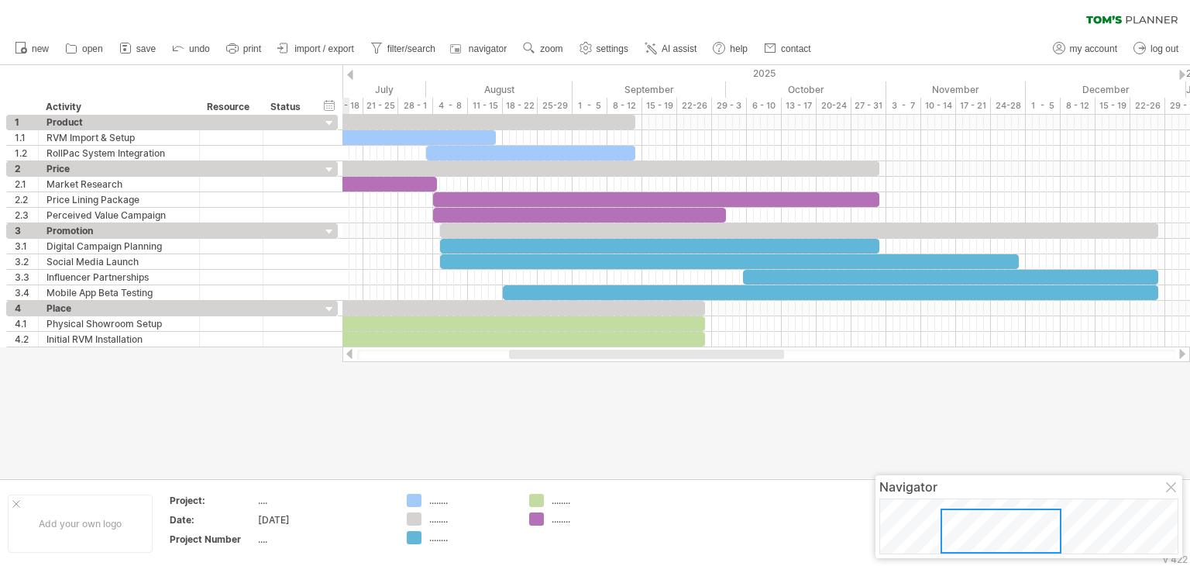
drag, startPoint x: 608, startPoint y: 357, endPoint x: 634, endPoint y: 383, distance: 36.7
click at [634, 383] on div "Trying to reach [DOMAIN_NAME] Connected again... 0% filter: [ [DATE]-[DATE] ] c…" at bounding box center [595, 283] width 1190 height 566
click at [597, 53] on link "settings" at bounding box center [604, 49] width 57 height 20
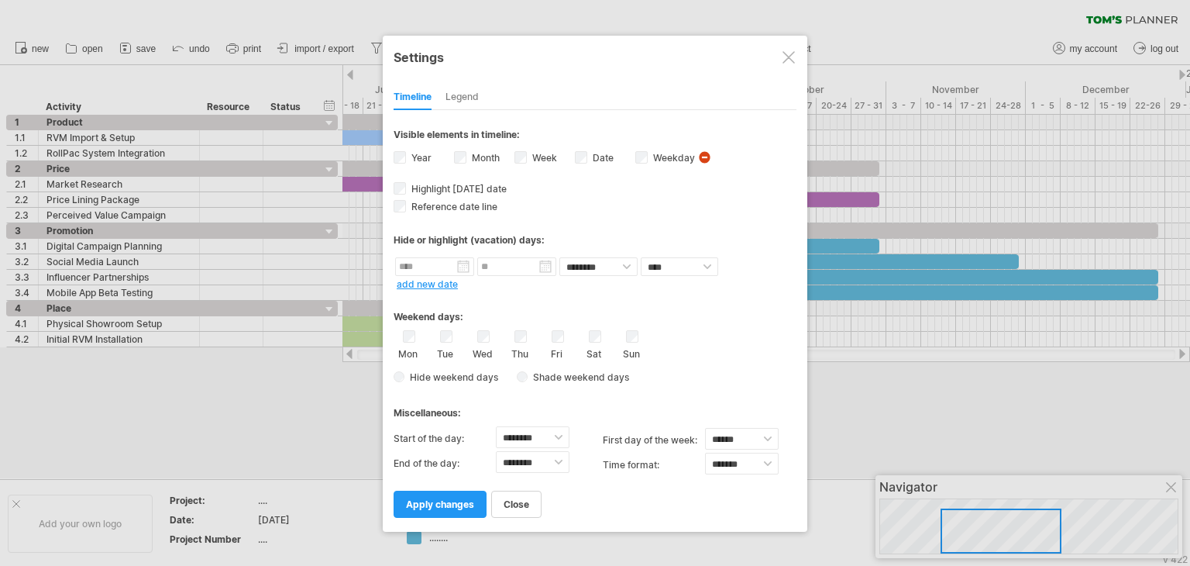
click at [587, 153] on div "Date visibility of date Currently there is not enough space horizontally to dis…" at bounding box center [605, 159] width 60 height 21
click at [432, 505] on span "apply changes" at bounding box center [440, 504] width 68 height 12
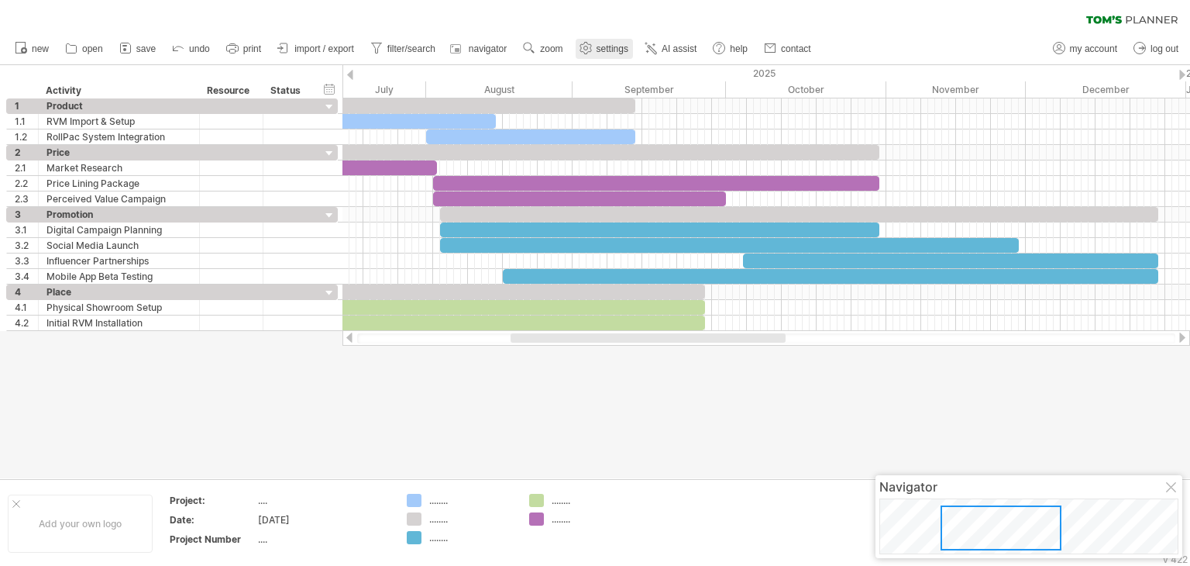
click at [592, 44] on use at bounding box center [585, 47] width 15 height 15
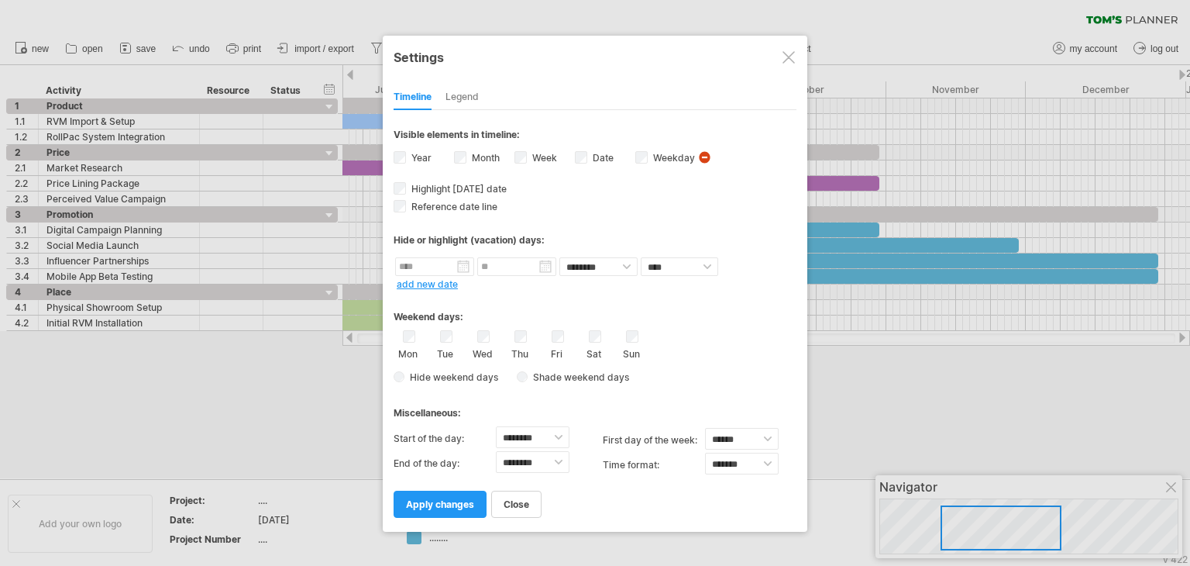
click at [588, 157] on div "Date visibility of date Currently there is not enough space horizontally to dis…" at bounding box center [605, 159] width 60 height 21
click at [446, 511] on link "apply changes" at bounding box center [440, 504] width 93 height 27
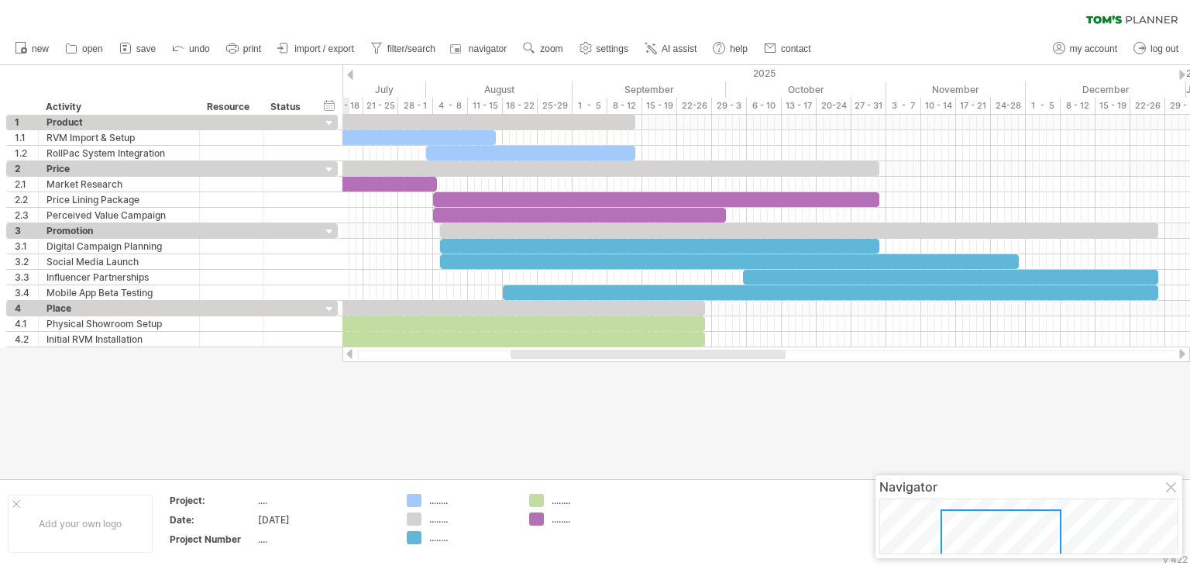
drag, startPoint x: 634, startPoint y: 362, endPoint x: 623, endPoint y: 363, distance: 11.0
click at [623, 363] on div at bounding box center [595, 271] width 1190 height 413
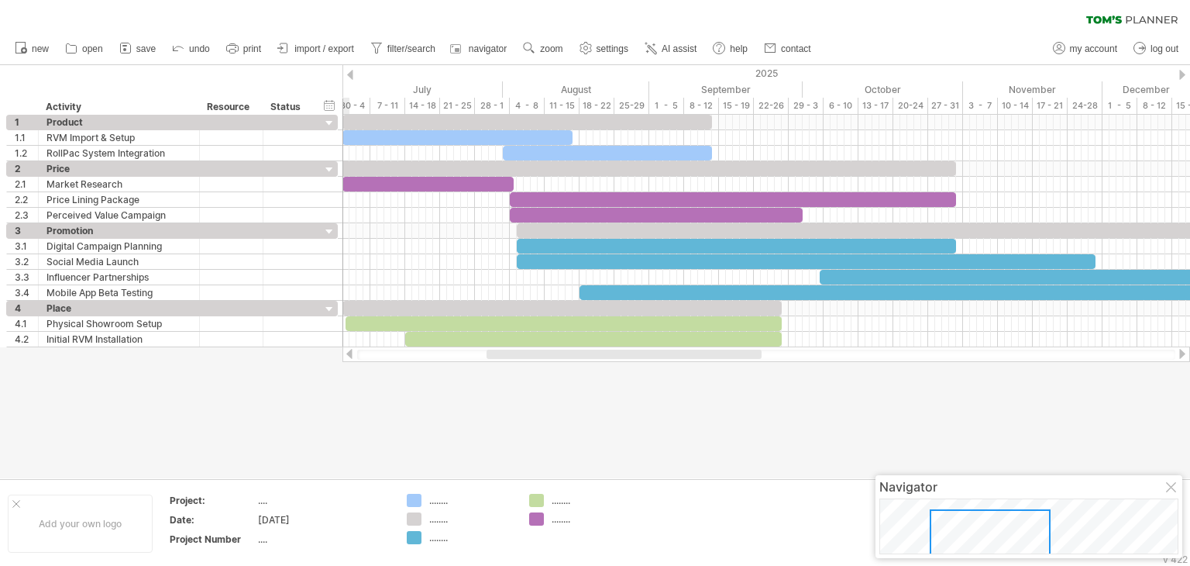
drag, startPoint x: 657, startPoint y: 356, endPoint x: 633, endPoint y: 362, distance: 24.6
click at [633, 362] on div "Trying to reach [DOMAIN_NAME] Connected again... 0% filter: [ [DATE]-[DATE] ] c…" at bounding box center [595, 283] width 1190 height 566
click at [343, 70] on div "2025" at bounding box center [353, 73] width 1820 height 16
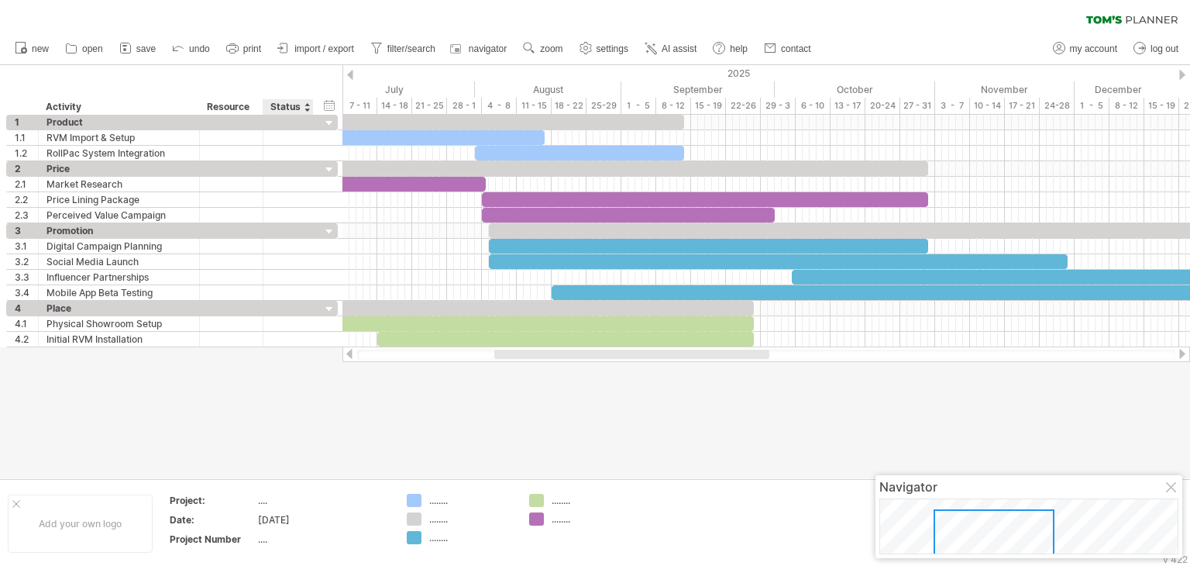
drag, startPoint x: 343, startPoint y: 70, endPoint x: 318, endPoint y: 78, distance: 26.2
click at [318, 78] on div "Trying to reach [DOMAIN_NAME] Connected again... 0% filter: [ [DATE]-[DATE] ] c…" at bounding box center [595, 283] width 1190 height 566
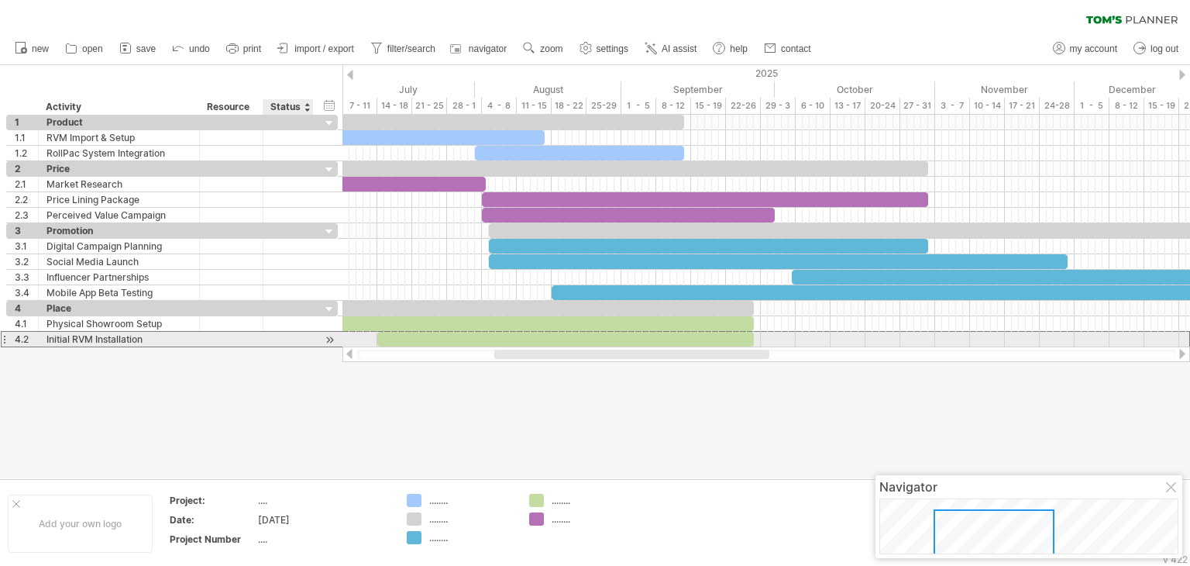
drag, startPoint x: 336, startPoint y: 339, endPoint x: 322, endPoint y: 338, distance: 14.0
click at [322, 338] on div "**********" at bounding box center [172, 339] width 332 height 16
click at [322, 338] on div at bounding box center [329, 340] width 15 height 16
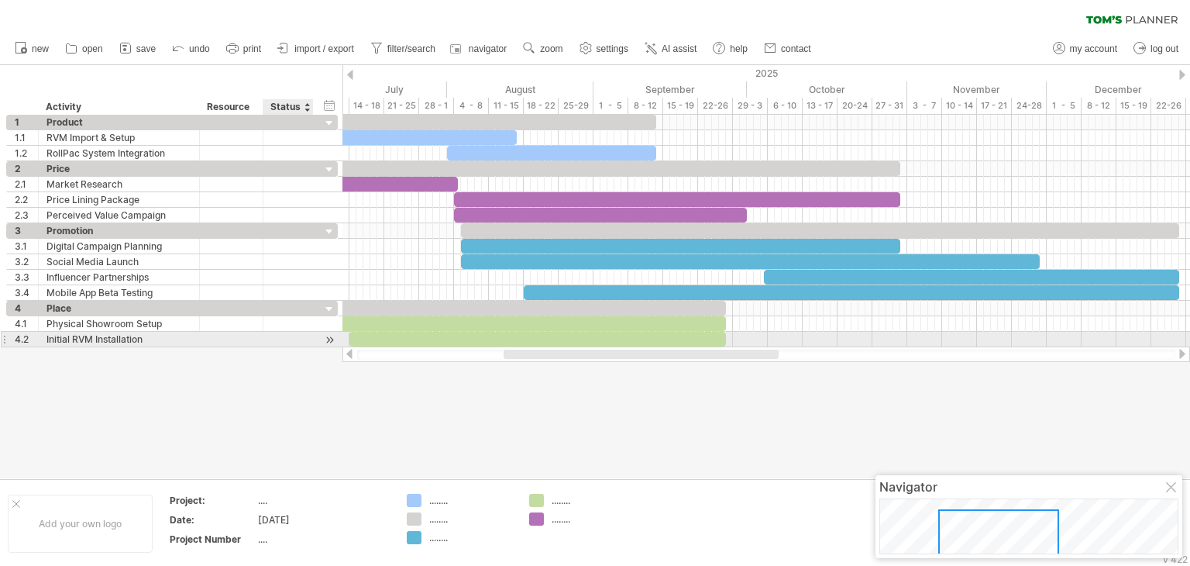
click at [322, 338] on div at bounding box center [329, 340] width 15 height 16
click at [325, 336] on div at bounding box center [329, 340] width 15 height 16
click at [337, 336] on div "**********" at bounding box center [172, 339] width 332 height 15
click at [328, 336] on div at bounding box center [329, 340] width 15 height 16
drag, startPoint x: 328, startPoint y: 336, endPoint x: 298, endPoint y: 325, distance: 32.4
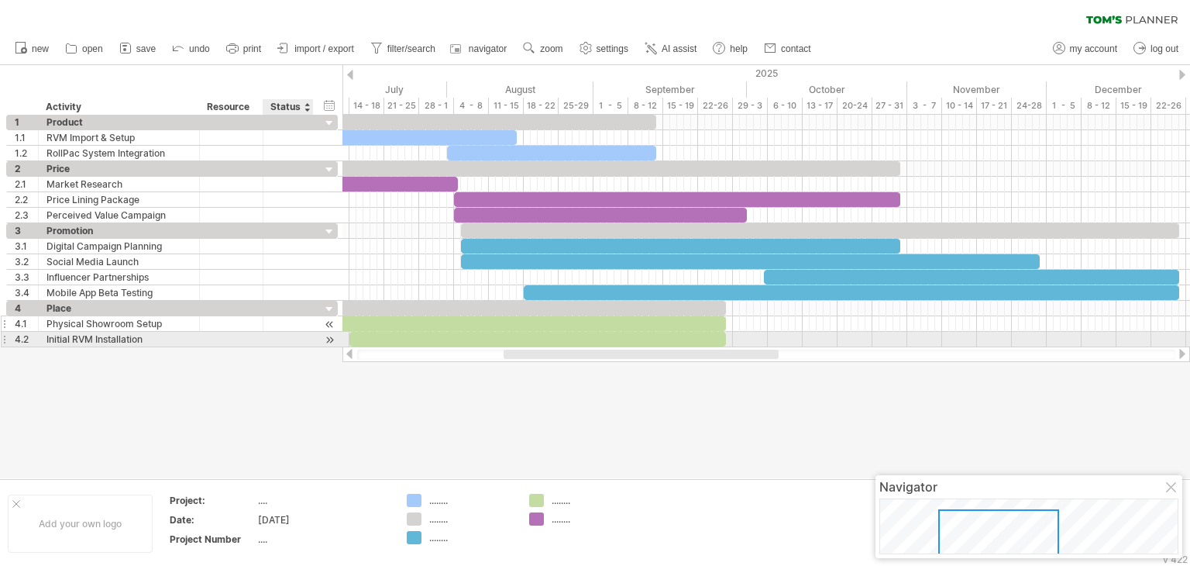
click at [298, 343] on div "**********" at bounding box center [172, 339] width 332 height 15
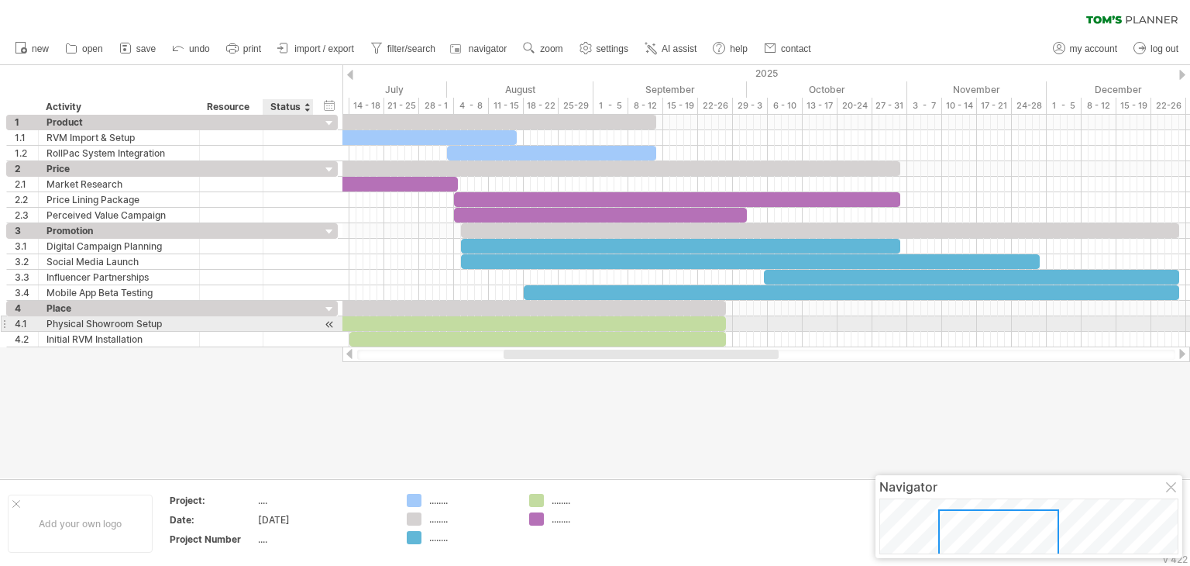
click at [303, 316] on div at bounding box center [288, 323] width 34 height 15
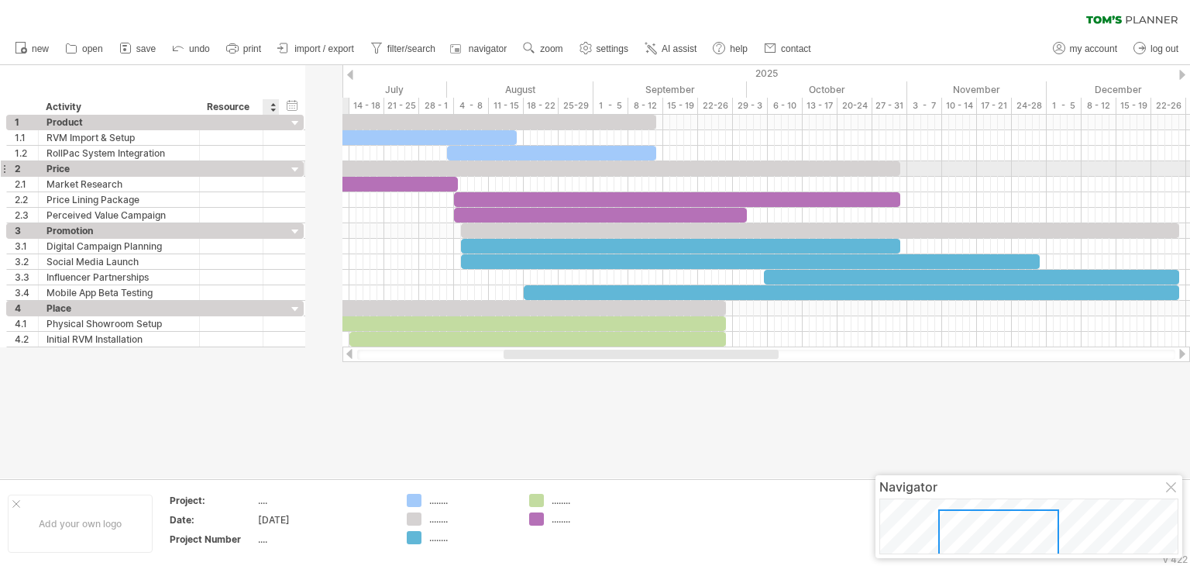
drag, startPoint x: 309, startPoint y: 165, endPoint x: 270, endPoint y: 162, distance: 38.9
click at [270, 162] on div at bounding box center [271, 168] width 16 height 15
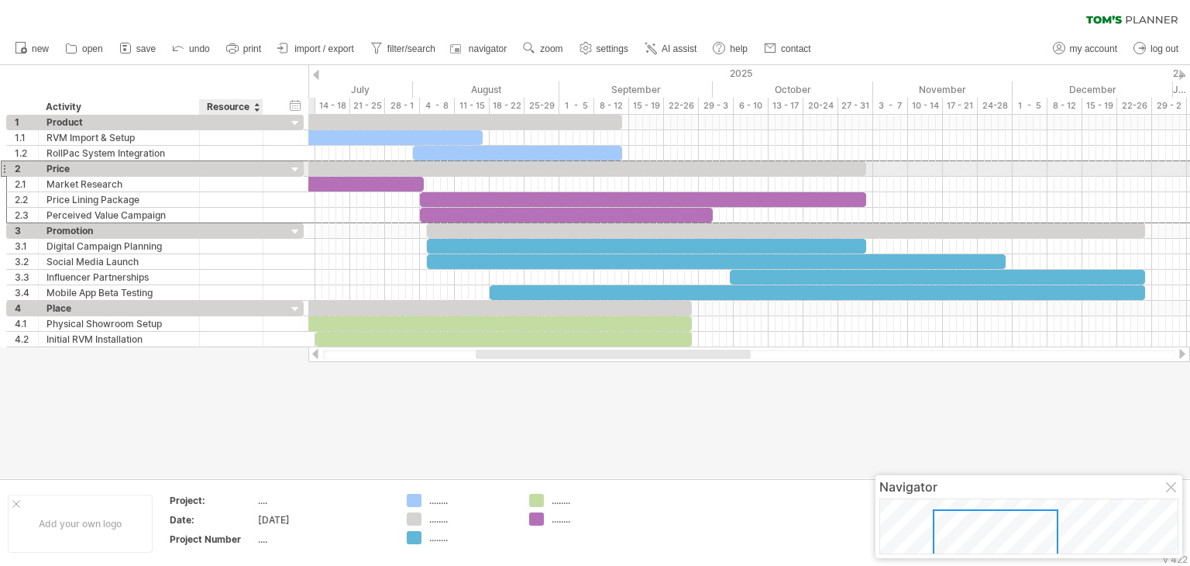
drag, startPoint x: 270, startPoint y: 162, endPoint x: 241, endPoint y: 167, distance: 29.8
click at [241, 167] on div "2 ***** Price" at bounding box center [155, 168] width 298 height 16
drag, startPoint x: 274, startPoint y: 163, endPoint x: 234, endPoint y: 167, distance: 39.7
click at [234, 167] on div "2 ***** Price" at bounding box center [155, 168] width 298 height 15
drag, startPoint x: 273, startPoint y: 164, endPoint x: 251, endPoint y: 165, distance: 21.8
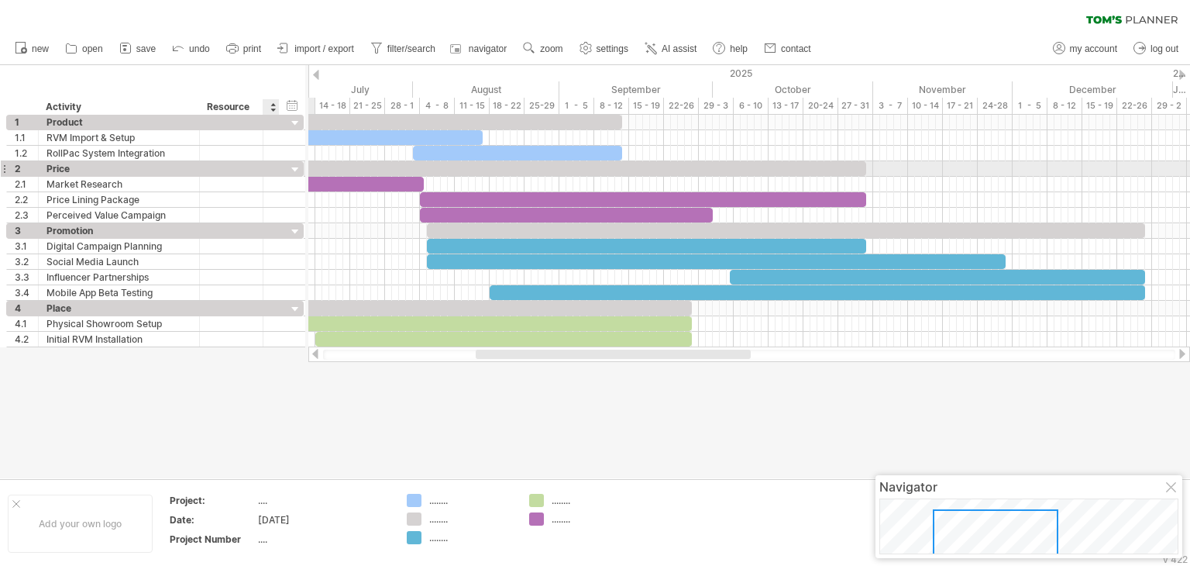
click at [251, 165] on div "2 ***** Price" at bounding box center [155, 168] width 298 height 15
drag, startPoint x: 195, startPoint y: 165, endPoint x: 167, endPoint y: 167, distance: 27.2
click at [167, 167] on div at bounding box center [171, 168] width 8 height 15
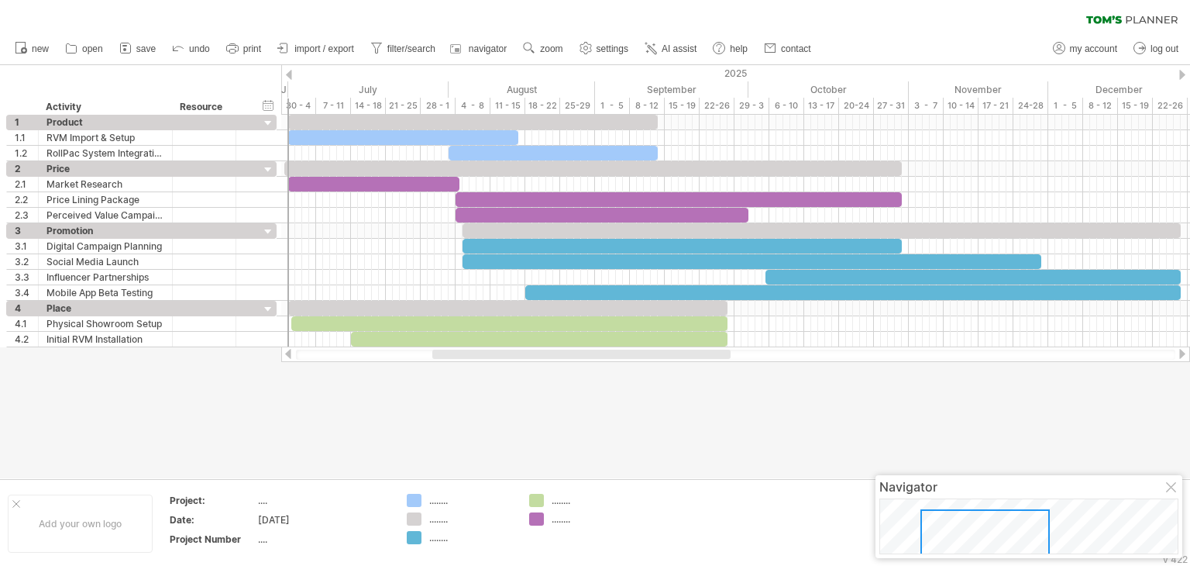
click at [511, 353] on div at bounding box center [581, 354] width 298 height 9
drag, startPoint x: 522, startPoint y: 360, endPoint x: 532, endPoint y: 359, distance: 10.2
click at [527, 360] on div at bounding box center [735, 353] width 909 height 15
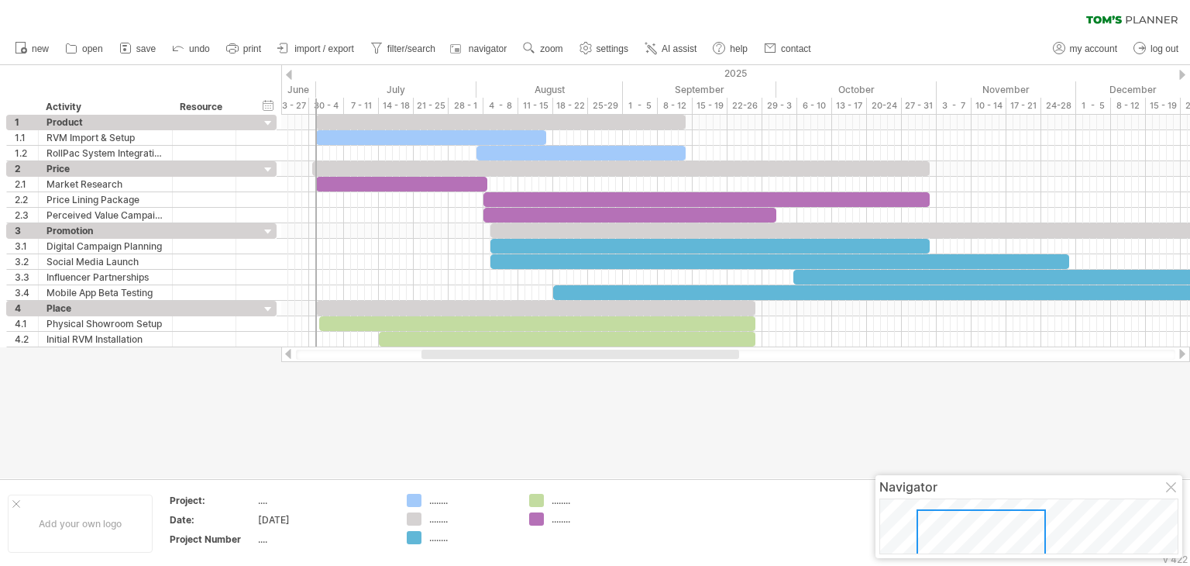
drag, startPoint x: 533, startPoint y: 356, endPoint x: 523, endPoint y: 357, distance: 10.1
click at [523, 357] on div at bounding box center [581, 354] width 318 height 9
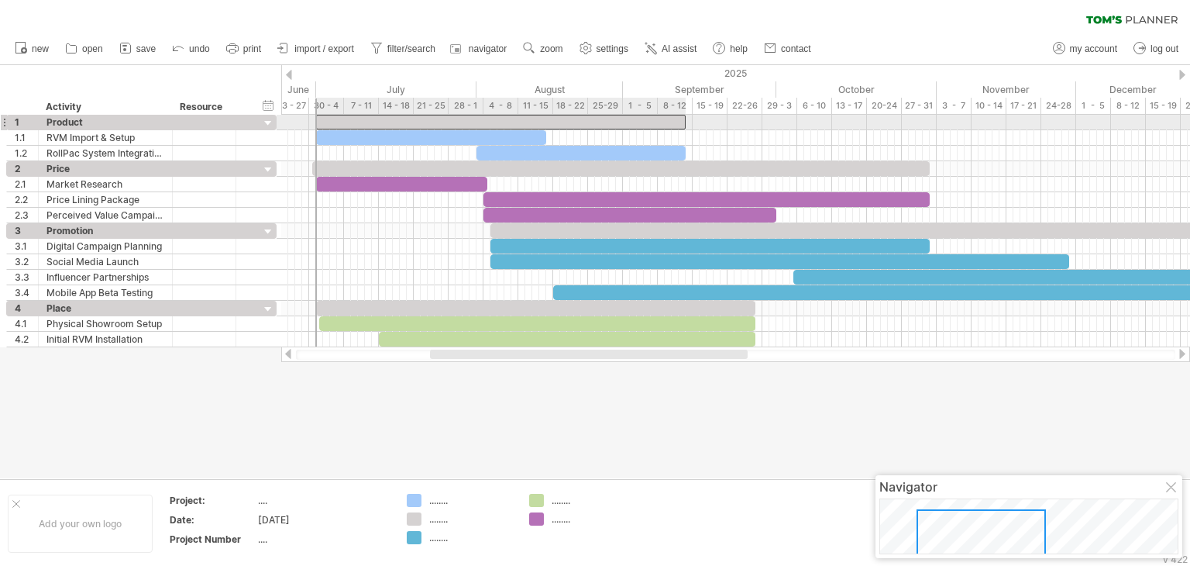
click at [330, 119] on div at bounding box center [501, 122] width 370 height 15
click at [312, 120] on div at bounding box center [497, 122] width 377 height 15
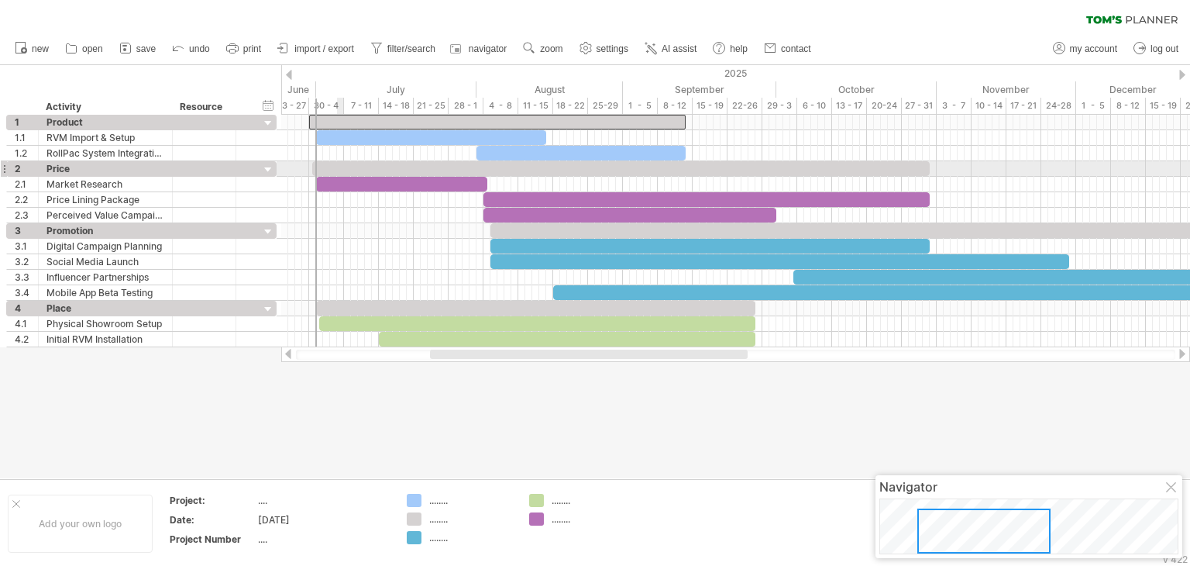
click at [342, 165] on div at bounding box center [621, 168] width 618 height 15
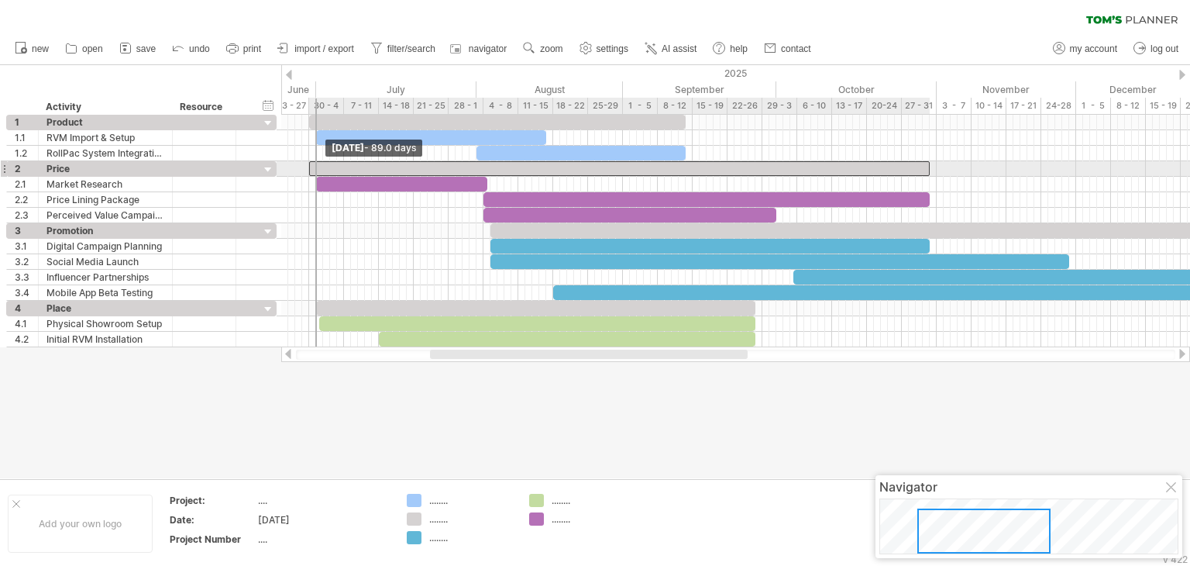
click at [310, 170] on span at bounding box center [309, 168] width 6 height 15
click at [317, 172] on span at bounding box center [316, 168] width 6 height 15
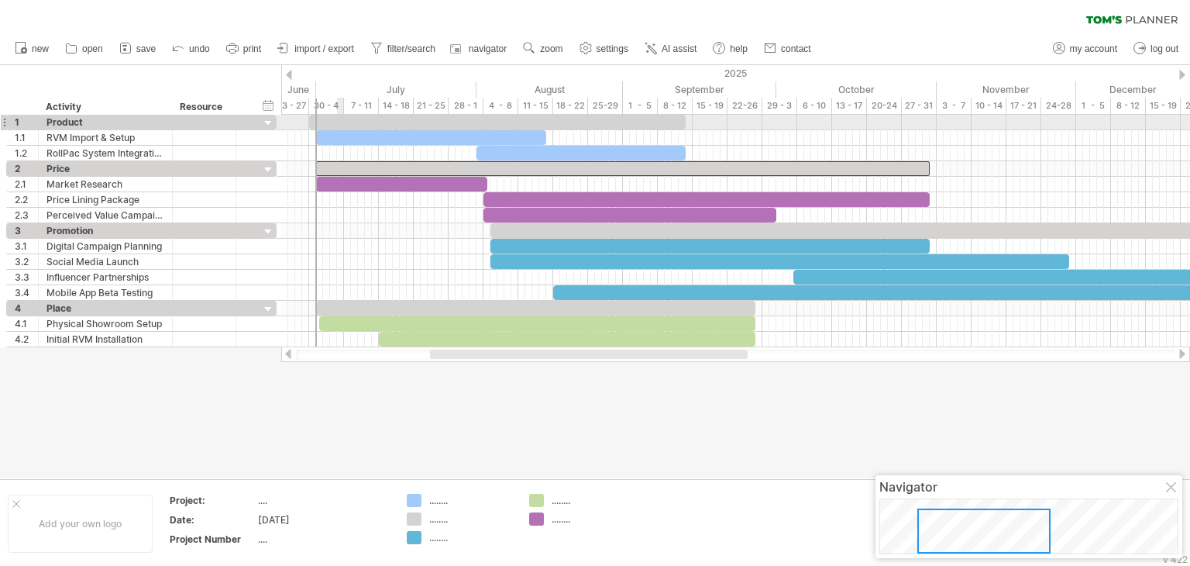
click at [339, 122] on div at bounding box center [497, 122] width 377 height 15
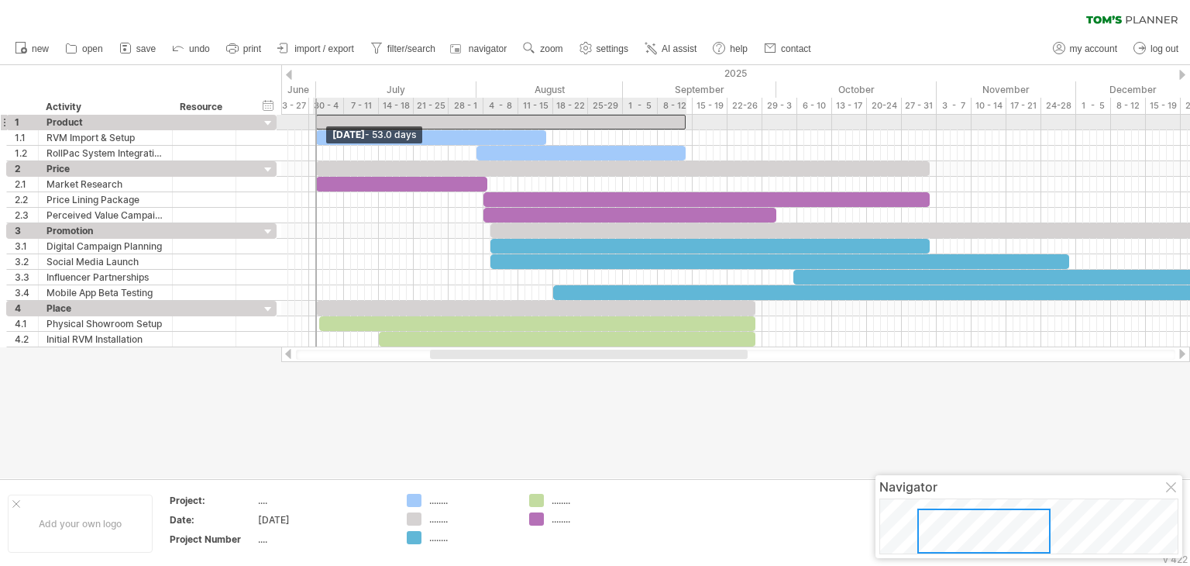
click at [315, 122] on div "[DATE] [DATE] - 53.0 days" at bounding box center [735, 231] width 909 height 232
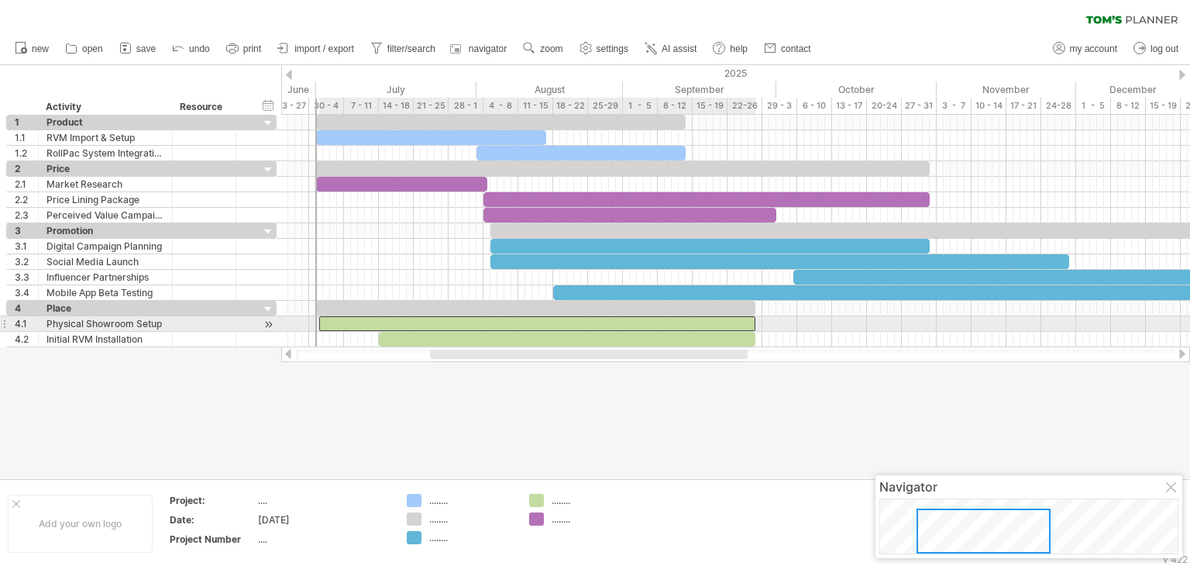
click at [325, 320] on div at bounding box center [537, 323] width 436 height 15
click at [317, 320] on span at bounding box center [316, 323] width 6 height 15
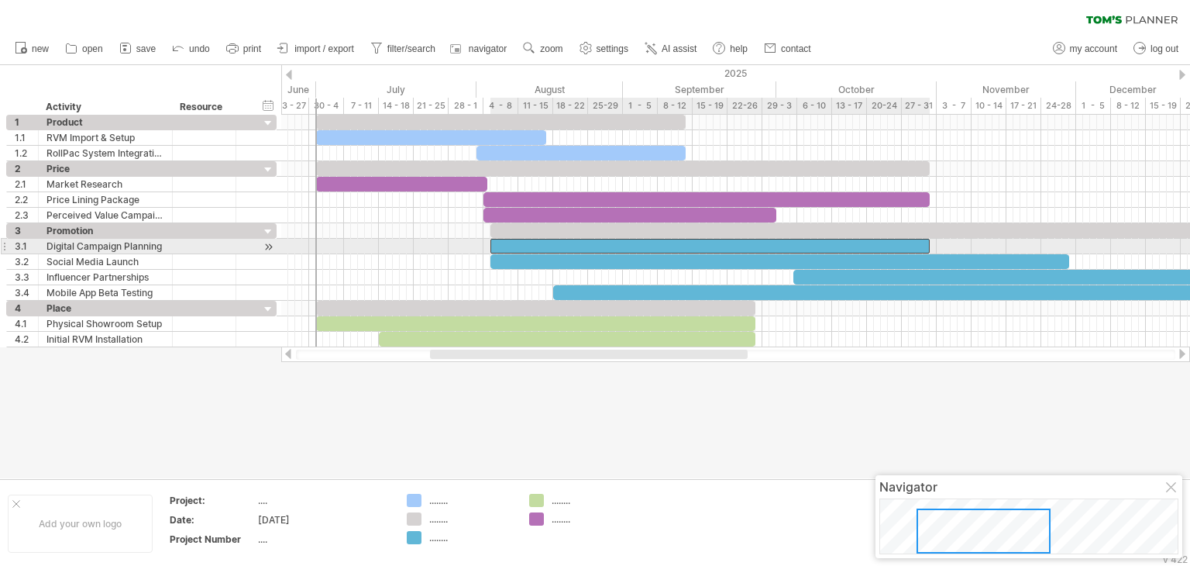
click at [508, 241] on div at bounding box center [710, 246] width 439 height 15
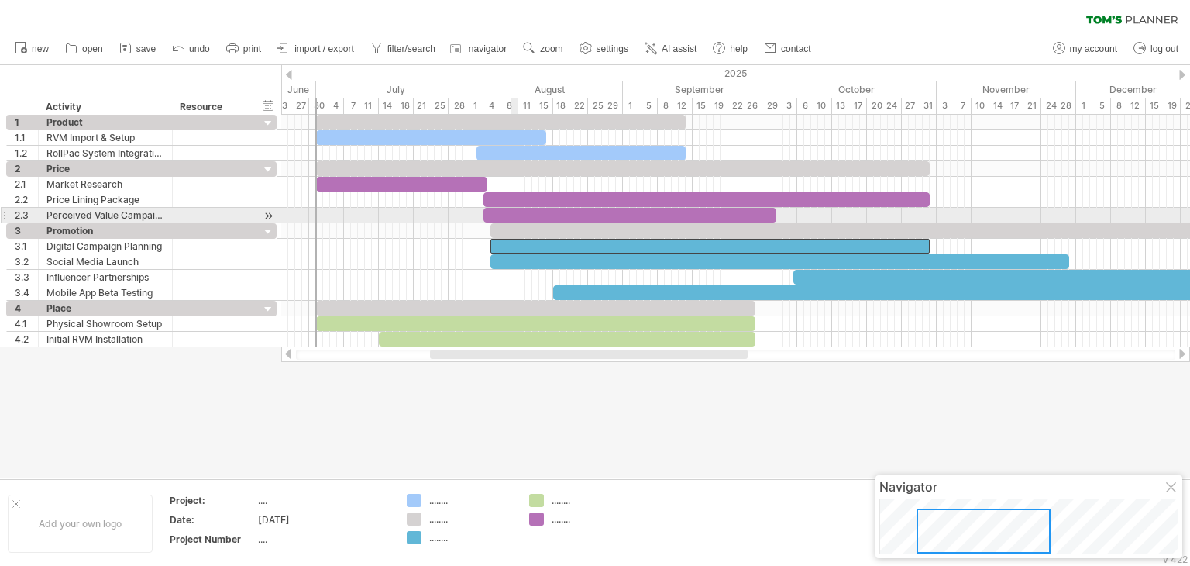
click at [512, 219] on div at bounding box center [630, 215] width 293 height 15
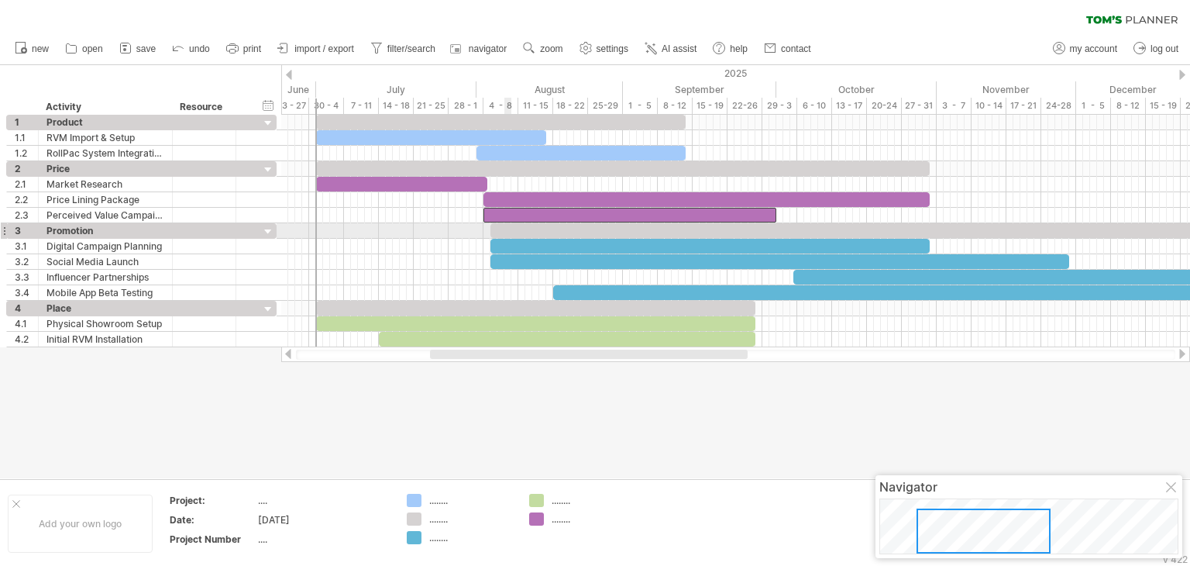
click at [505, 224] on div at bounding box center [850, 230] width 718 height 15
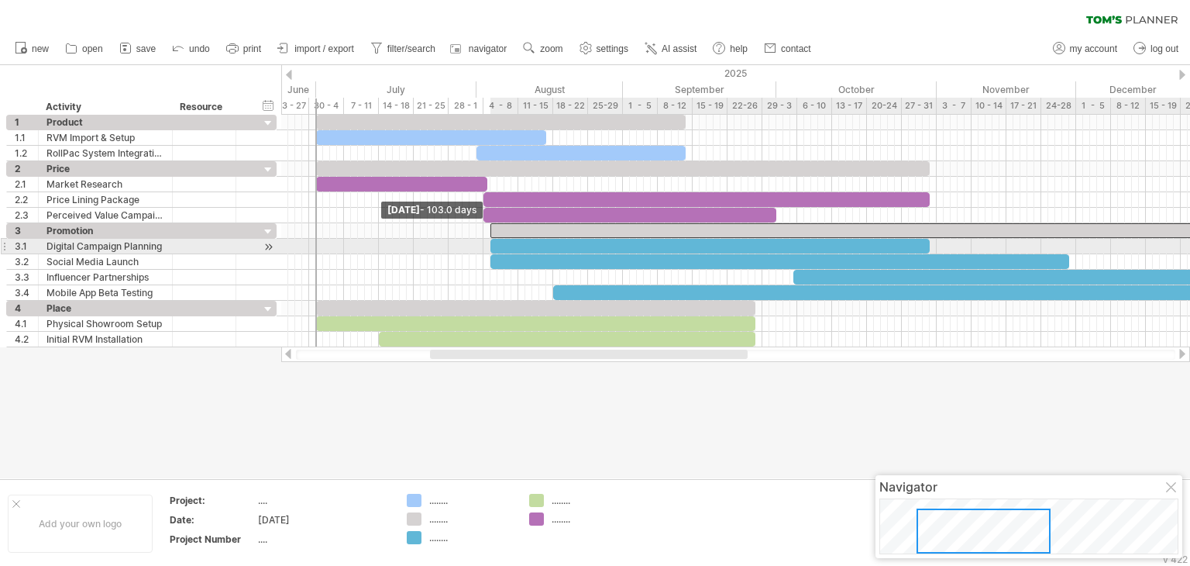
drag, startPoint x: 491, startPoint y: 227, endPoint x: 490, endPoint y: 239, distance: 12.4
click at [518, 239] on div at bounding box center [518, 261] width 0 height 77
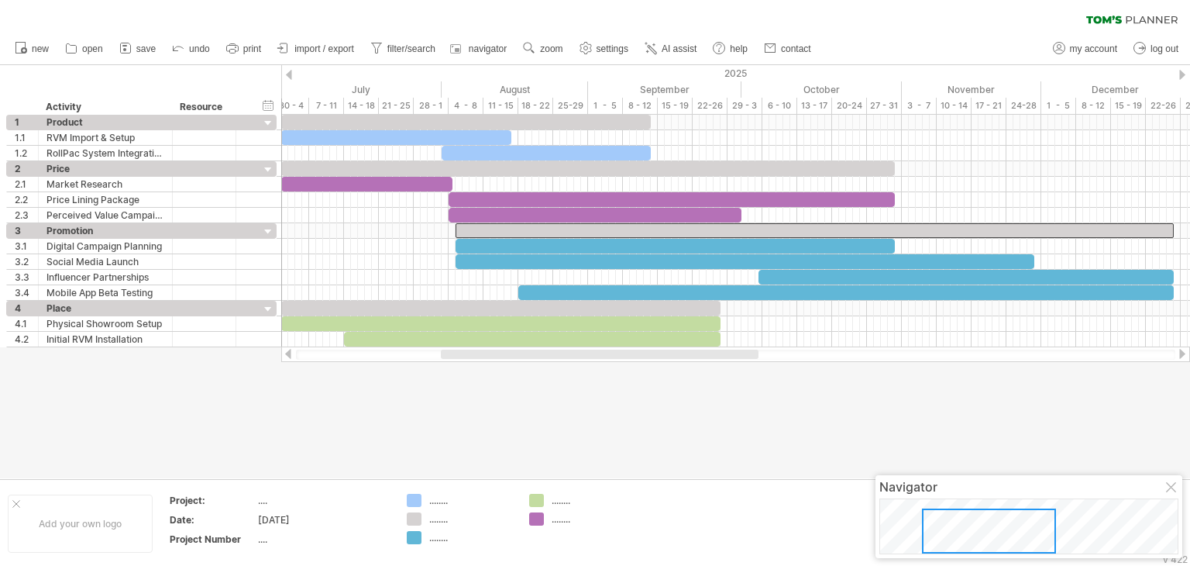
drag, startPoint x: 659, startPoint y: 354, endPoint x: 670, endPoint y: 357, distance: 11.3
click at [670, 357] on div at bounding box center [600, 354] width 318 height 9
click at [791, 418] on div at bounding box center [595, 271] width 1190 height 413
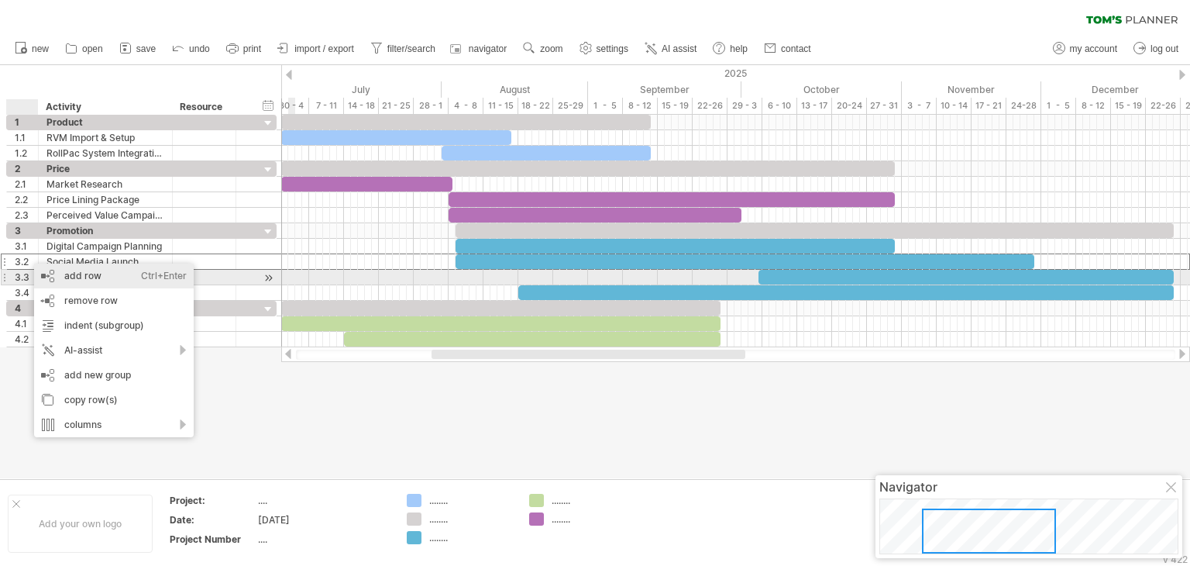
click at [67, 280] on div "add row Ctrl+Enter Cmd+Enter" at bounding box center [114, 275] width 160 height 25
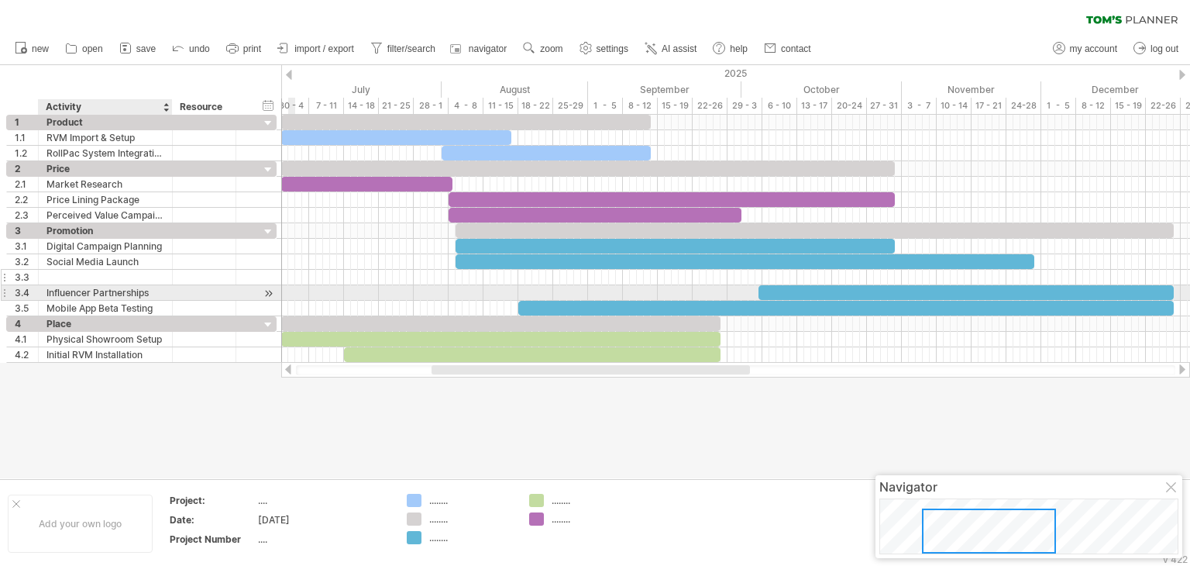
click at [79, 277] on div at bounding box center [105, 277] width 118 height 15
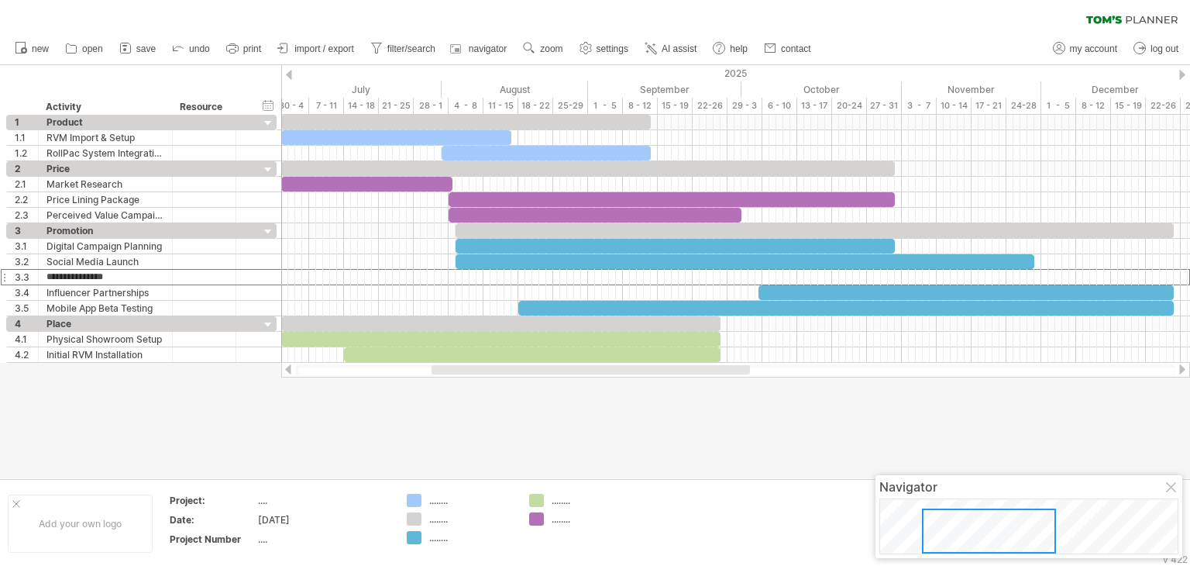
type input "**********"
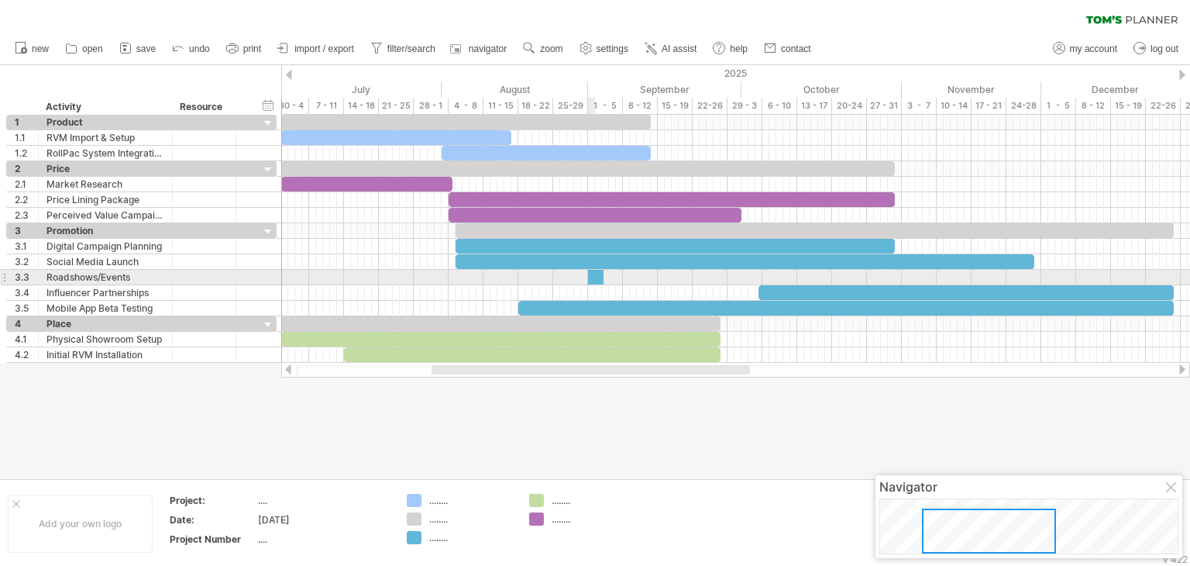
drag, startPoint x: 415, startPoint y: 537, endPoint x: 592, endPoint y: 273, distance: 318.3
click at [592, 273] on div "Trying to reach [DOMAIN_NAME] Connected again... 0% filter: [ [DATE]-[DATE] ] c…" at bounding box center [595, 283] width 1190 height 566
click at [599, 274] on span at bounding box center [602, 277] width 6 height 15
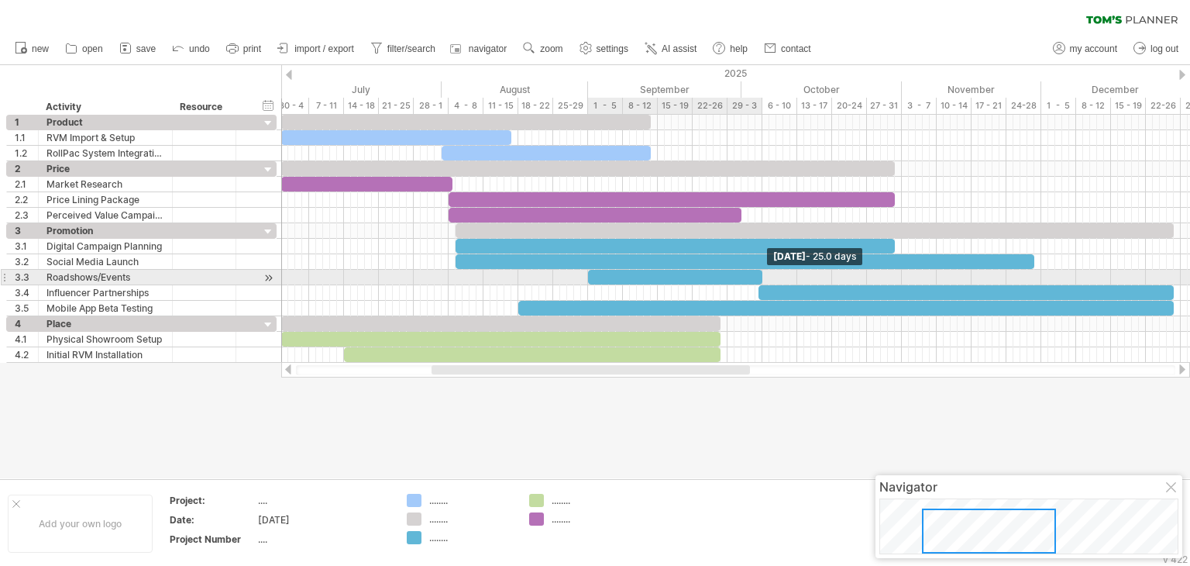
drag, startPoint x: 601, startPoint y: 274, endPoint x: 759, endPoint y: 282, distance: 159.1
click at [759, 282] on span at bounding box center [762, 277] width 6 height 15
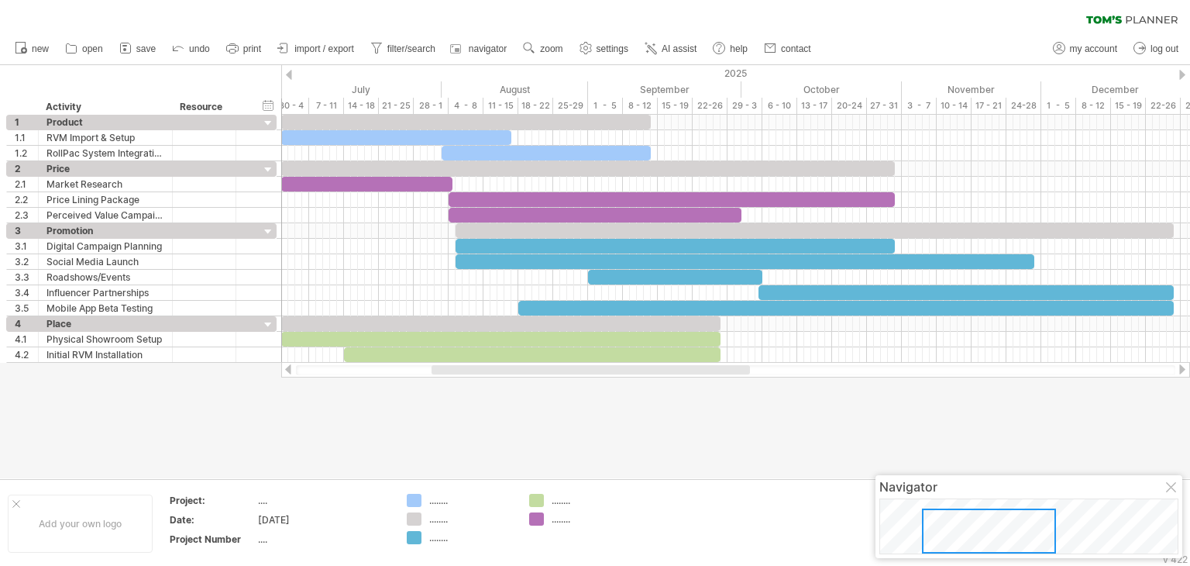
click at [756, 436] on div at bounding box center [595, 271] width 1190 height 413
click at [649, 464] on div at bounding box center [595, 271] width 1190 height 413
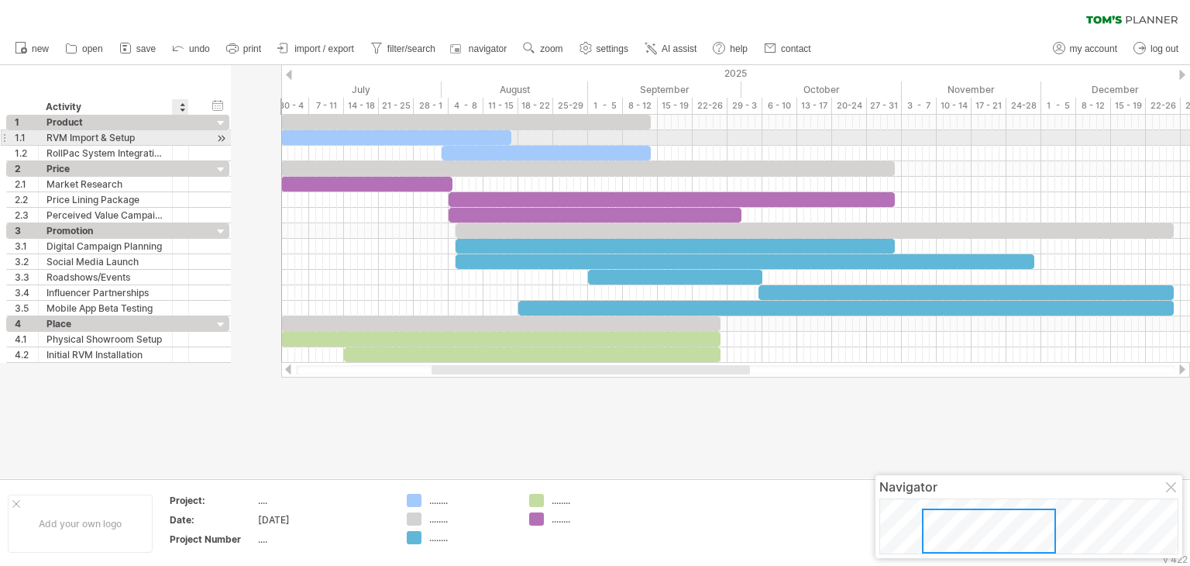
drag, startPoint x: 234, startPoint y: 139, endPoint x: 177, endPoint y: 143, distance: 57.5
click at [177, 143] on div at bounding box center [181, 137] width 16 height 15
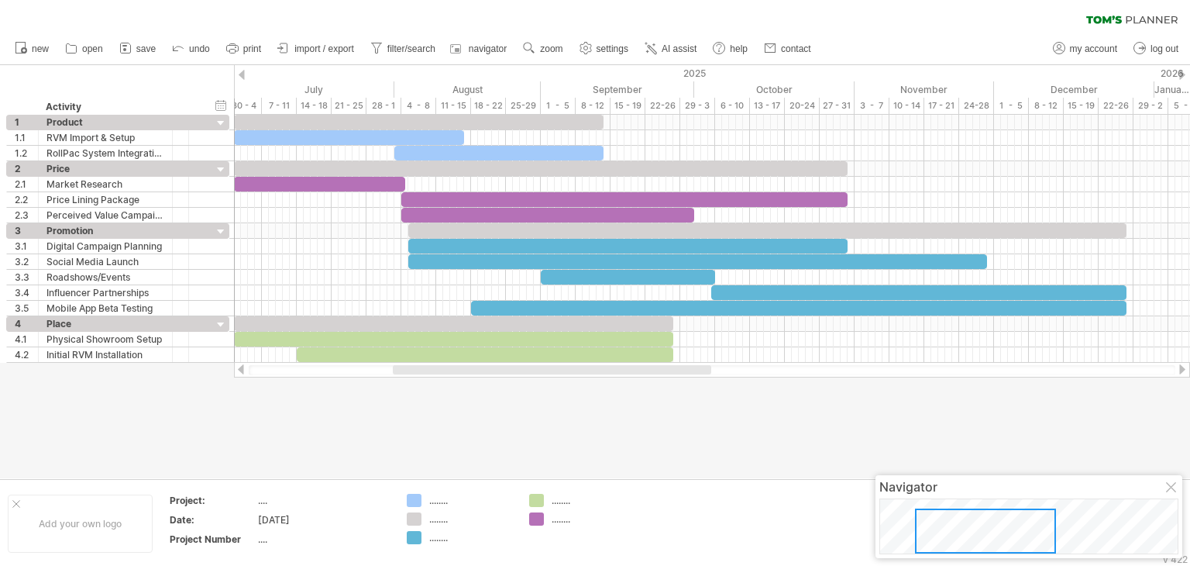
click at [477, 373] on div at bounding box center [552, 369] width 319 height 9
click at [454, 394] on div at bounding box center [595, 271] width 1190 height 413
click at [325, 444] on div at bounding box center [595, 271] width 1190 height 413
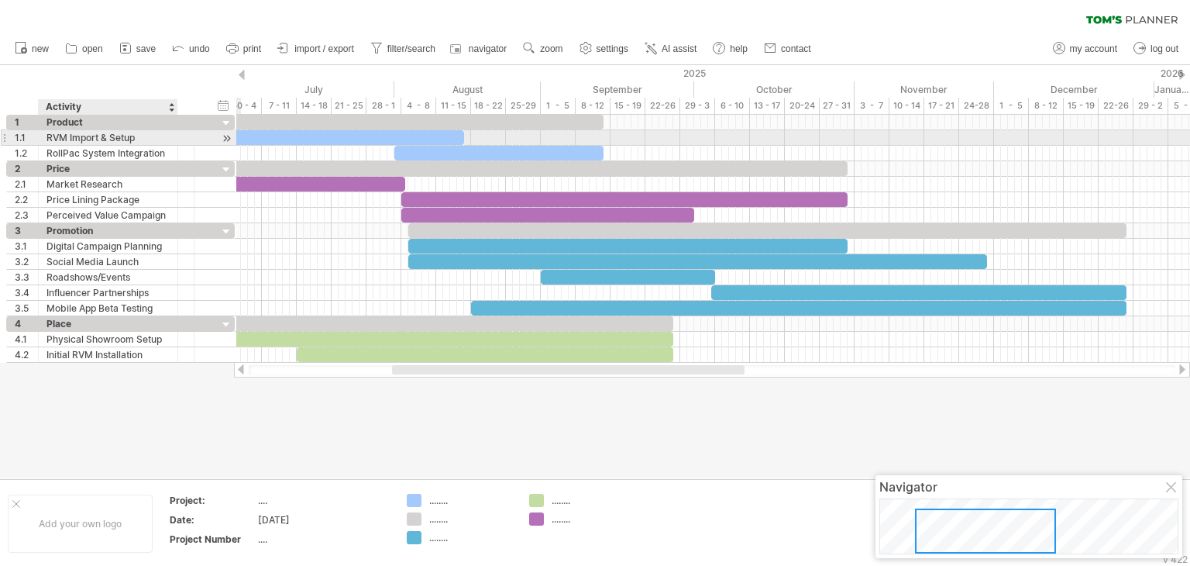
click at [174, 137] on div at bounding box center [176, 137] width 8 height 15
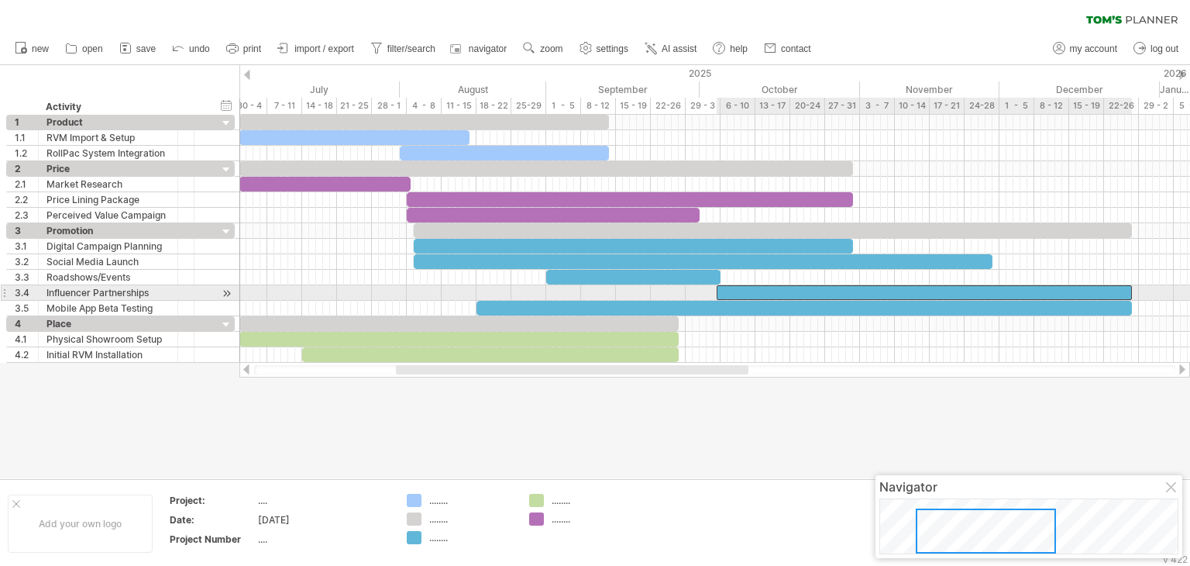
click at [731, 290] on div at bounding box center [924, 292] width 415 height 15
click at [718, 291] on span at bounding box center [718, 292] width 6 height 15
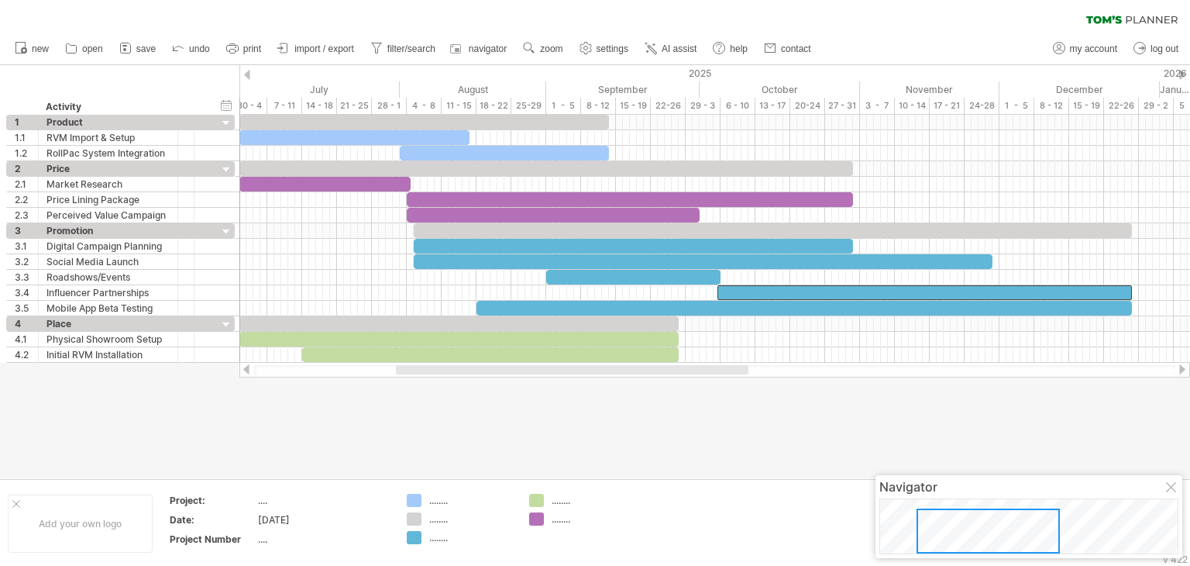
click at [766, 398] on div at bounding box center [595, 271] width 1190 height 413
click at [728, 369] on div at bounding box center [571, 369] width 353 height 9
click at [753, 398] on div at bounding box center [595, 271] width 1190 height 413
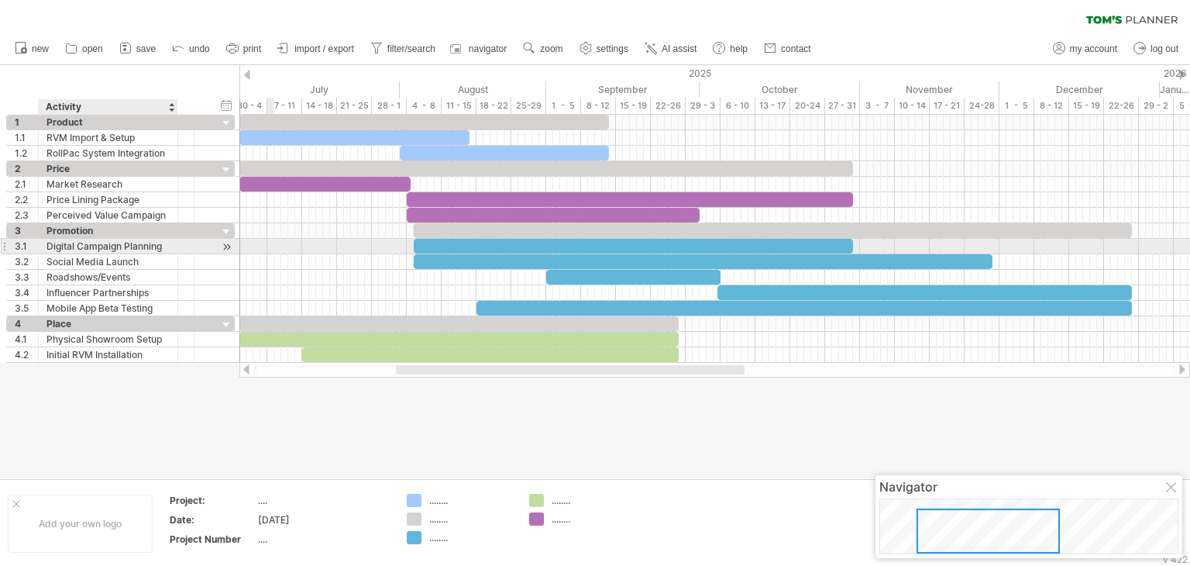
click at [109, 245] on div "Digital Campaign Planning" at bounding box center [107, 246] width 123 height 15
click at [109, 245] on input "**********" at bounding box center [107, 246] width 123 height 15
drag, startPoint x: 162, startPoint y: 246, endPoint x: 78, endPoint y: 246, distance: 83.7
click at [78, 246] on input "**********" at bounding box center [107, 246] width 123 height 15
drag, startPoint x: 76, startPoint y: 243, endPoint x: 42, endPoint y: 245, distance: 34.1
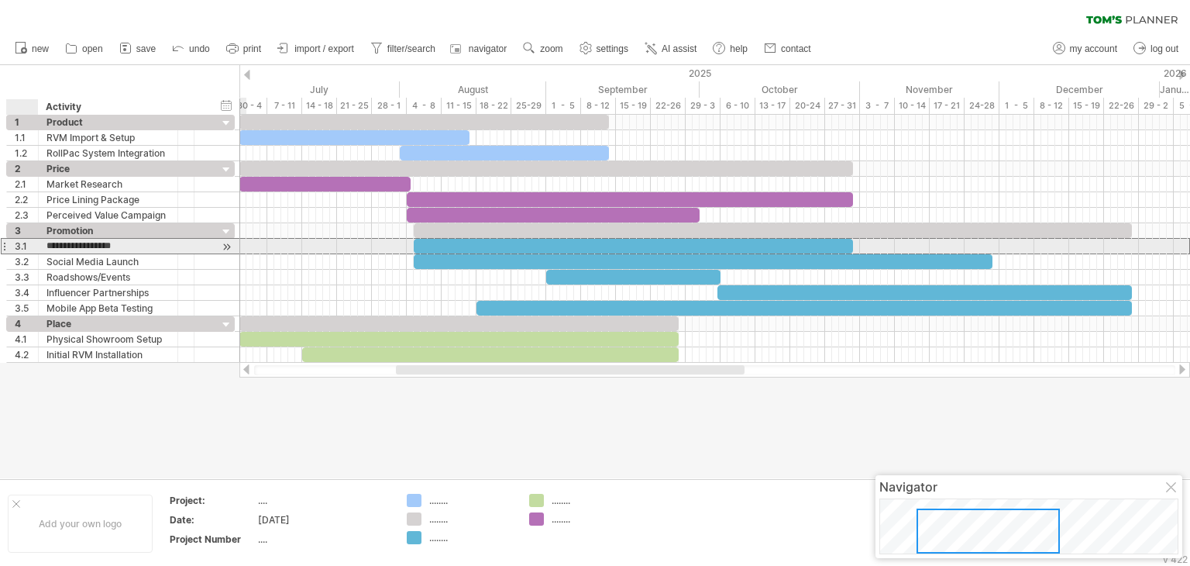
click at [42, 245] on div "**********" at bounding box center [108, 246] width 139 height 15
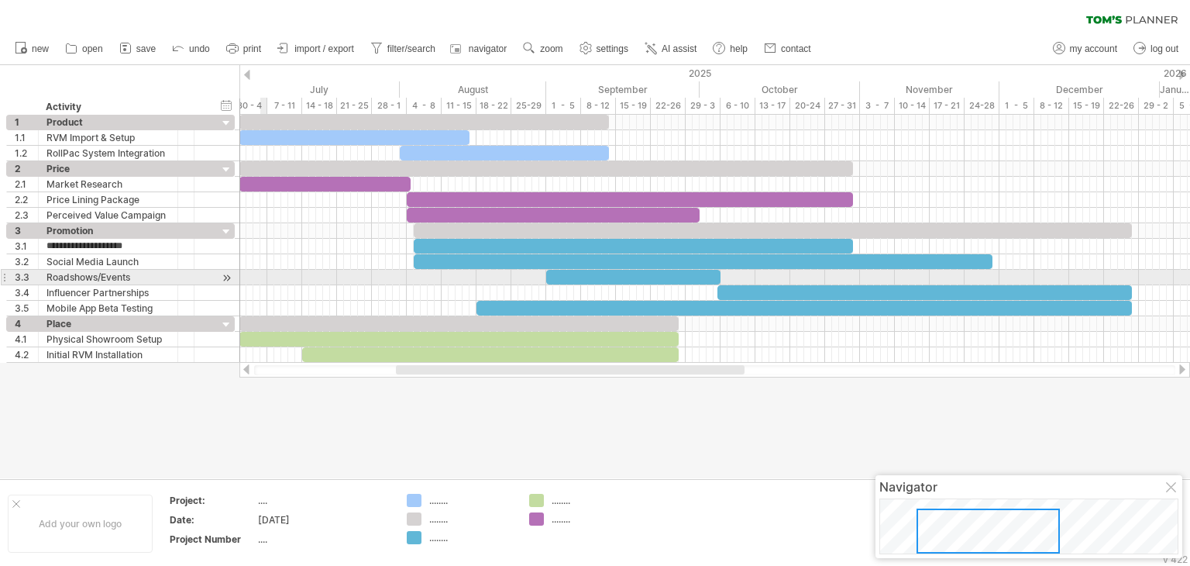
type input "**********"
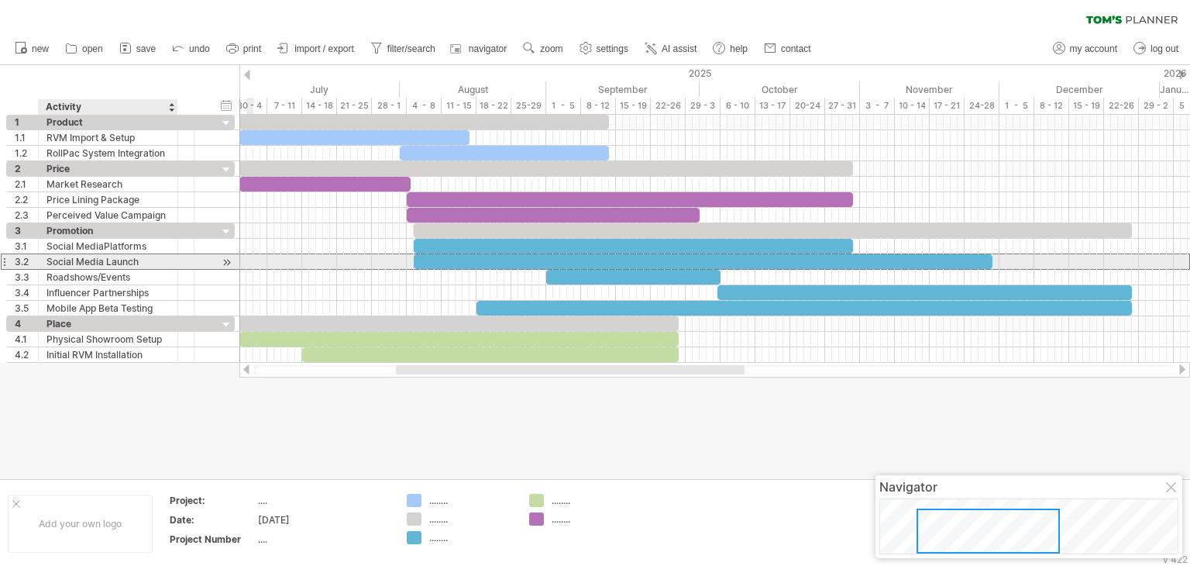
click at [139, 263] on div "Social Media Launch" at bounding box center [107, 261] width 123 height 15
click at [139, 263] on input "**********" at bounding box center [107, 261] width 123 height 15
type input "*"
click at [80, 259] on input "**********" at bounding box center [107, 261] width 123 height 15
type input "**********"
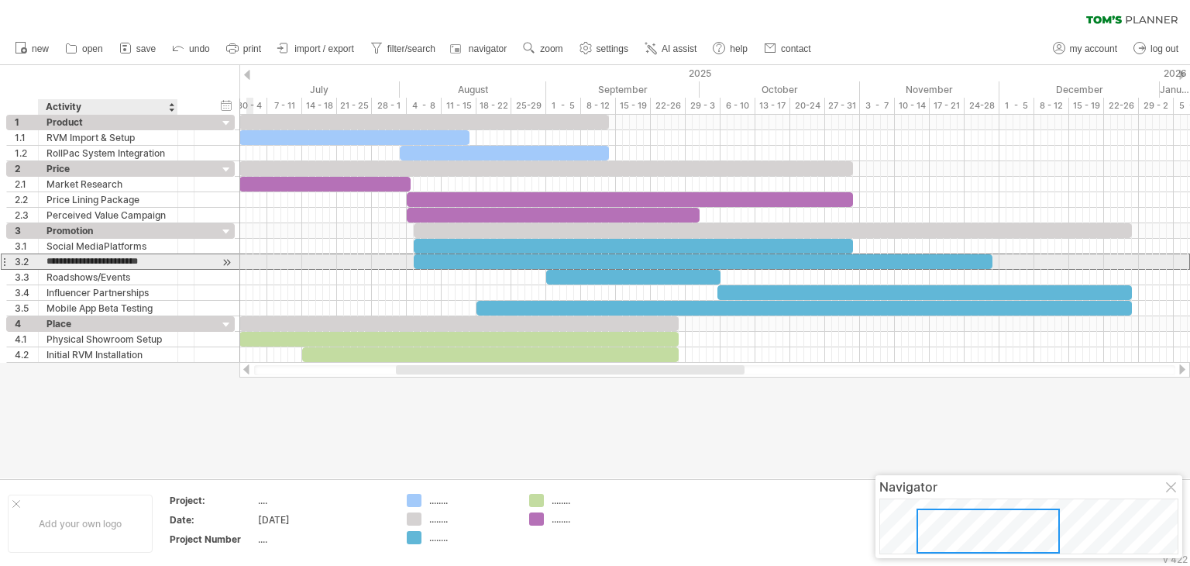
click at [65, 260] on input "**********" at bounding box center [107, 261] width 123 height 15
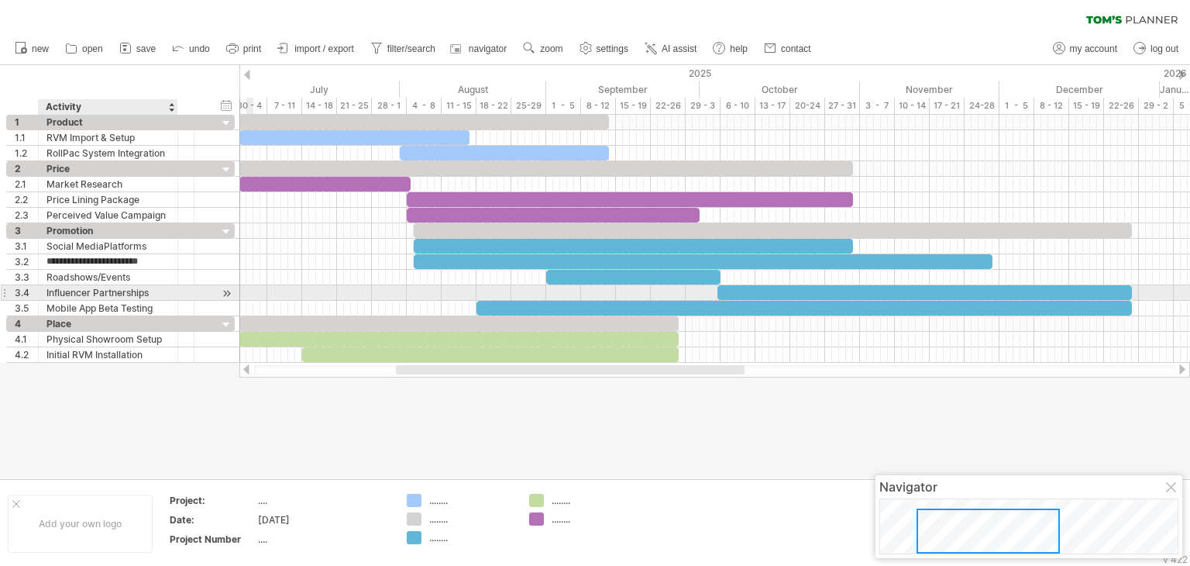
click at [91, 295] on div "Influencer Partnerships" at bounding box center [107, 292] width 123 height 15
click at [91, 295] on input "**********" at bounding box center [107, 292] width 123 height 15
click at [73, 292] on div "Influencer Partnerships" at bounding box center [107, 292] width 123 height 15
click at [73, 292] on input "**********" at bounding box center [107, 292] width 123 height 15
type input "**********"
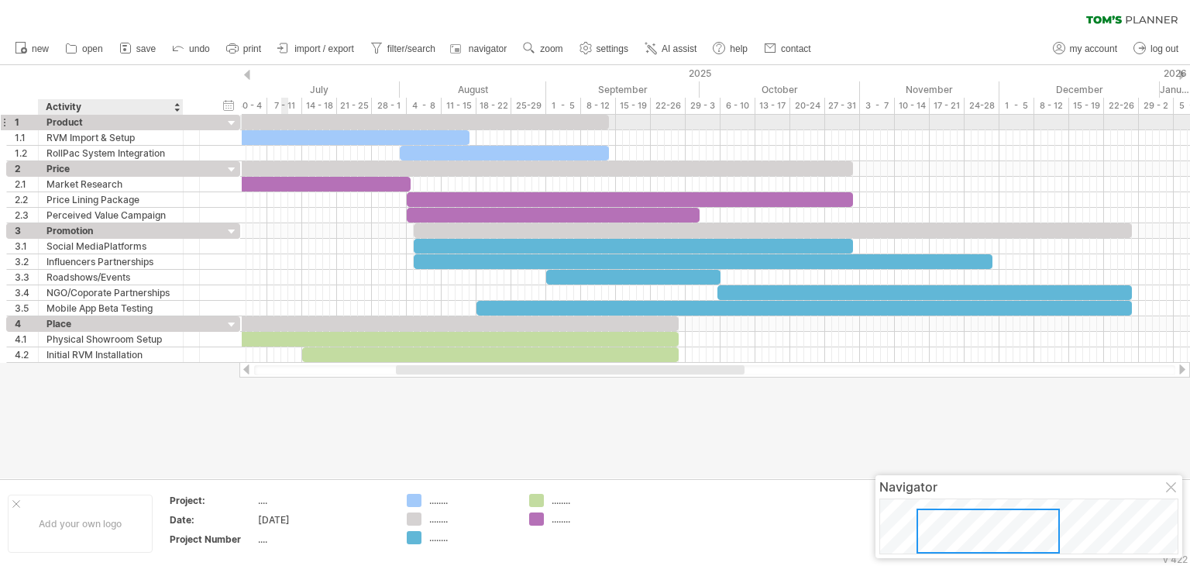
click at [180, 122] on div at bounding box center [181, 122] width 8 height 15
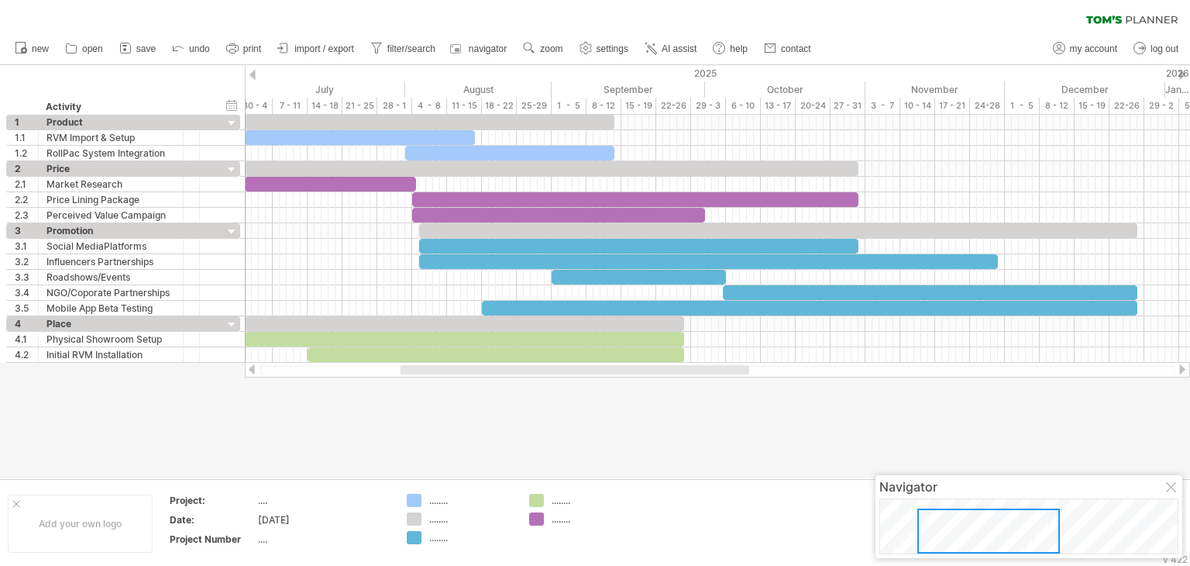
click at [424, 369] on div at bounding box center [575, 369] width 349 height 9
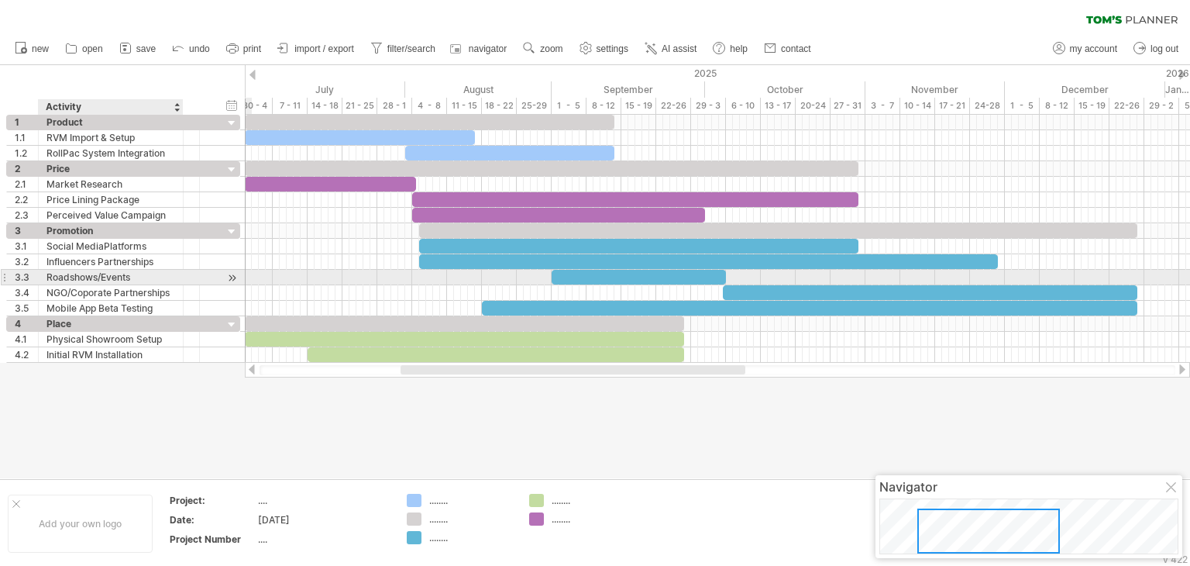
click at [101, 275] on div "Roadshows/Events" at bounding box center [110, 277] width 129 height 15
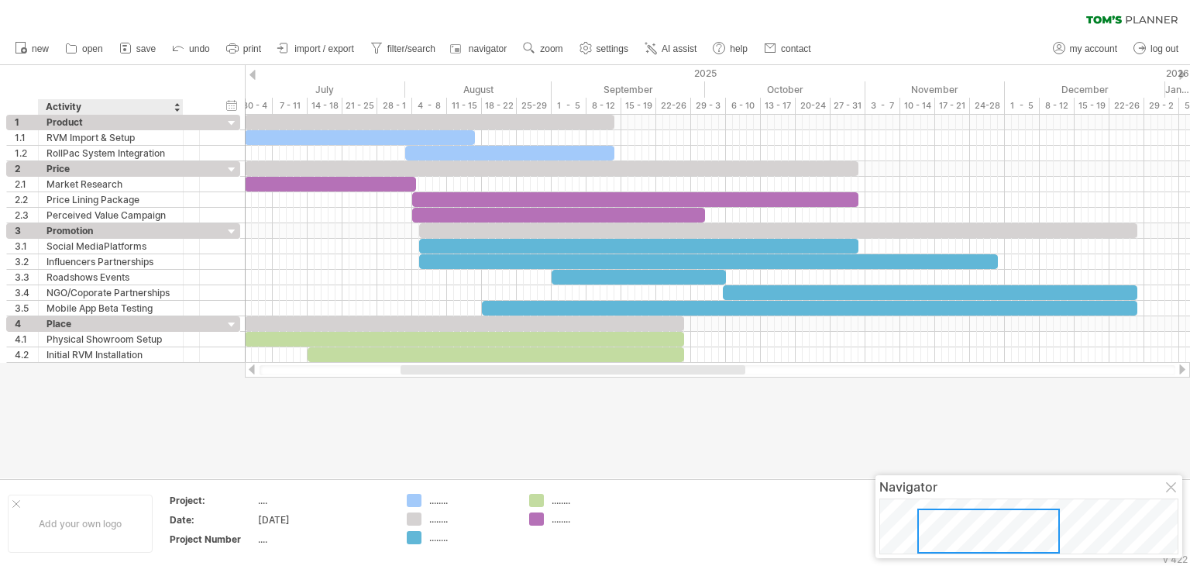
click at [146, 379] on div at bounding box center [595, 271] width 1190 height 413
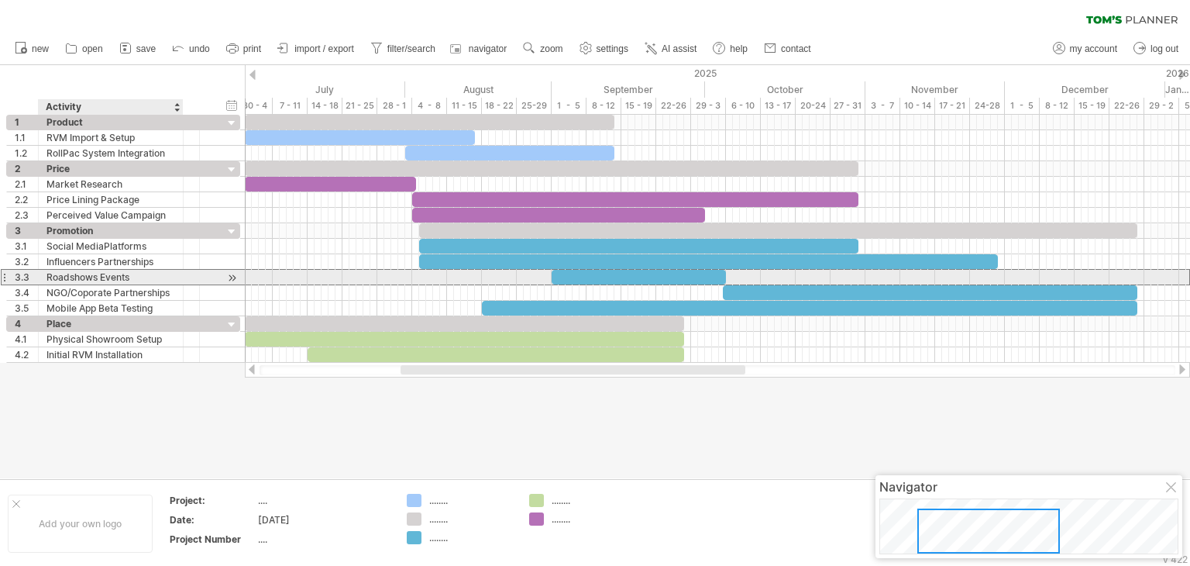
click at [99, 274] on div "Roadshows Events" at bounding box center [110, 277] width 129 height 15
click at [102, 274] on div "Roadshows Events" at bounding box center [110, 277] width 129 height 15
type input "**********"
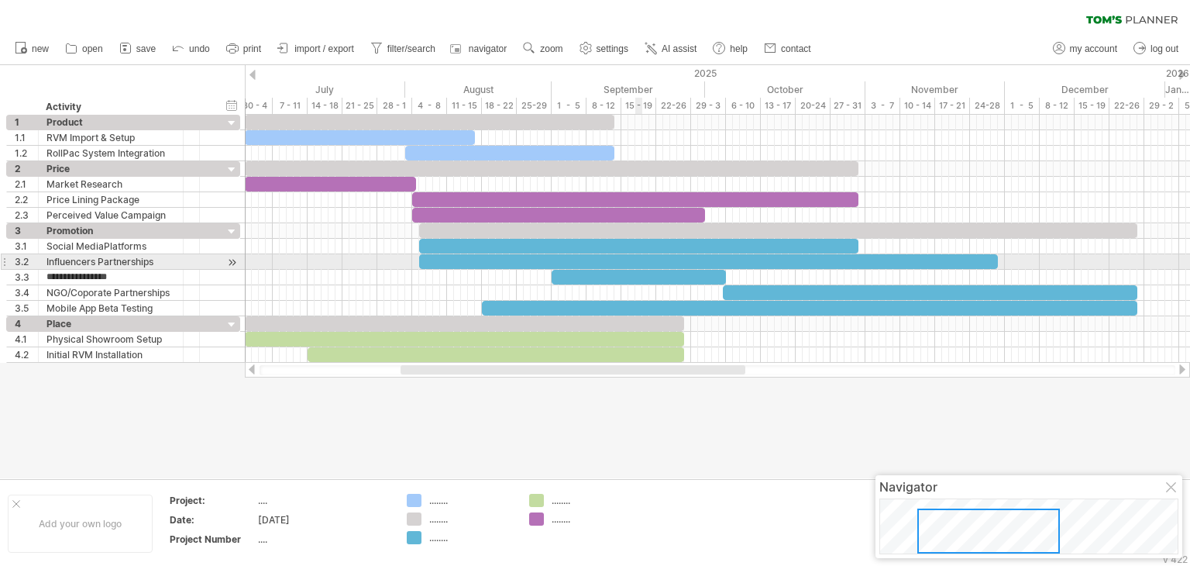
click at [635, 270] on div at bounding box center [639, 277] width 174 height 15
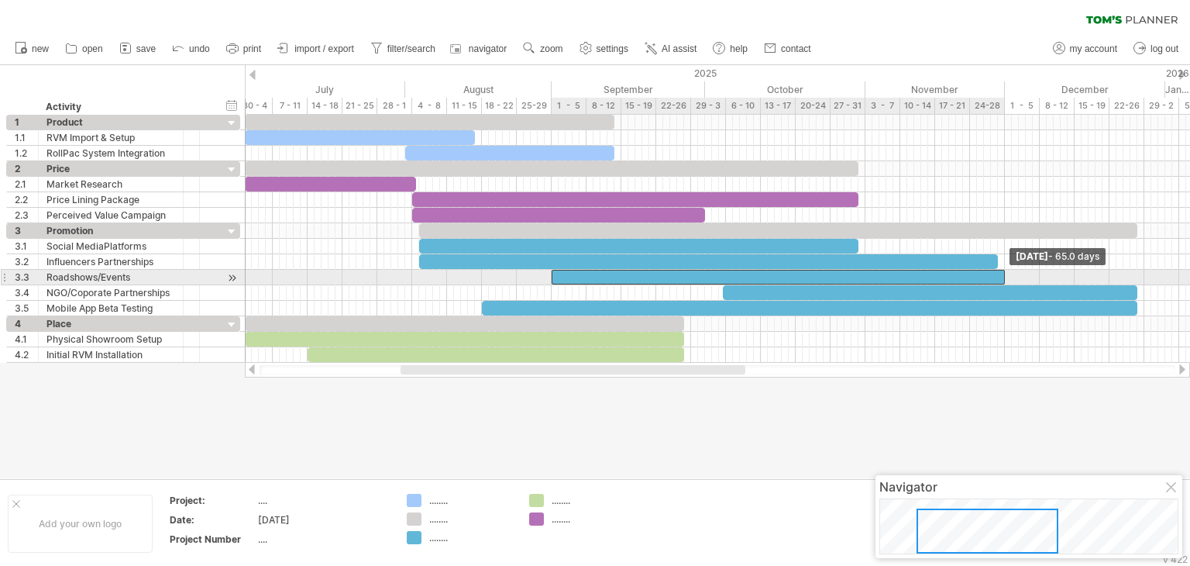
drag, startPoint x: 727, startPoint y: 277, endPoint x: 1007, endPoint y: 278, distance: 279.8
click at [1007, 278] on span at bounding box center [1005, 277] width 6 height 15
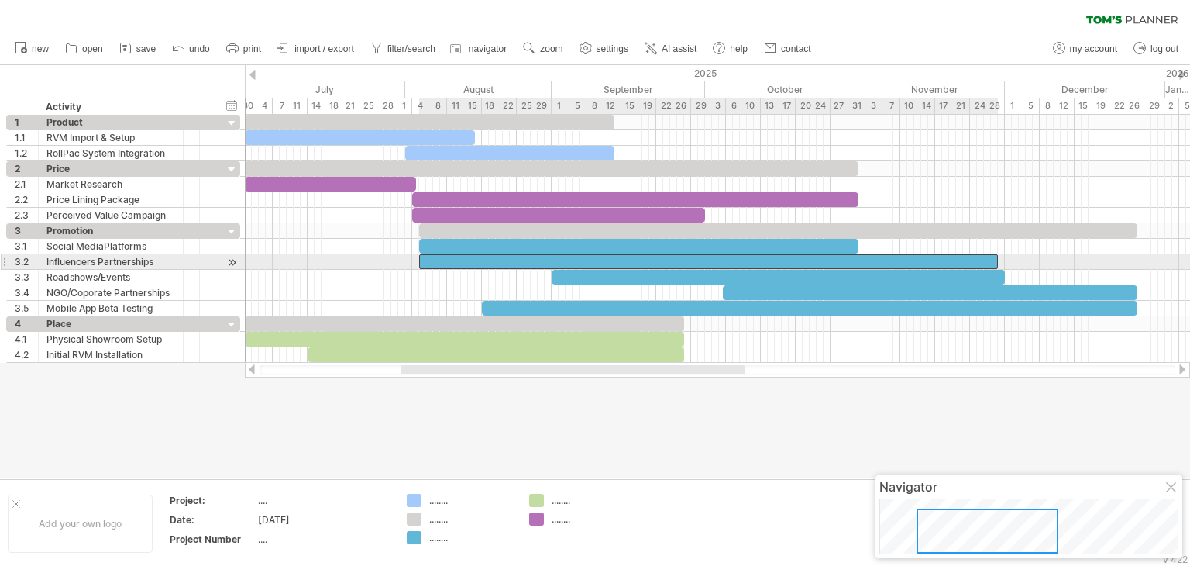
click at [974, 258] on div at bounding box center [708, 261] width 579 height 15
drag, startPoint x: 997, startPoint y: 256, endPoint x: 934, endPoint y: 267, distance: 63.7
click at [934, 267] on span at bounding box center [935, 261] width 6 height 15
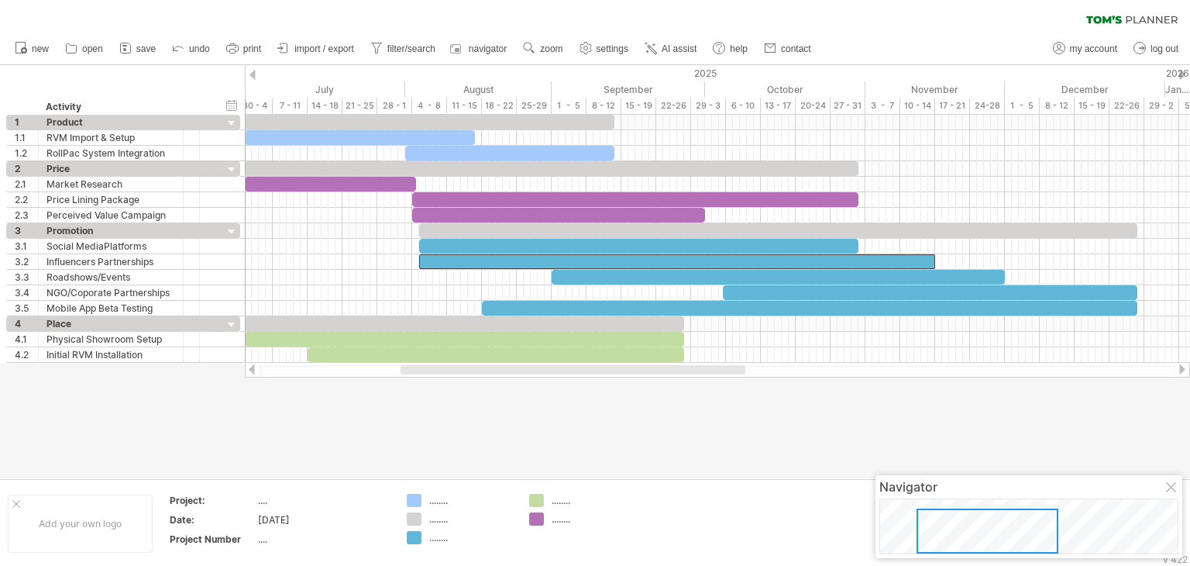
click at [865, 397] on div at bounding box center [595, 271] width 1190 height 413
click at [713, 377] on div "Trying to reach [DOMAIN_NAME] Connected again... 0% filter: [ [DATE]-[DATE] ] c…" at bounding box center [595, 283] width 1190 height 566
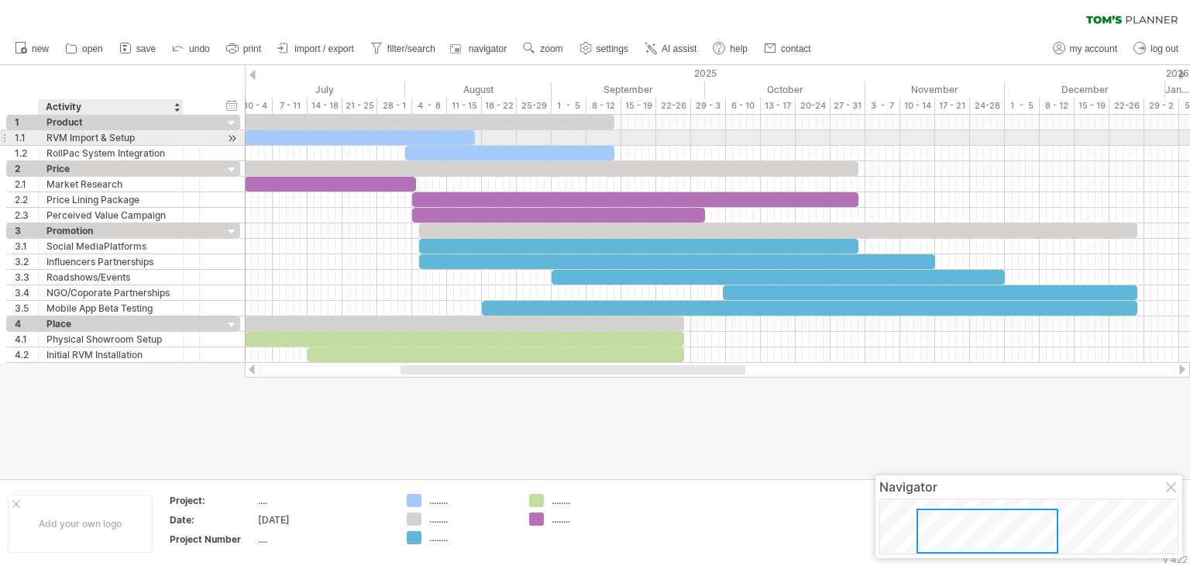
click at [105, 137] on div "RVM Import & Setup" at bounding box center [110, 137] width 129 height 15
click at [98, 134] on input "**********" at bounding box center [110, 137] width 129 height 15
drag, startPoint x: 98, startPoint y: 134, endPoint x: 74, endPoint y: 137, distance: 24.2
click at [74, 137] on input "**********" at bounding box center [110, 137] width 129 height 15
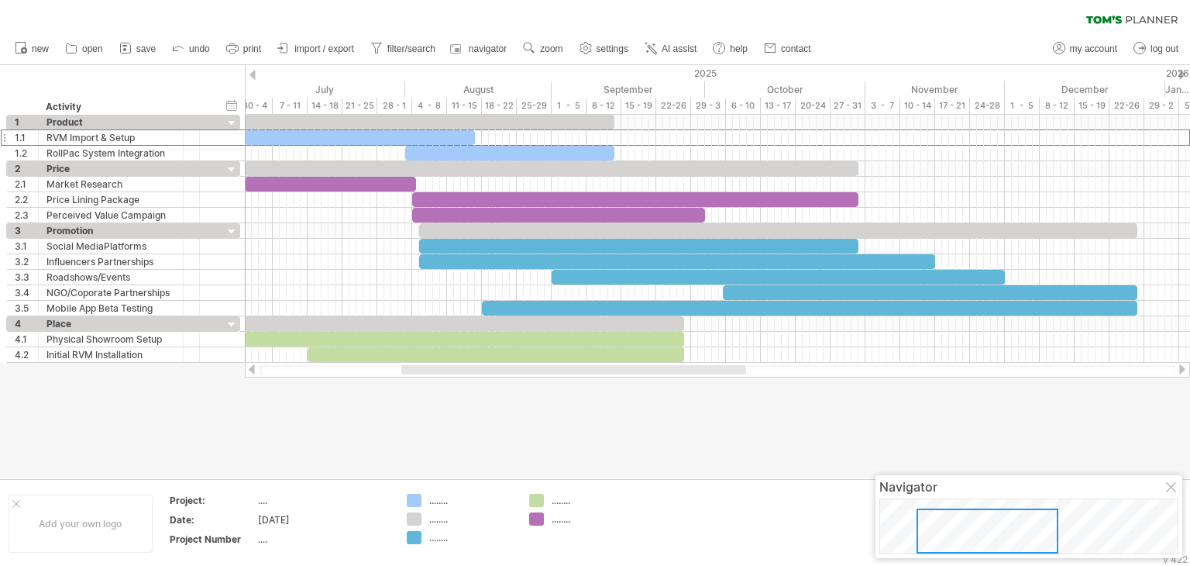
click at [453, 363] on div at bounding box center [717, 369] width 945 height 15
click at [464, 412] on div at bounding box center [595, 271] width 1190 height 413
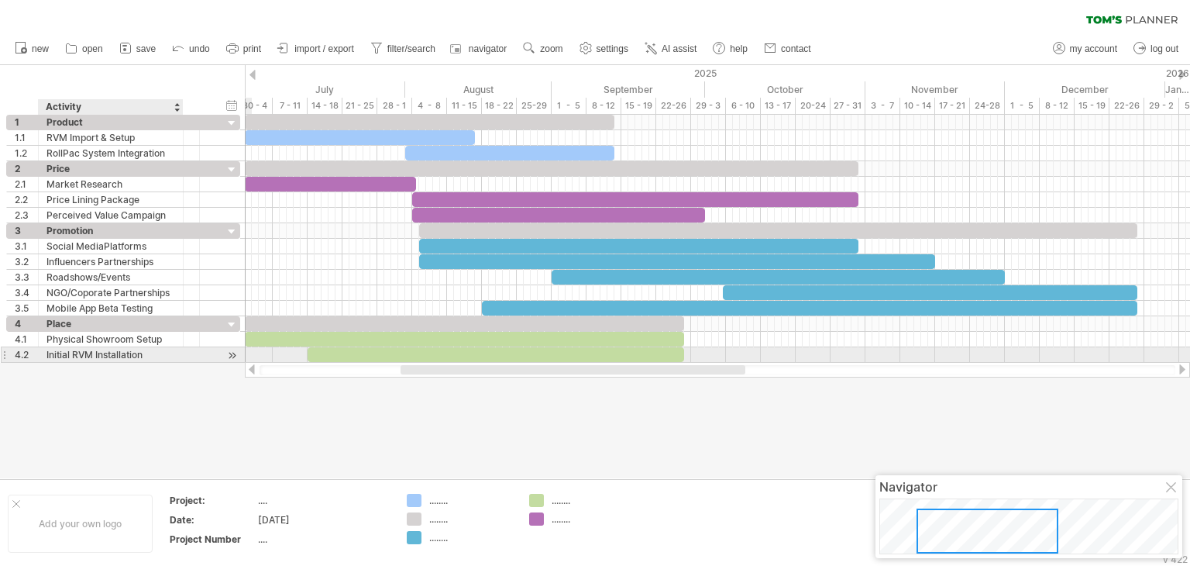
click at [133, 354] on div "Initial RVM Installation" at bounding box center [110, 354] width 129 height 15
click at [133, 354] on input "**********" at bounding box center [110, 354] width 129 height 15
drag, startPoint x: 46, startPoint y: 356, endPoint x: 142, endPoint y: 359, distance: 95.4
click at [142, 359] on input "**********" at bounding box center [110, 354] width 129 height 15
click at [164, 405] on div at bounding box center [595, 271] width 1190 height 413
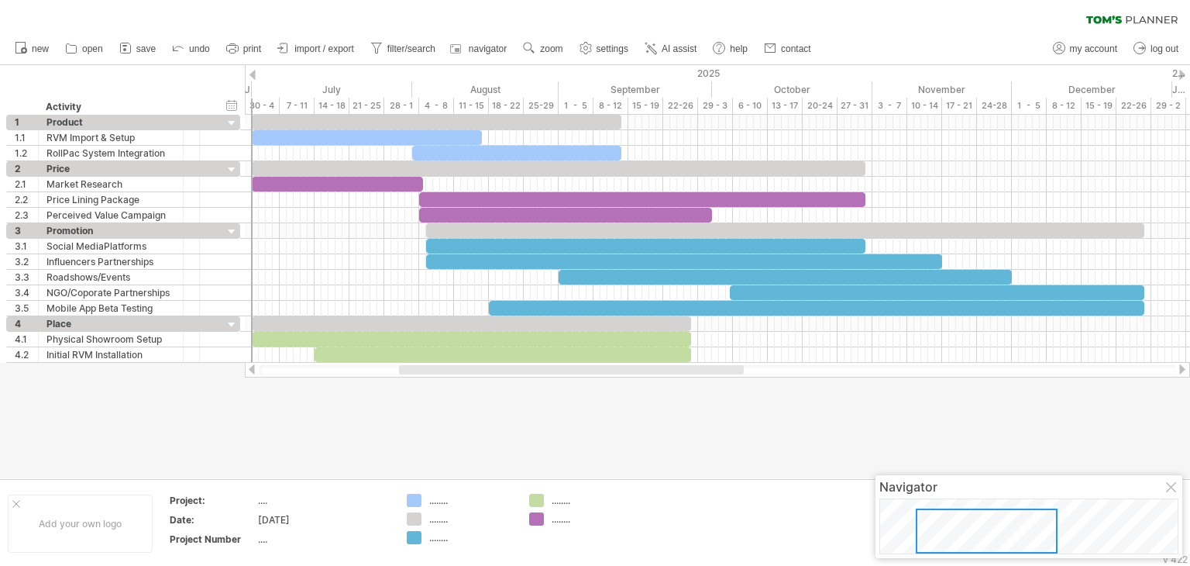
drag, startPoint x: 653, startPoint y: 367, endPoint x: 652, endPoint y: 377, distance: 10.2
click at [652, 377] on div "Trying to reach [DOMAIN_NAME] Connected again... 0% filter: [ [DATE]-[DATE] ] c…" at bounding box center [595, 283] width 1190 height 566
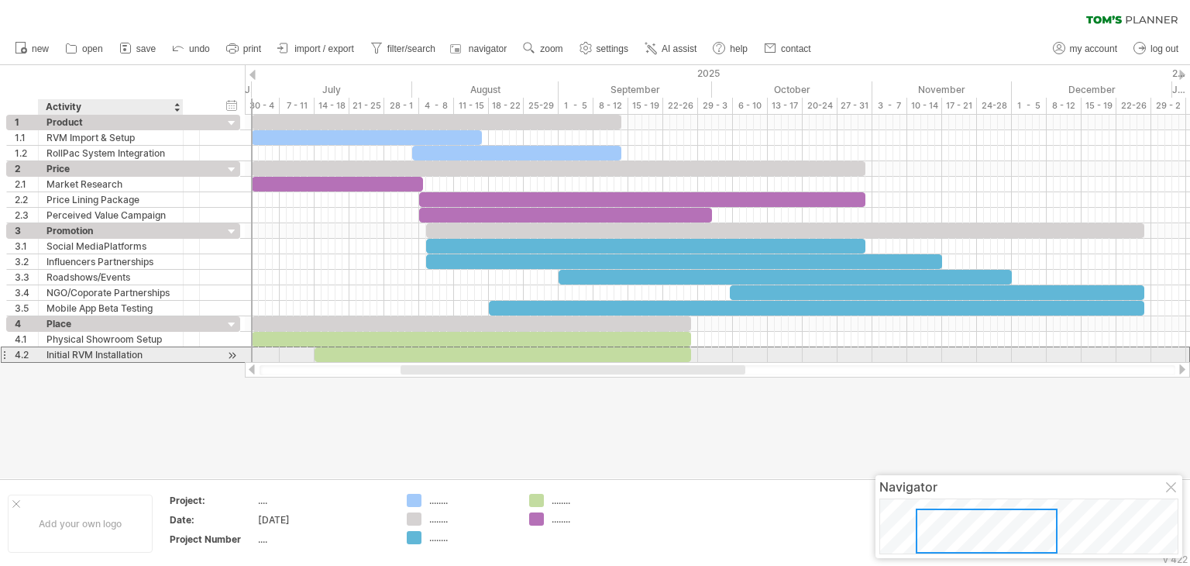
click at [139, 356] on div "Initial RVM Installation" at bounding box center [110, 354] width 129 height 15
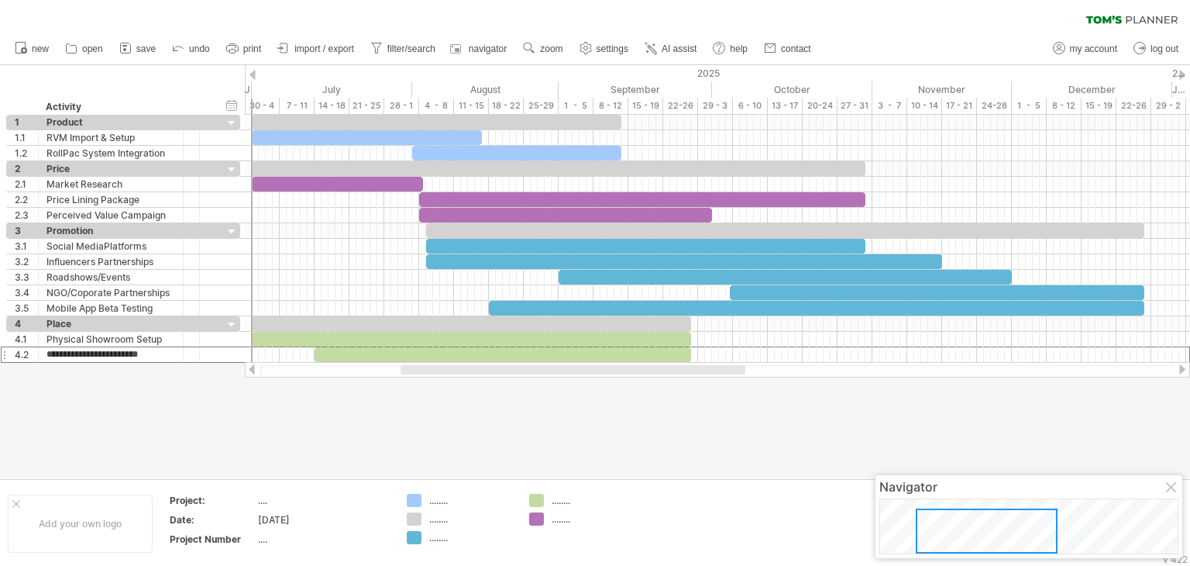
click at [399, 395] on div at bounding box center [595, 271] width 1190 height 413
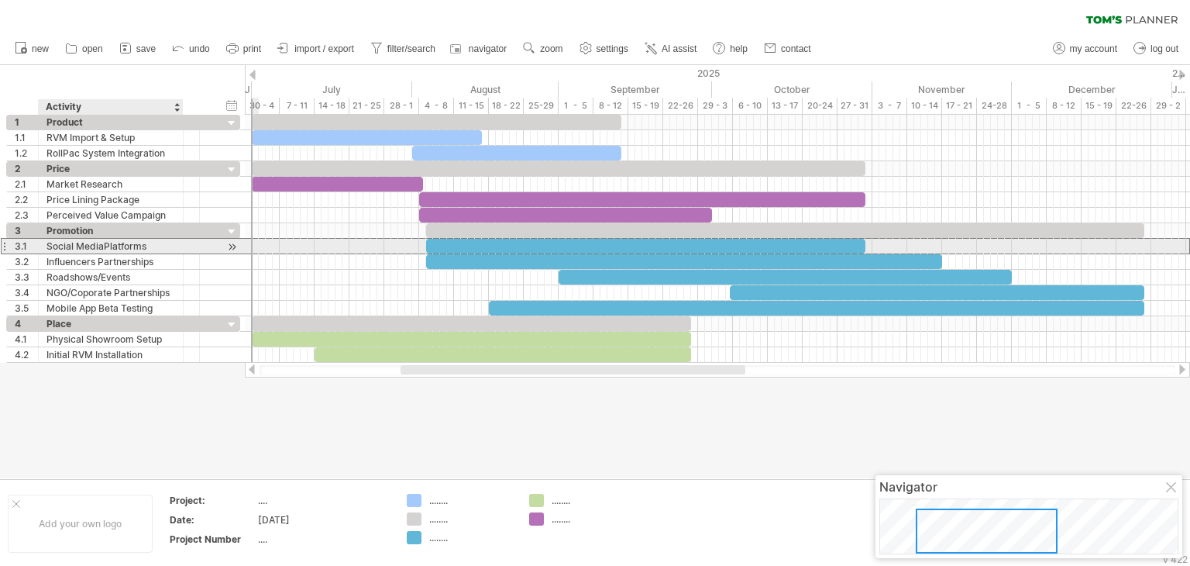
click at [126, 243] on div "Social MediaPlatforms" at bounding box center [110, 246] width 129 height 15
click at [102, 242] on input "**********" at bounding box center [110, 246] width 129 height 15
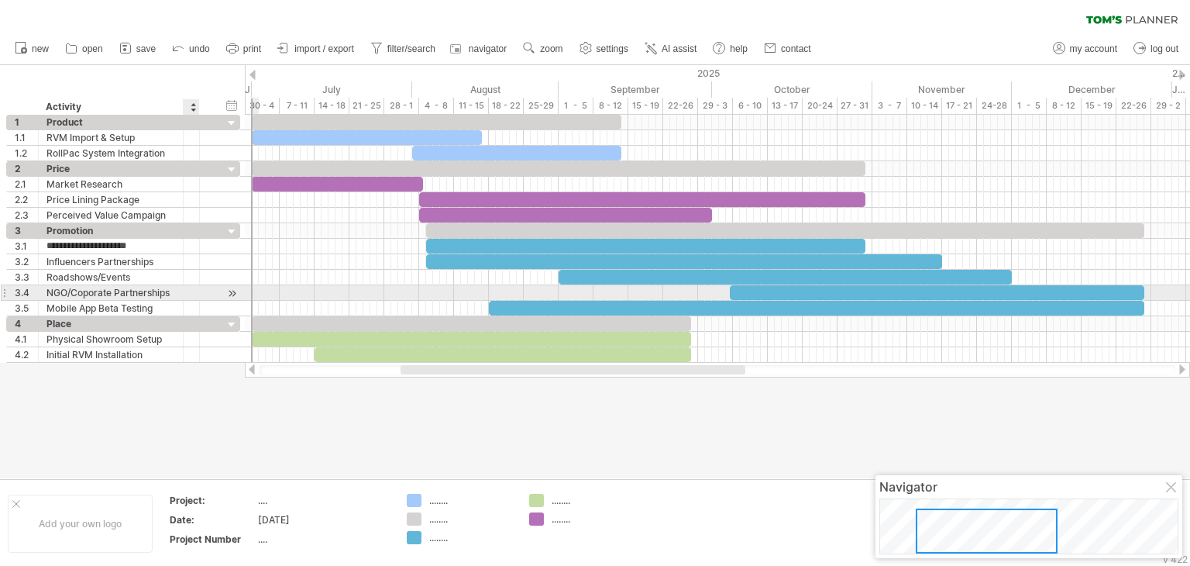
type input "**********"
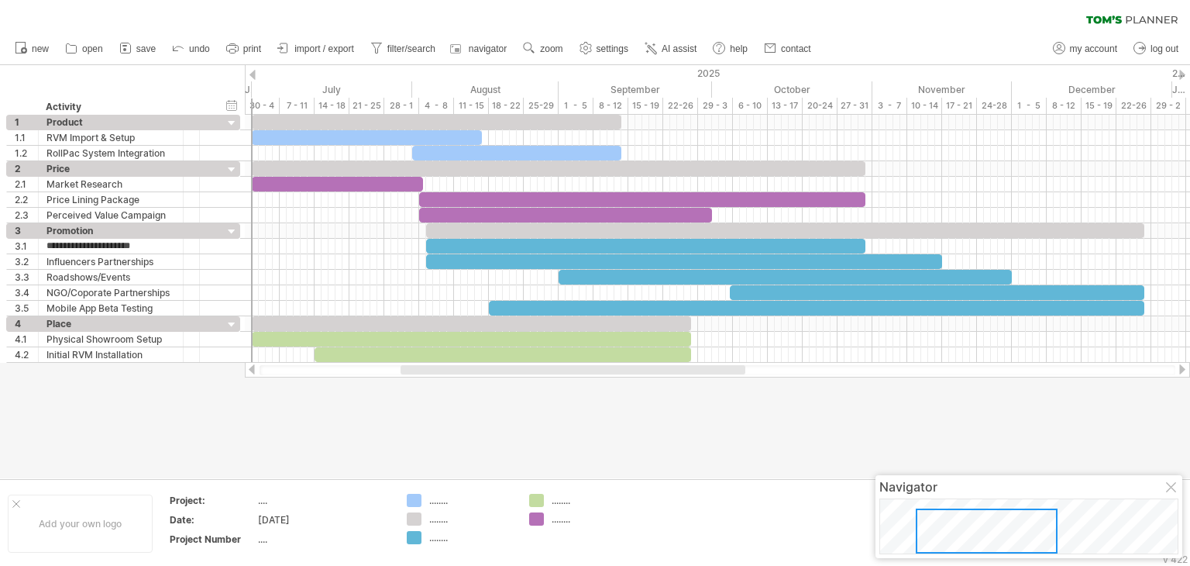
click at [278, 398] on div at bounding box center [595, 271] width 1190 height 413
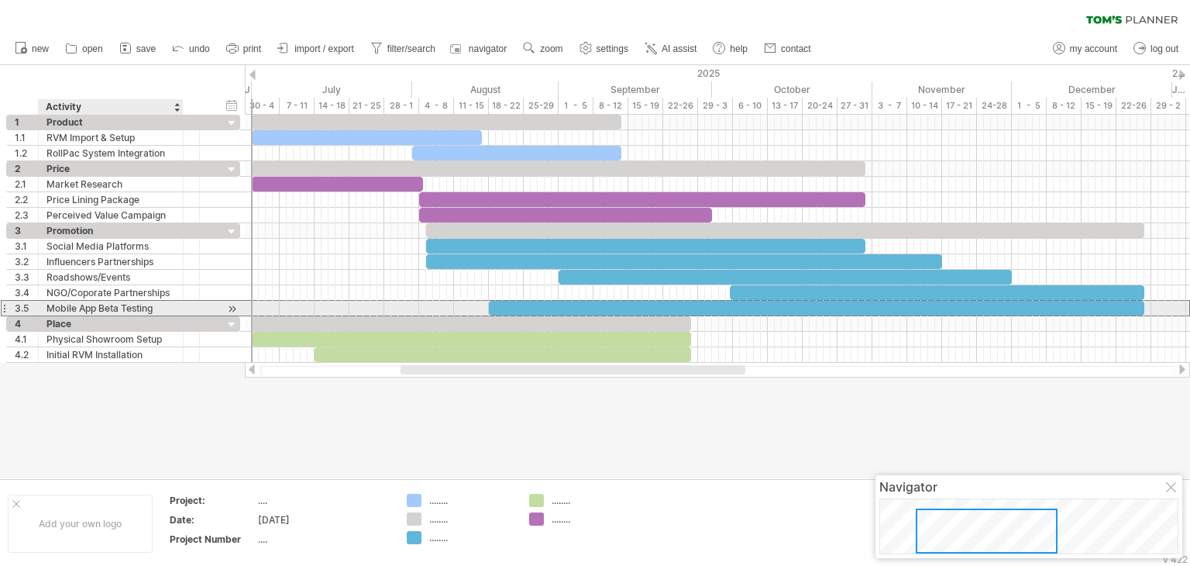
click at [146, 307] on div "Mobile App Beta Testing" at bounding box center [110, 308] width 129 height 15
drag, startPoint x: 124, startPoint y: 305, endPoint x: 101, endPoint y: 305, distance: 23.2
click at [101, 305] on input "**********" at bounding box center [110, 308] width 129 height 15
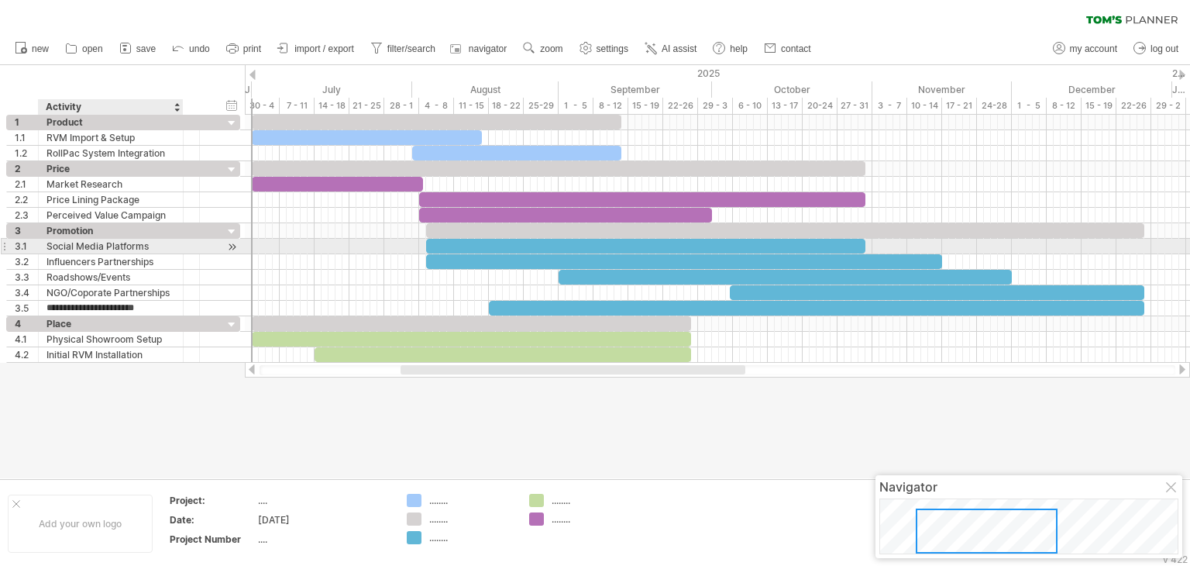
click at [149, 243] on div "Social Media Platforms" at bounding box center [110, 246] width 129 height 15
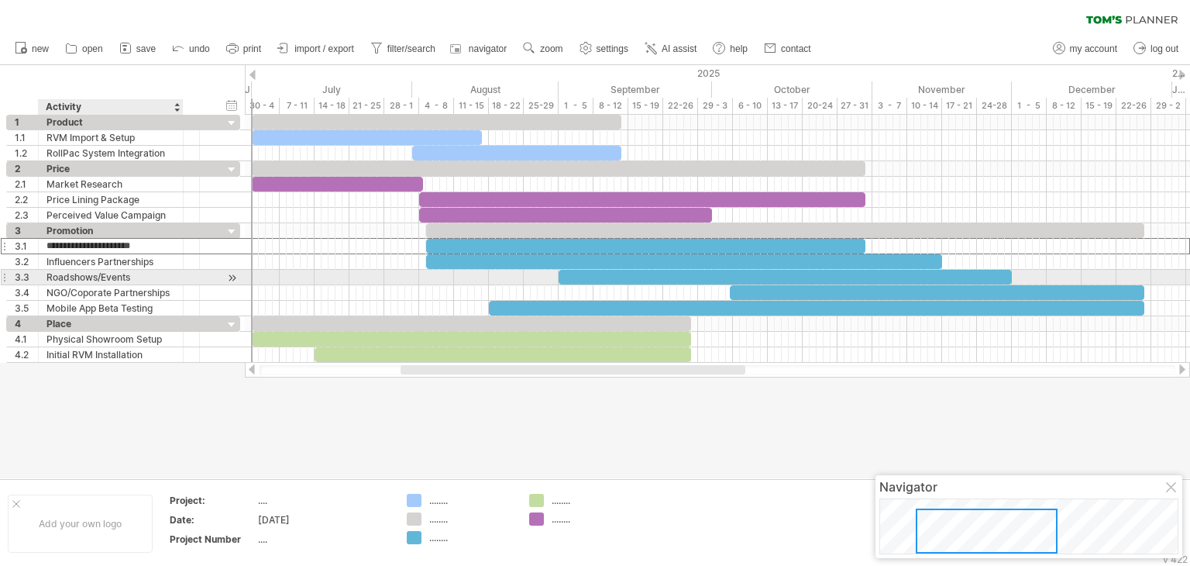
click at [148, 277] on div "Roadshows/Events" at bounding box center [110, 277] width 129 height 15
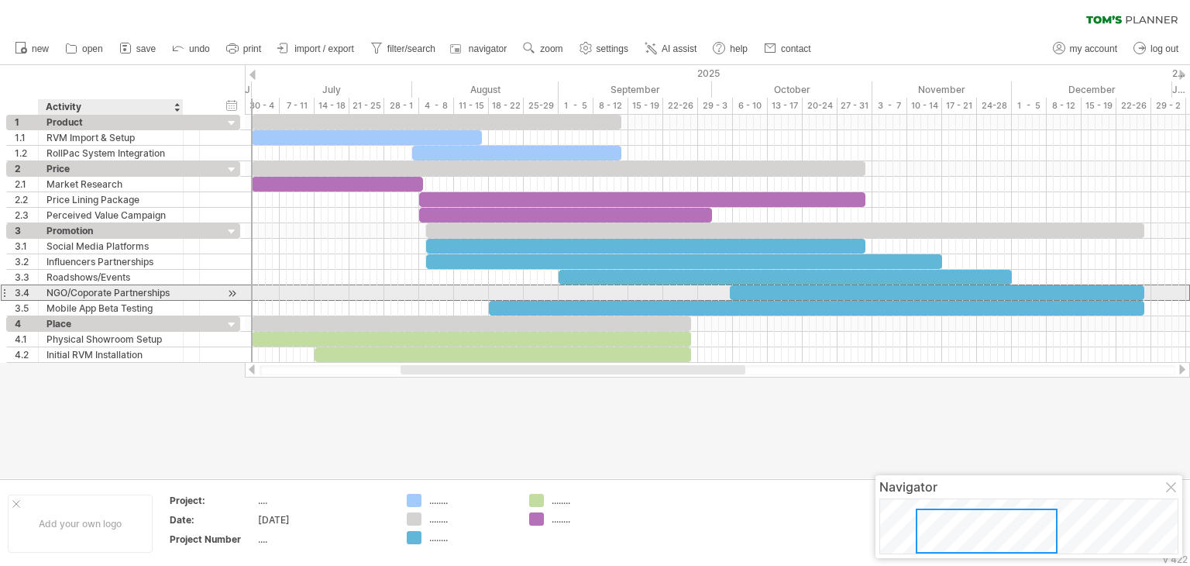
click at [116, 294] on div "NGO/Coporate Partnerships" at bounding box center [110, 292] width 129 height 15
click at [143, 294] on input "**********" at bounding box center [110, 292] width 129 height 15
click at [163, 292] on input "**********" at bounding box center [110, 292] width 129 height 15
click at [171, 292] on input "**********" at bounding box center [110, 292] width 129 height 15
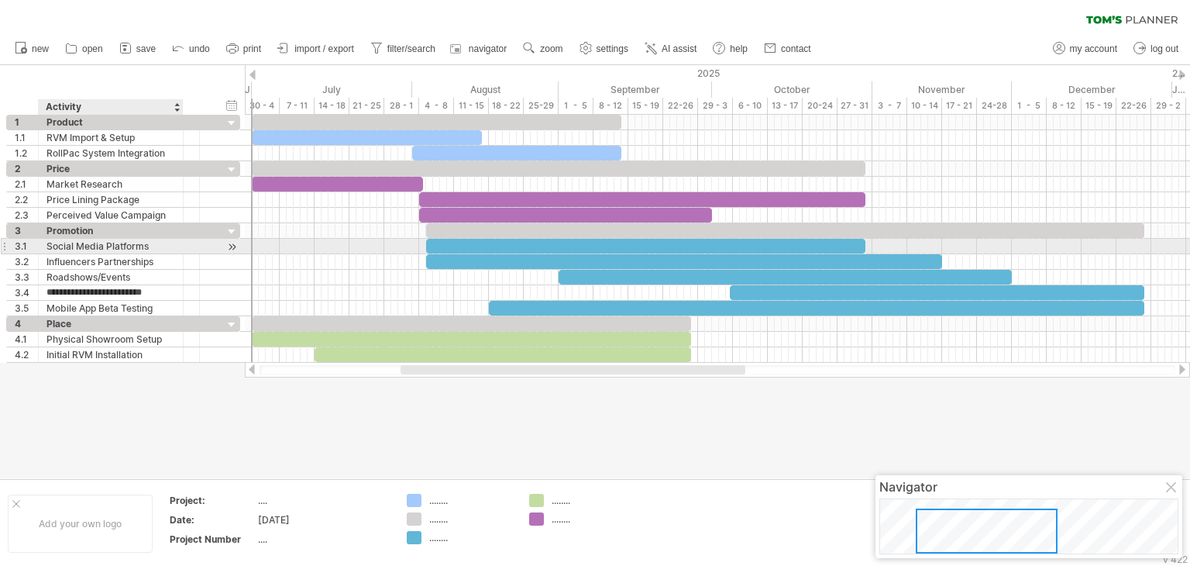
click at [158, 250] on div "Social Media Platforms" at bounding box center [110, 246] width 129 height 15
click at [476, 443] on div at bounding box center [595, 271] width 1190 height 413
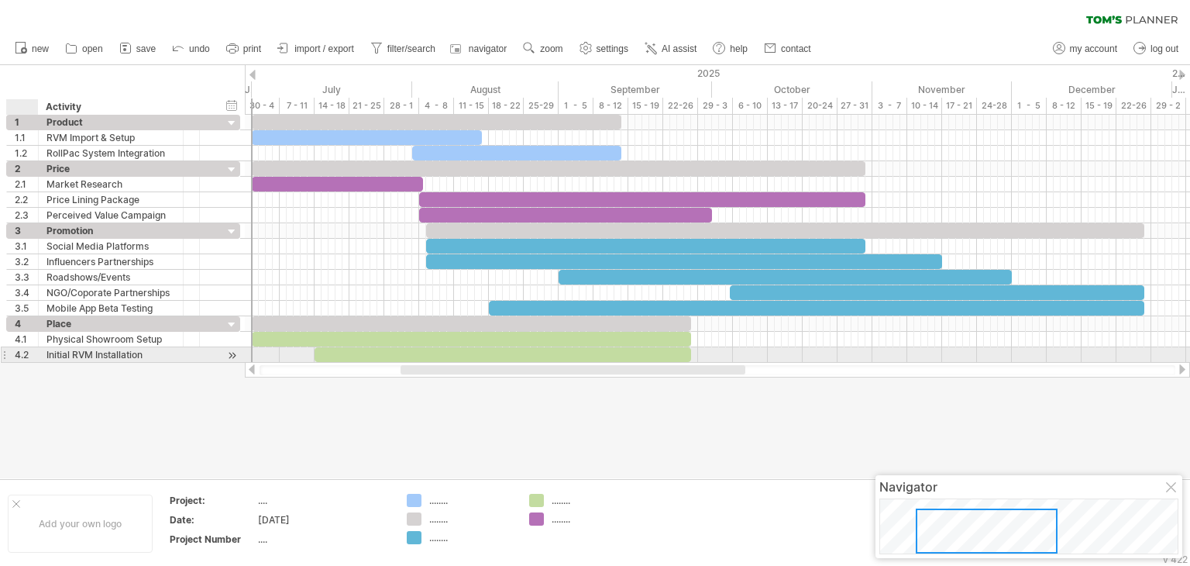
click at [13, 352] on div "4.2" at bounding box center [23, 354] width 32 height 15
click at [473, 463] on div at bounding box center [595, 271] width 1190 height 413
click at [13, 358] on div "4.2" at bounding box center [23, 354] width 32 height 15
click at [142, 357] on div "Initial RVM Installation" at bounding box center [110, 354] width 129 height 15
click at [0, 0] on input "**********" at bounding box center [0, 0] width 0 height 0
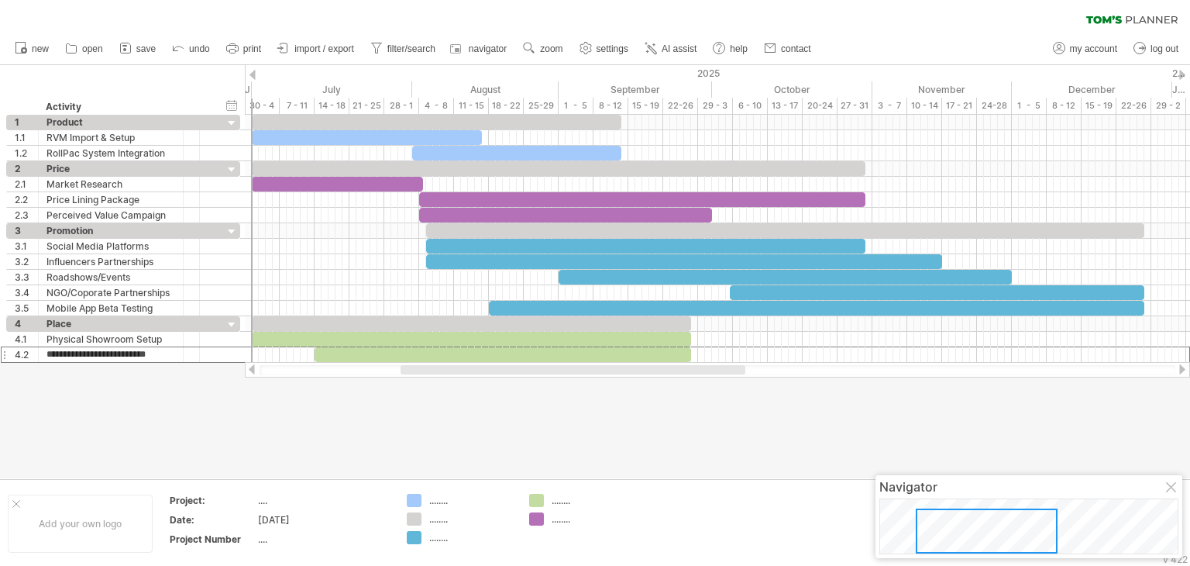
click at [456, 369] on div at bounding box center [573, 369] width 345 height 9
click at [445, 395] on div at bounding box center [595, 271] width 1190 height 413
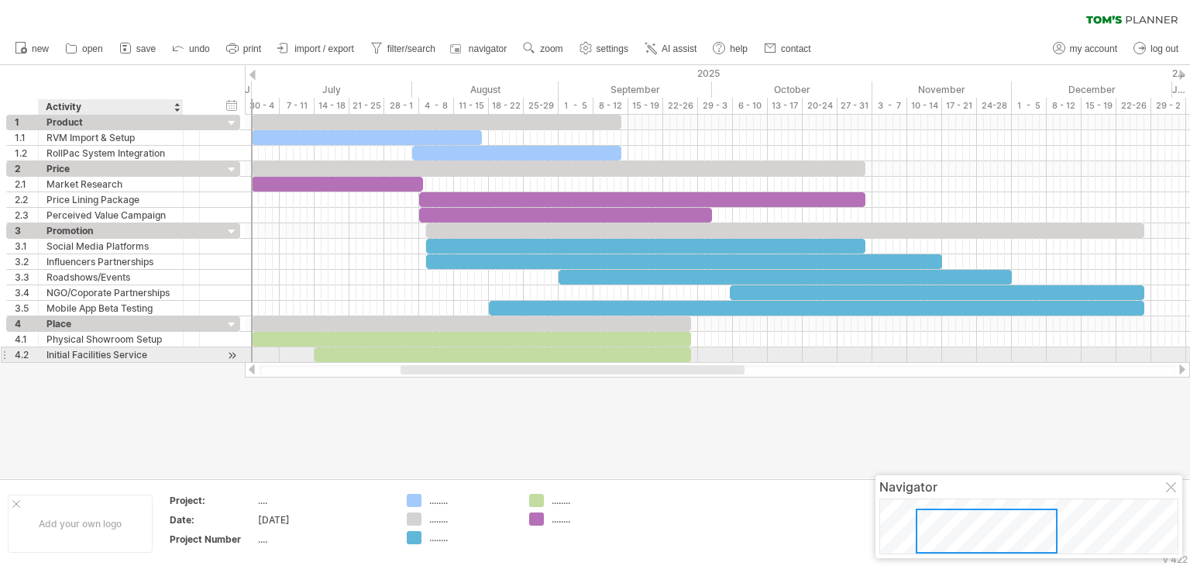
click at [119, 359] on div "Initial Facilities Service" at bounding box center [110, 354] width 129 height 15
click at [150, 353] on input "**********" at bounding box center [110, 354] width 129 height 15
drag, startPoint x: 112, startPoint y: 355, endPoint x: 99, endPoint y: 356, distance: 12.4
click at [99, 356] on input "**********" at bounding box center [110, 354] width 129 height 15
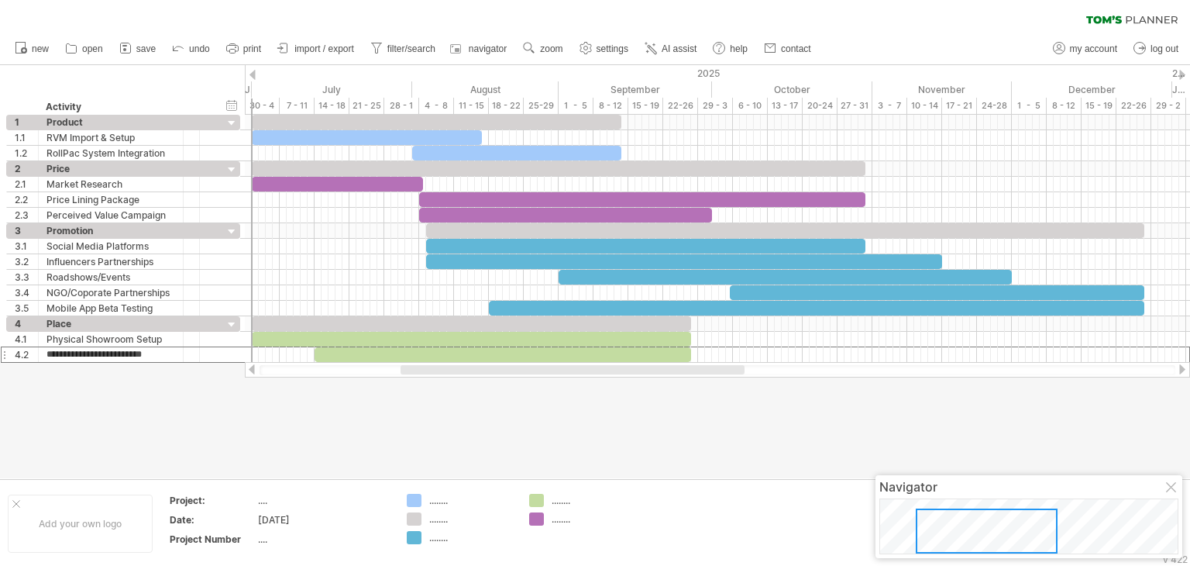
click at [260, 391] on div at bounding box center [595, 271] width 1190 height 413
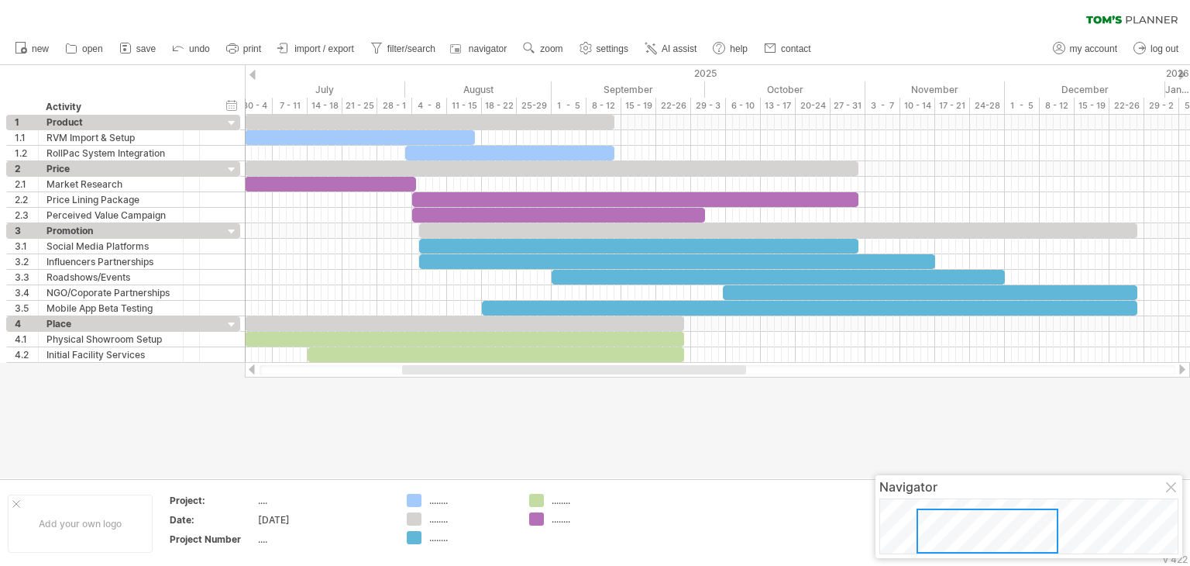
click at [434, 370] on div at bounding box center [574, 369] width 344 height 9
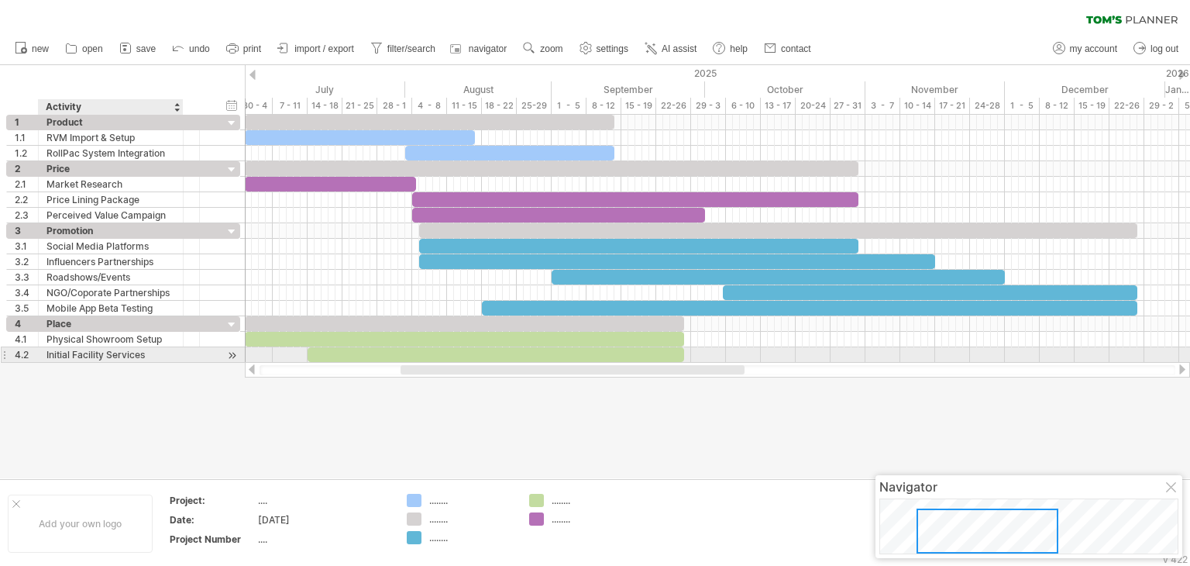
click at [95, 359] on div "Initial Facility Services" at bounding box center [110, 354] width 129 height 15
drag, startPoint x: 72, startPoint y: 353, endPoint x: 41, endPoint y: 356, distance: 31.2
click at [41, 356] on div "**********" at bounding box center [111, 354] width 145 height 15
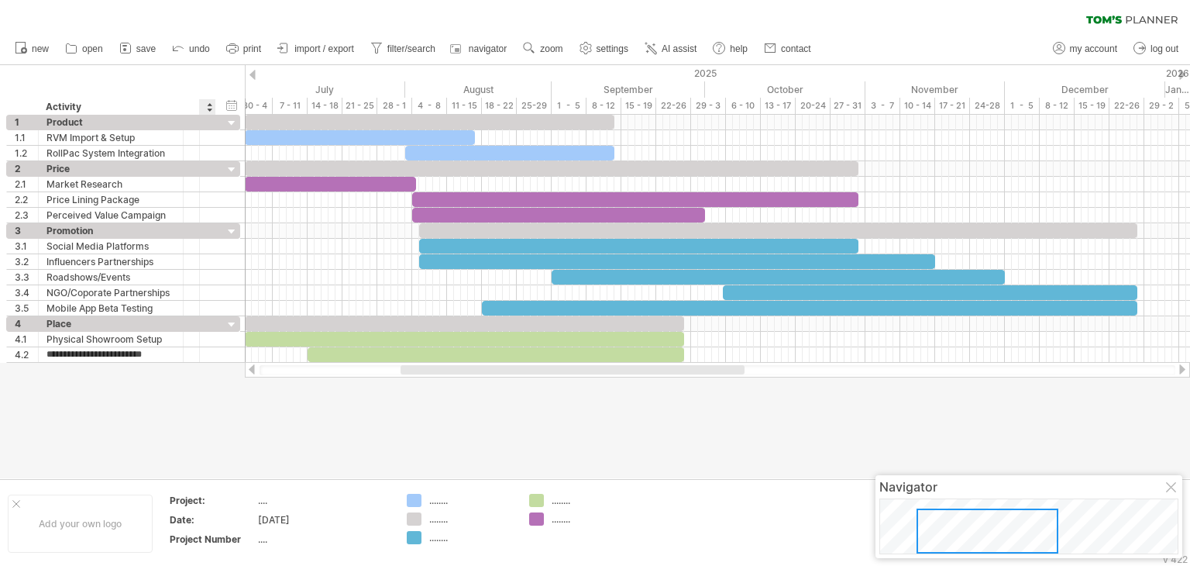
type input "**********"
click at [426, 434] on div at bounding box center [595, 271] width 1190 height 413
click at [123, 48] on icon at bounding box center [125, 47] width 15 height 15
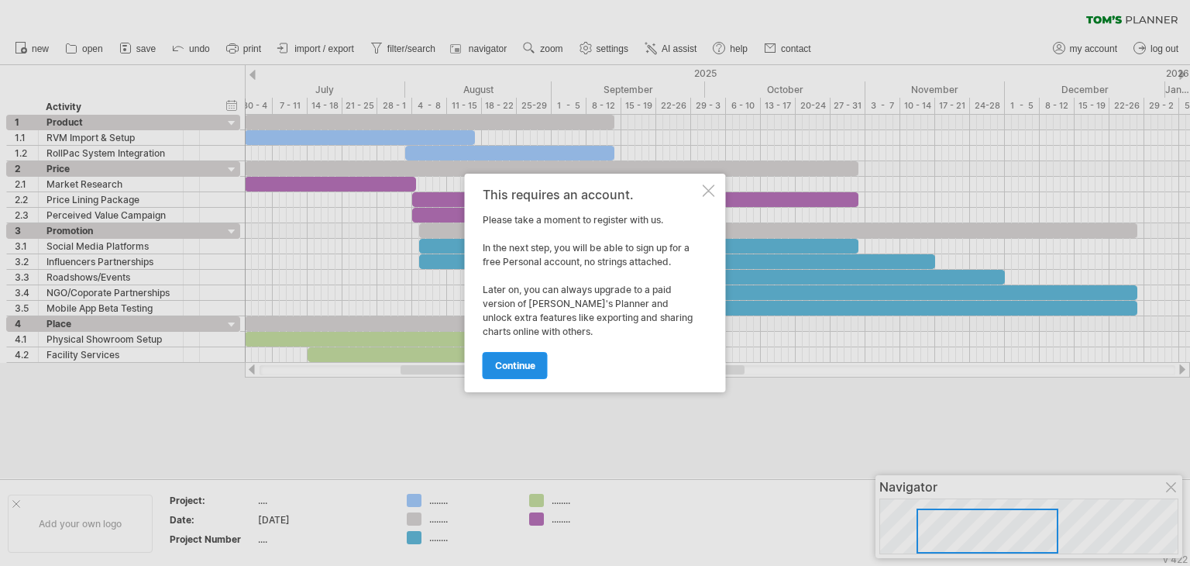
click at [515, 367] on span "continue" at bounding box center [515, 366] width 40 height 12
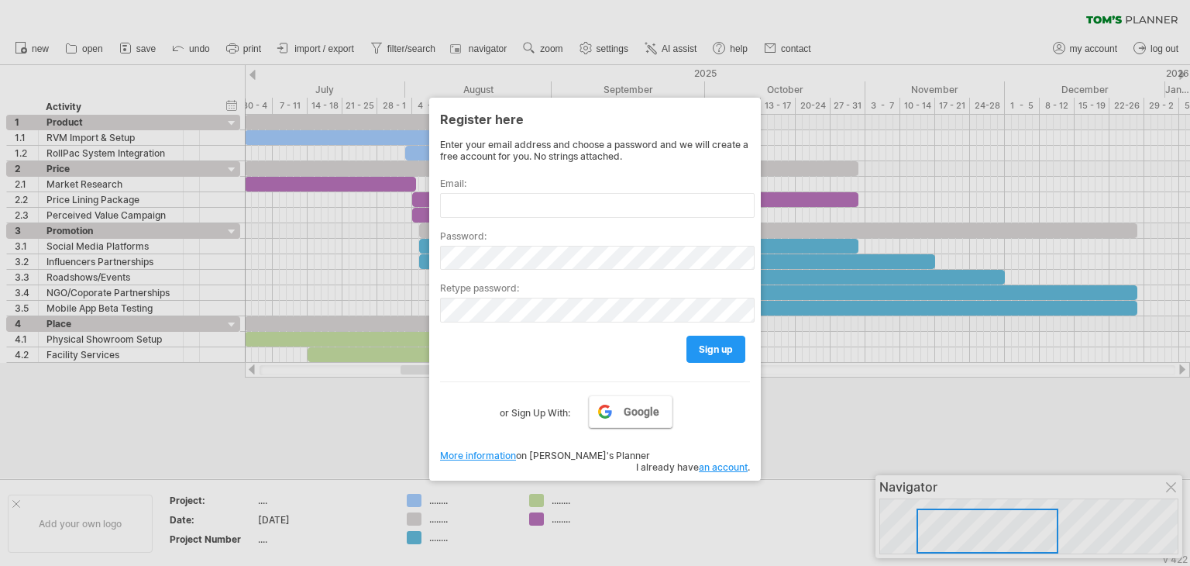
click at [645, 410] on span "Google" at bounding box center [642, 411] width 36 height 12
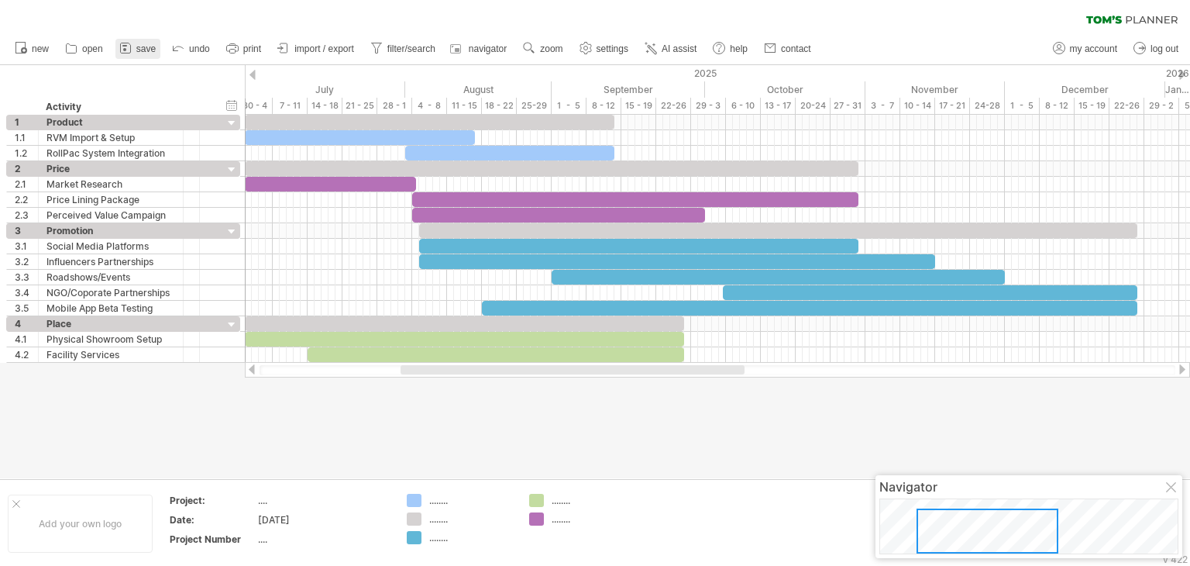
click at [146, 49] on span "save" at bounding box center [145, 48] width 19 height 11
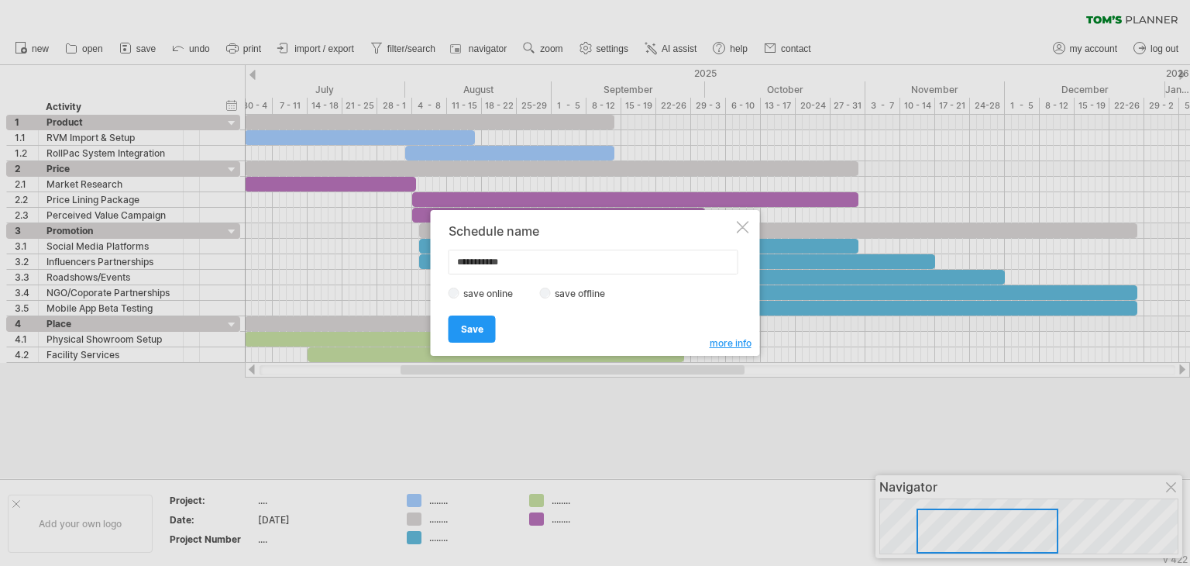
drag, startPoint x: 545, startPoint y: 261, endPoint x: 427, endPoint y: 249, distance: 118.4
click at [427, 249] on div "Trying to reach [DOMAIN_NAME] Connected again... 0% filter: [ [DATE]-[DATE] ] c…" at bounding box center [595, 283] width 1190 height 566
type input "**********"
click at [455, 329] on link "Save" at bounding box center [472, 328] width 47 height 27
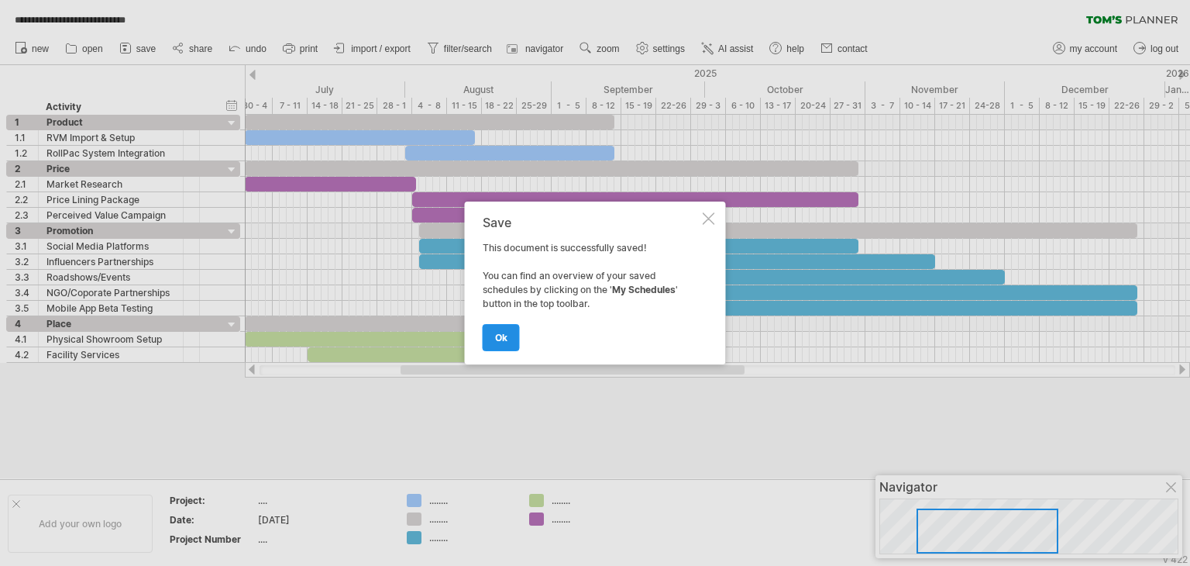
click at [509, 330] on link "ok" at bounding box center [501, 337] width 37 height 27
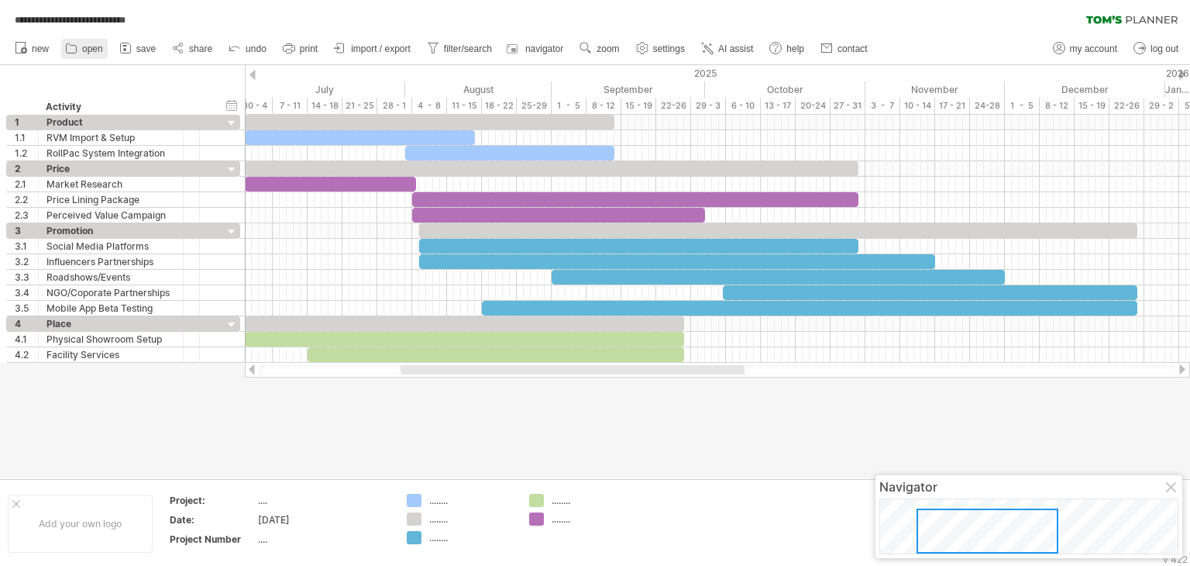
click at [87, 43] on span "open" at bounding box center [92, 48] width 21 height 11
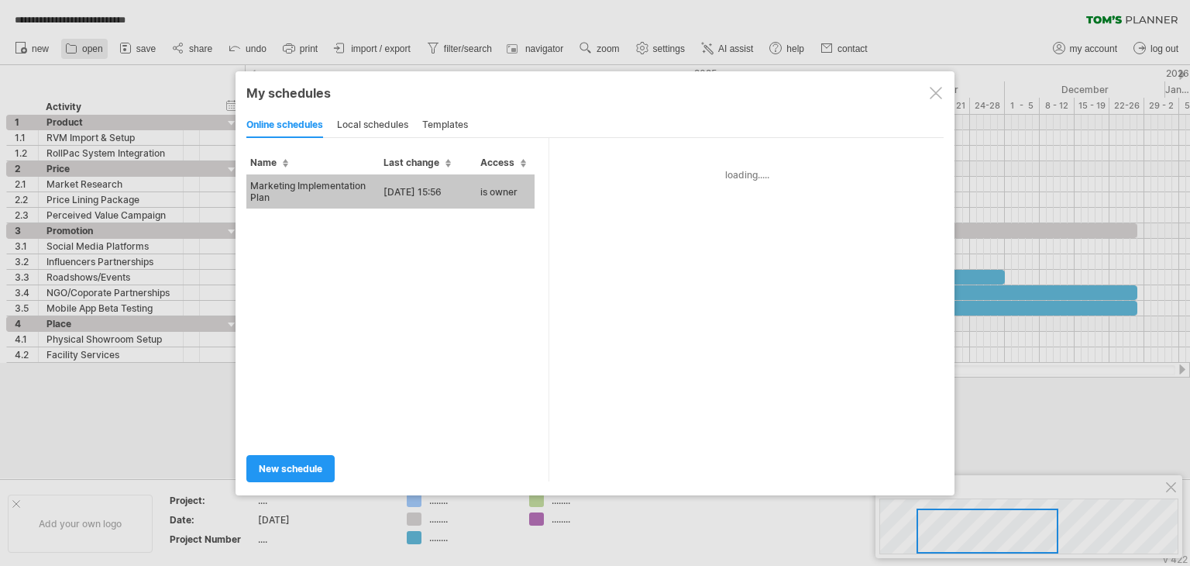
type input "**********"
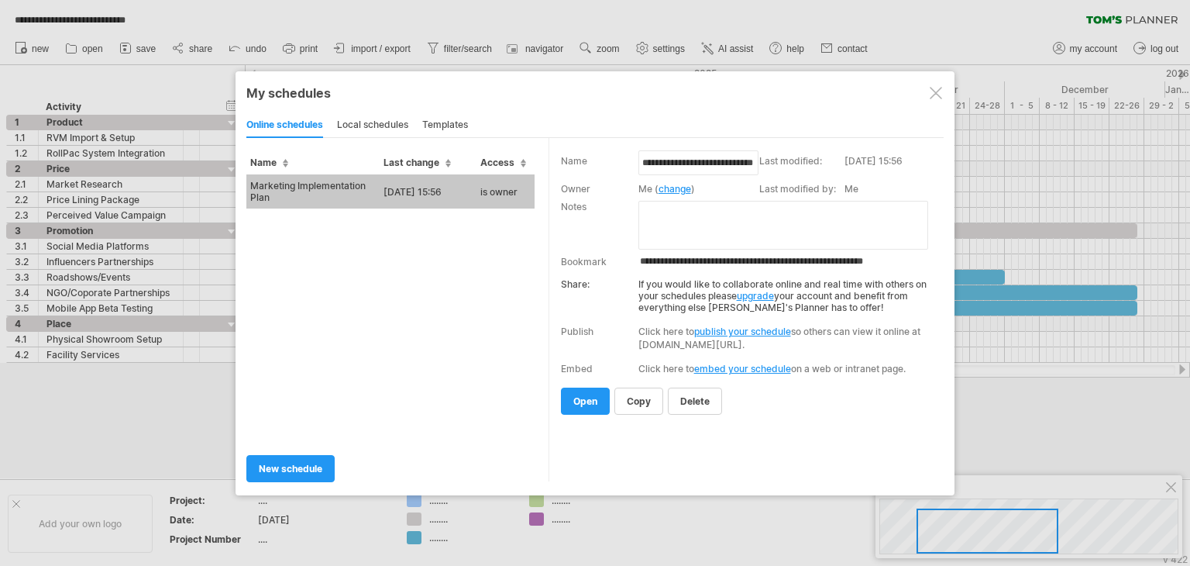
click at [371, 128] on div "local schedules" at bounding box center [372, 125] width 71 height 25
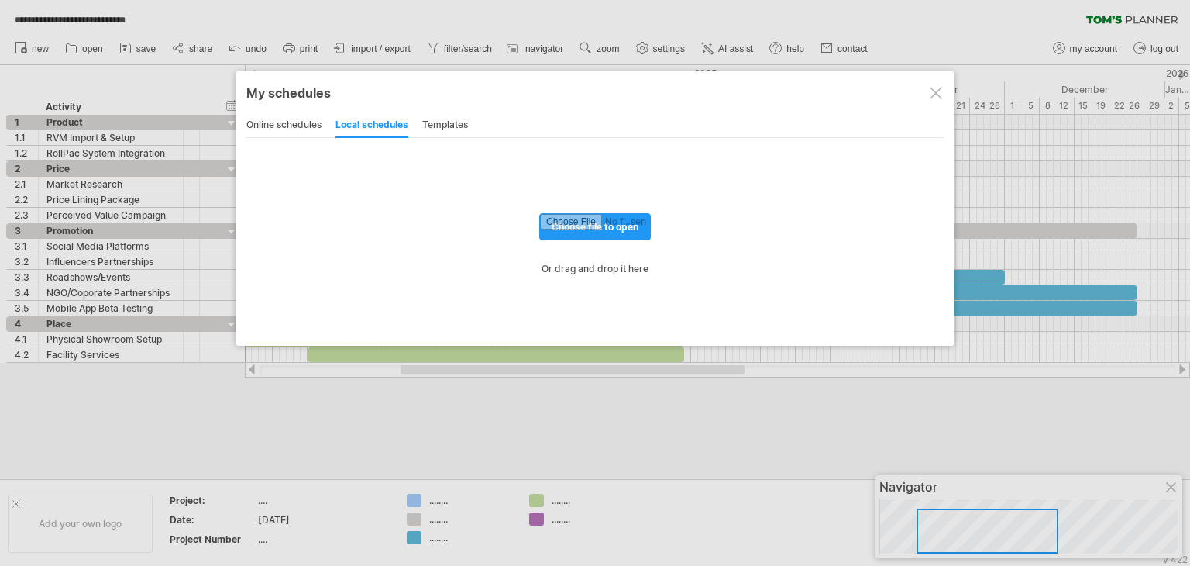
click at [270, 130] on div "online schedules" at bounding box center [283, 125] width 75 height 25
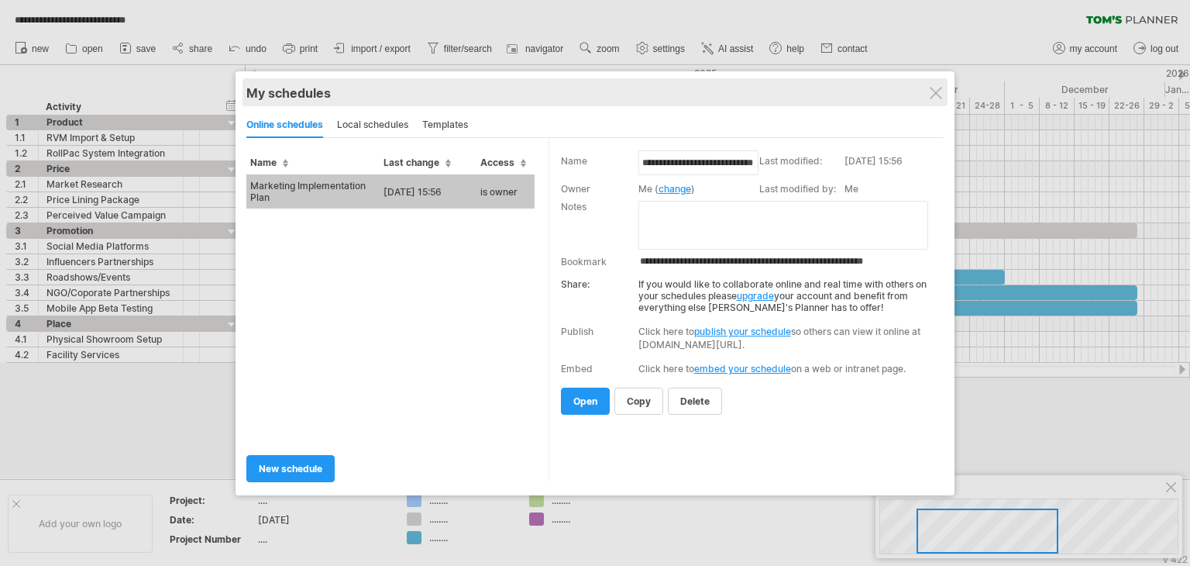
click at [944, 94] on div "My schedules share/collaborate online" at bounding box center [594, 92] width 697 height 28
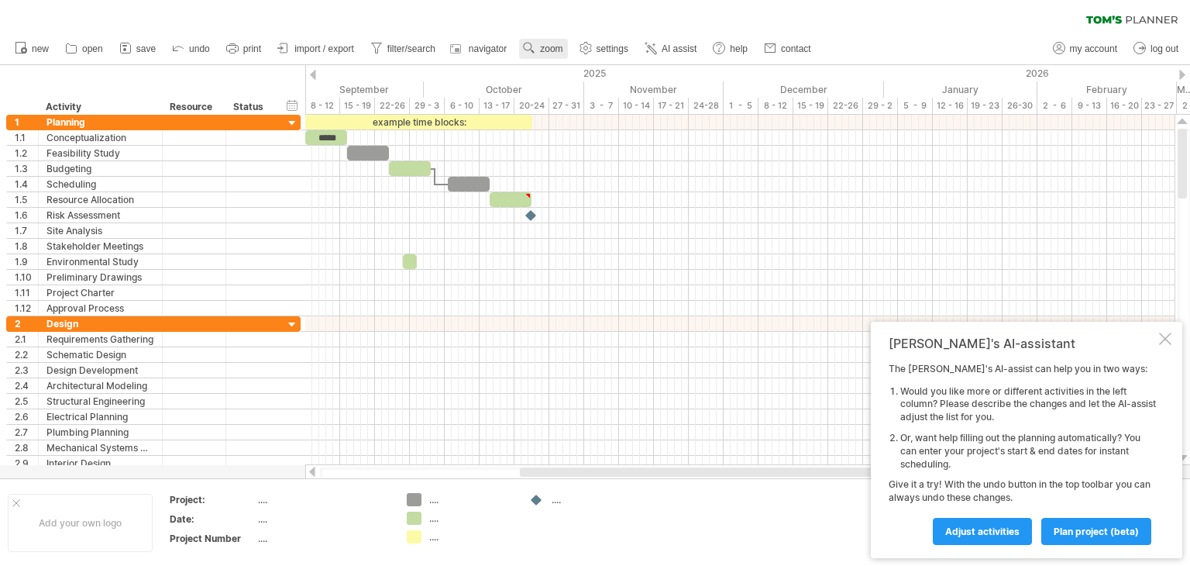
drag, startPoint x: 0, startPoint y: 0, endPoint x: 549, endPoint y: 44, distance: 550.5
click at [549, 44] on span "zoom" at bounding box center [551, 48] width 22 height 11
click at [576, 115] on div "Day" at bounding box center [599, 114] width 86 height 25
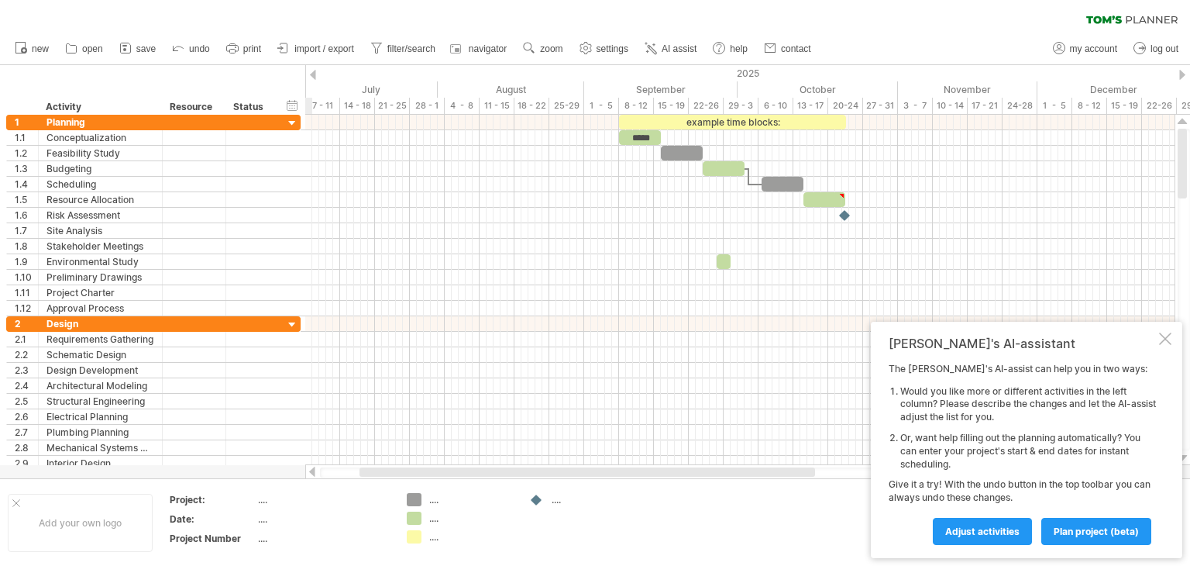
drag, startPoint x: 765, startPoint y: 472, endPoint x: 604, endPoint y: 477, distance: 160.5
click at [604, 477] on div at bounding box center [740, 472] width 841 height 10
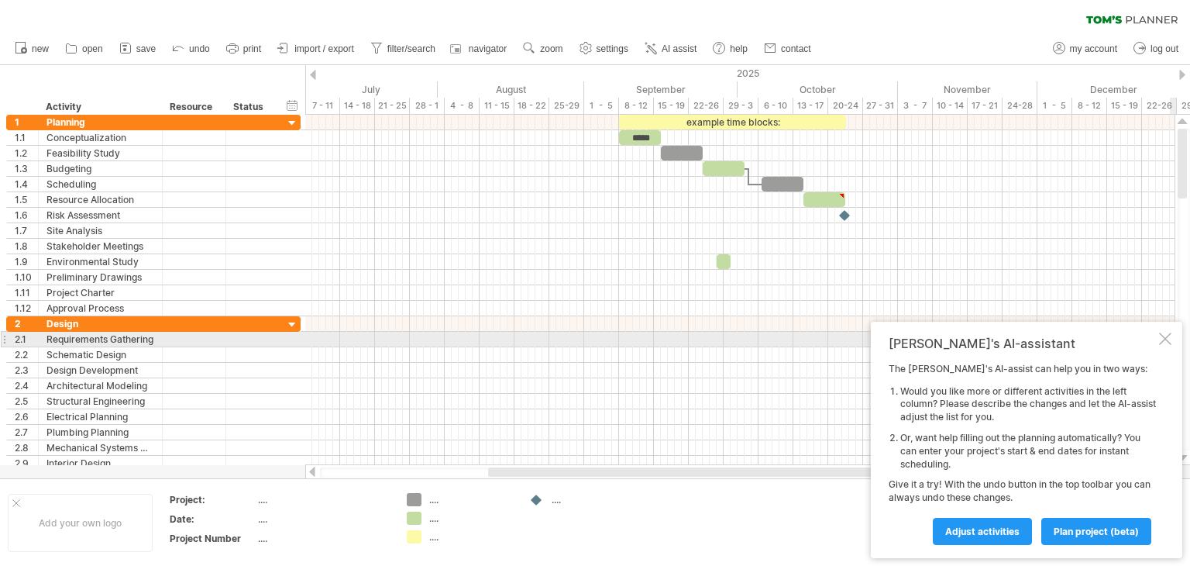
click at [1165, 339] on div at bounding box center [1165, 338] width 12 height 12
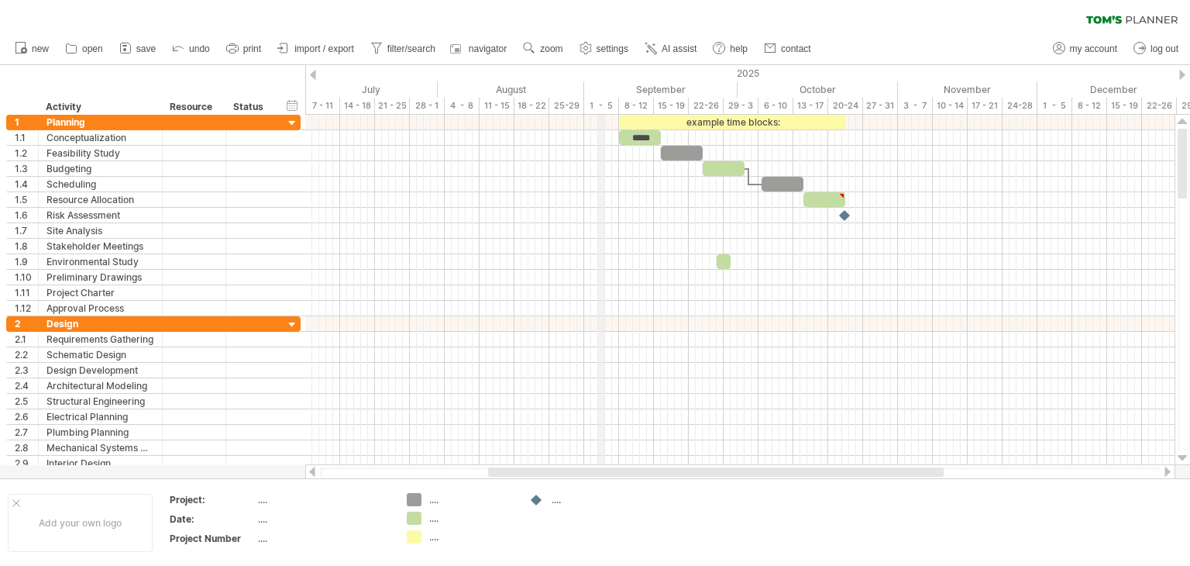
click at [603, 102] on div "1 - 5" at bounding box center [601, 106] width 35 height 16
click at [599, 57] on link "settings" at bounding box center [604, 49] width 57 height 20
select select "*"
select select "**"
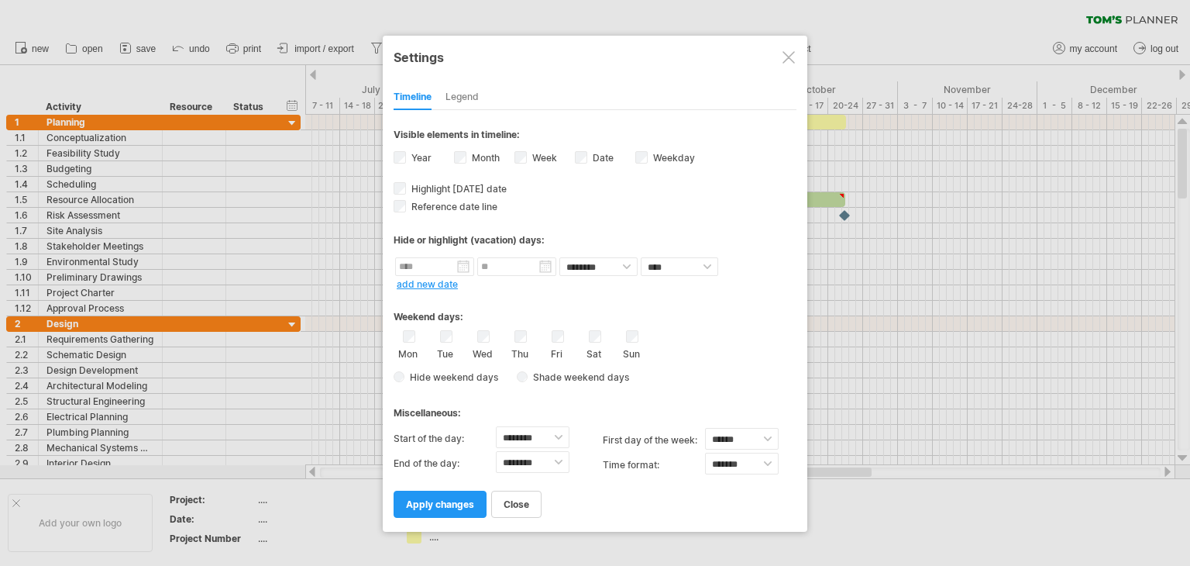
click at [479, 95] on div "Legend" at bounding box center [462, 97] width 33 height 25
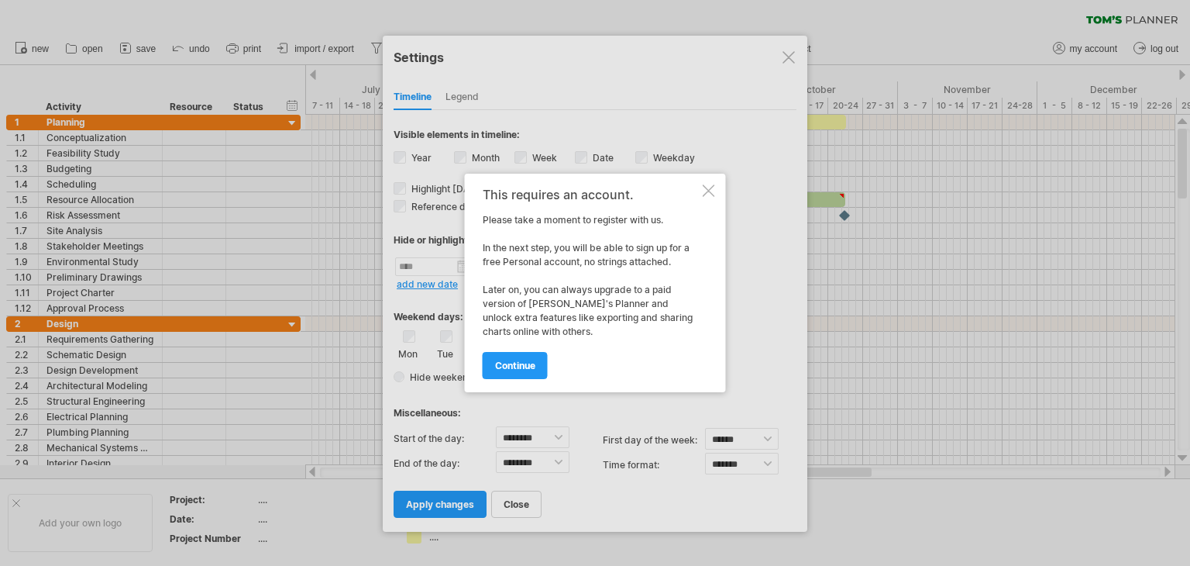
click at [715, 188] on div "This requires an account. Please take a moment to register with us. In the next…" at bounding box center [595, 283] width 261 height 219
click at [704, 192] on div at bounding box center [709, 190] width 12 height 12
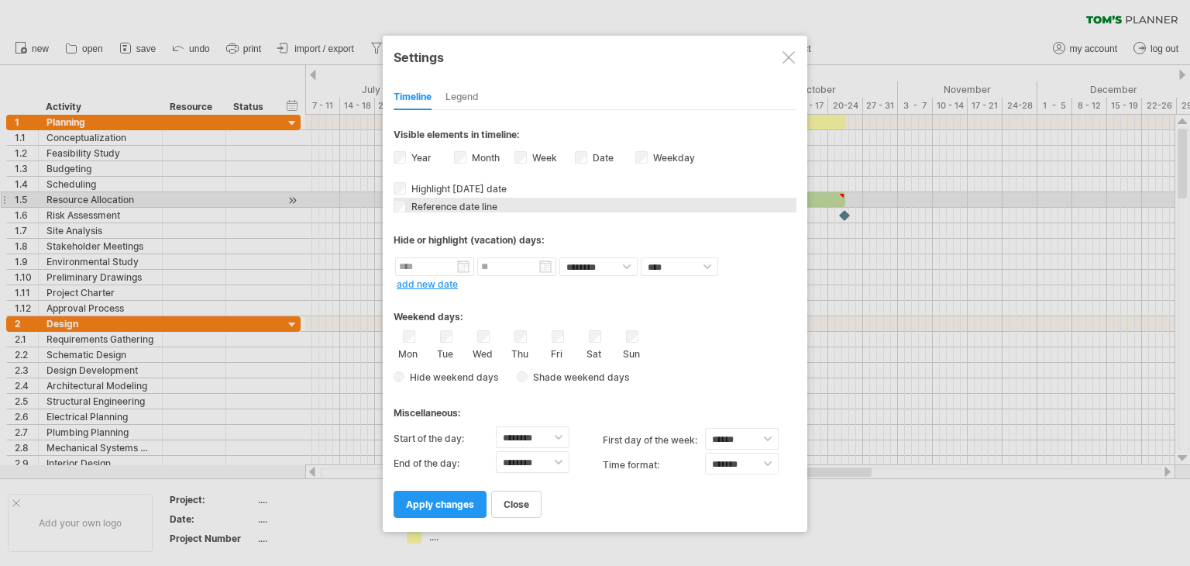
select select "*"
select select "**"
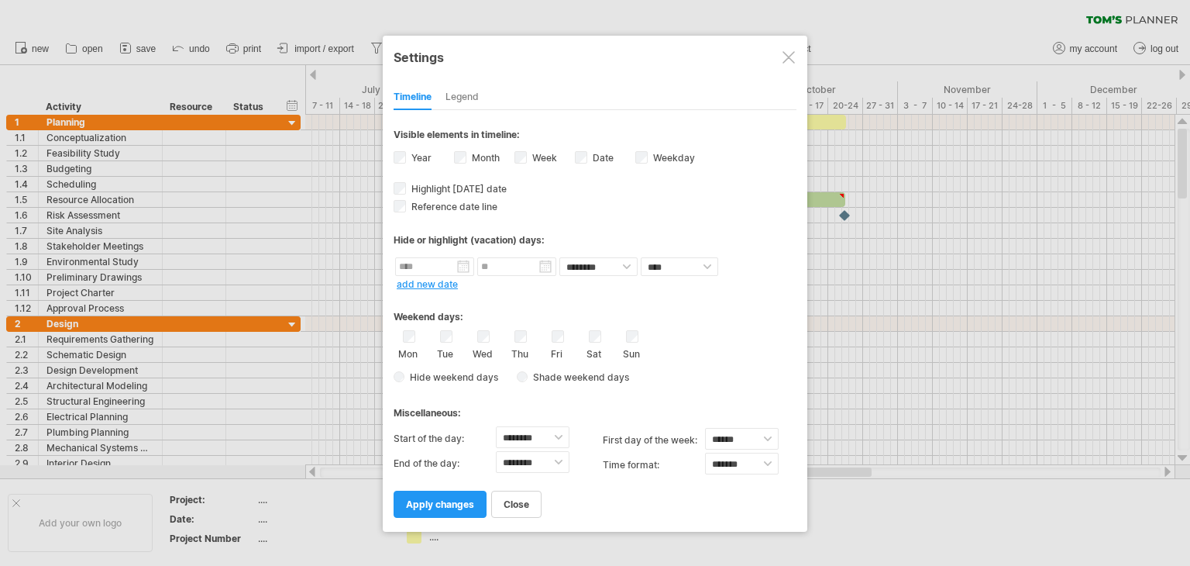
click at [511, 518] on div "**********" at bounding box center [595, 284] width 425 height 496
click at [518, 511] on link "close" at bounding box center [516, 504] width 50 height 27
